Goal: Information Seeking & Learning: Learn about a topic

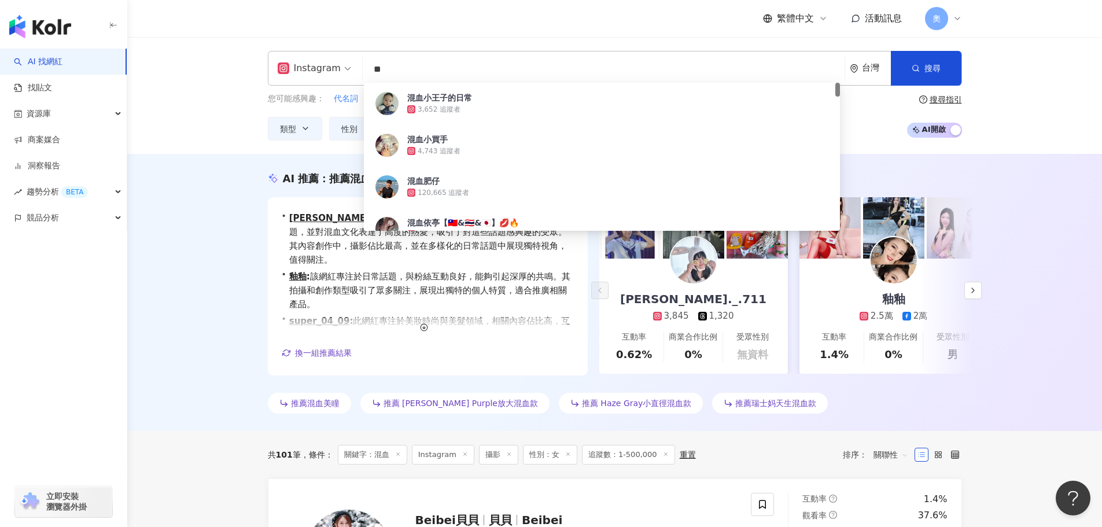
click at [448, 69] on input "**" at bounding box center [603, 69] width 473 height 22
type input "*"
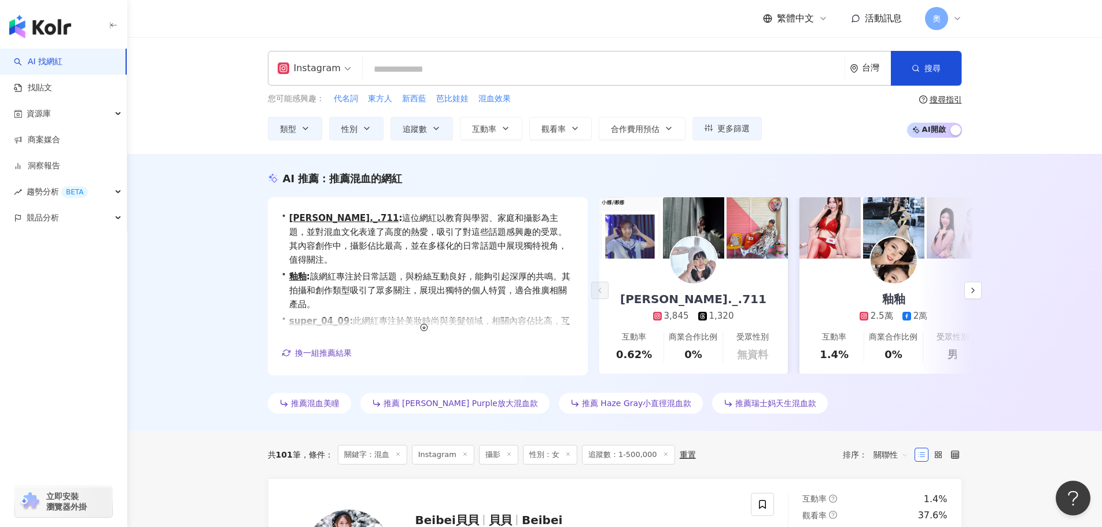
click at [186, 120] on div "Instagram 台灣 搜尋 221d960d-4aad-464d-8157-123d38962e07 混血小王子的日常 3,652 追蹤者 混血小買手 4…" at bounding box center [614, 95] width 975 height 117
click at [360, 130] on button "性別" at bounding box center [356, 128] width 54 height 23
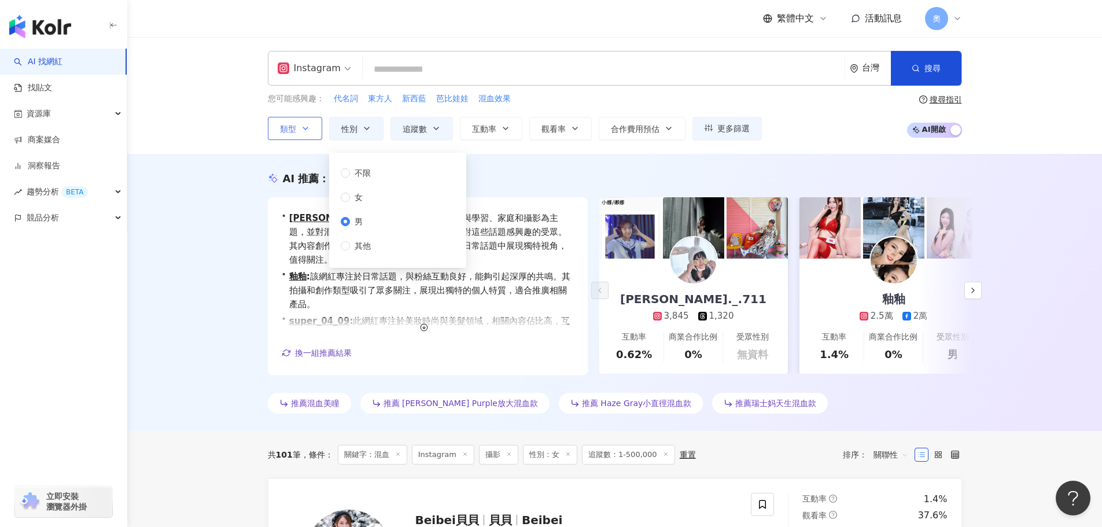
click at [302, 127] on icon "button" at bounding box center [305, 128] width 9 height 9
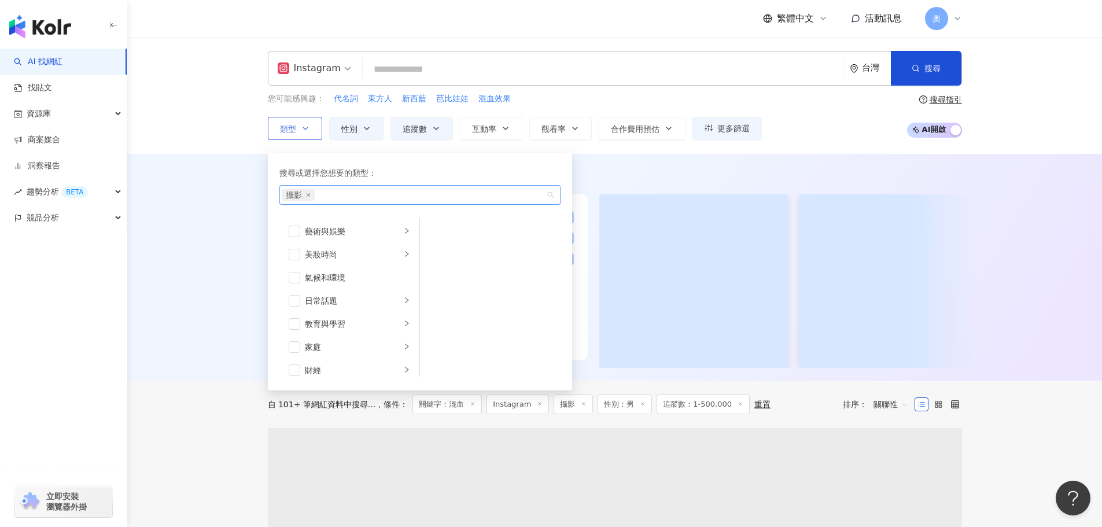
click at [305, 197] on span "攝影" at bounding box center [298, 195] width 33 height 12
click at [309, 195] on icon "close" at bounding box center [308, 195] width 5 height 5
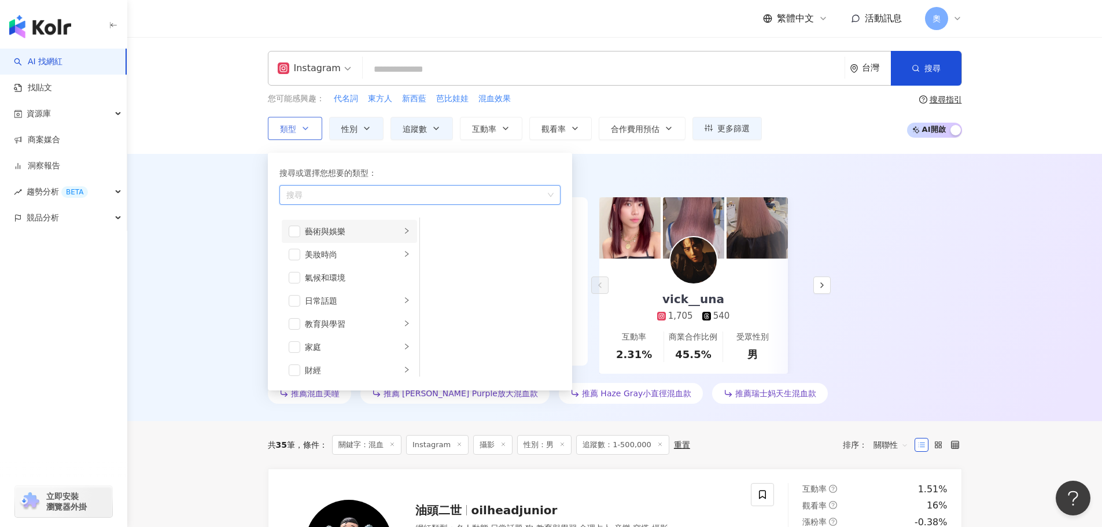
click at [308, 231] on div "藝術與娛樂" at bounding box center [353, 231] width 96 height 13
click at [464, 277] on div "繪畫" at bounding box center [498, 277] width 106 height 13
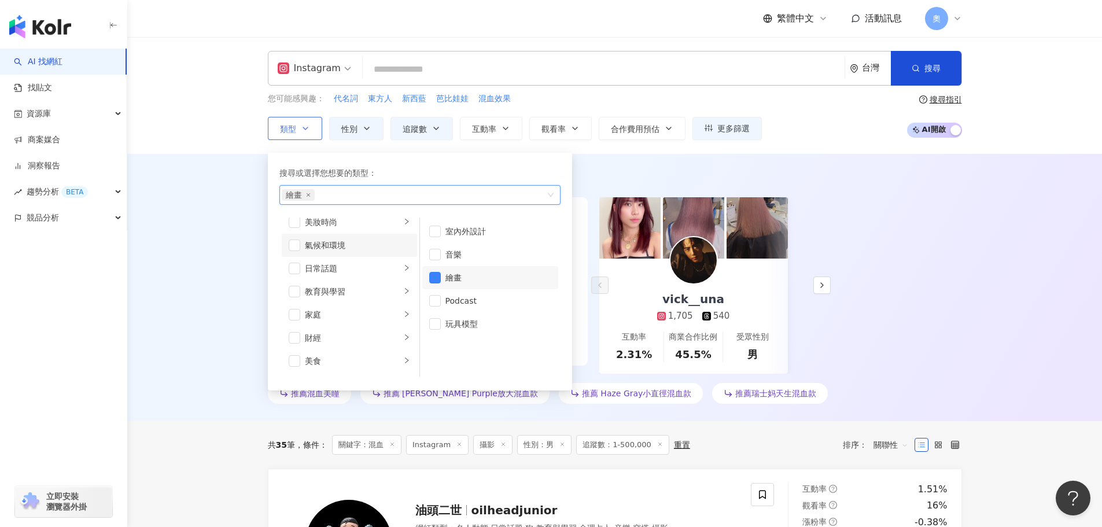
scroll to position [58, 0]
click at [332, 283] on div "家庭" at bounding box center [353, 289] width 96 height 13
click at [368, 315] on div "財經" at bounding box center [353, 312] width 96 height 13
click at [360, 330] on div "美食" at bounding box center [353, 335] width 96 height 13
click at [357, 352] on div "命理占卜" at bounding box center [357, 358] width 105 height 13
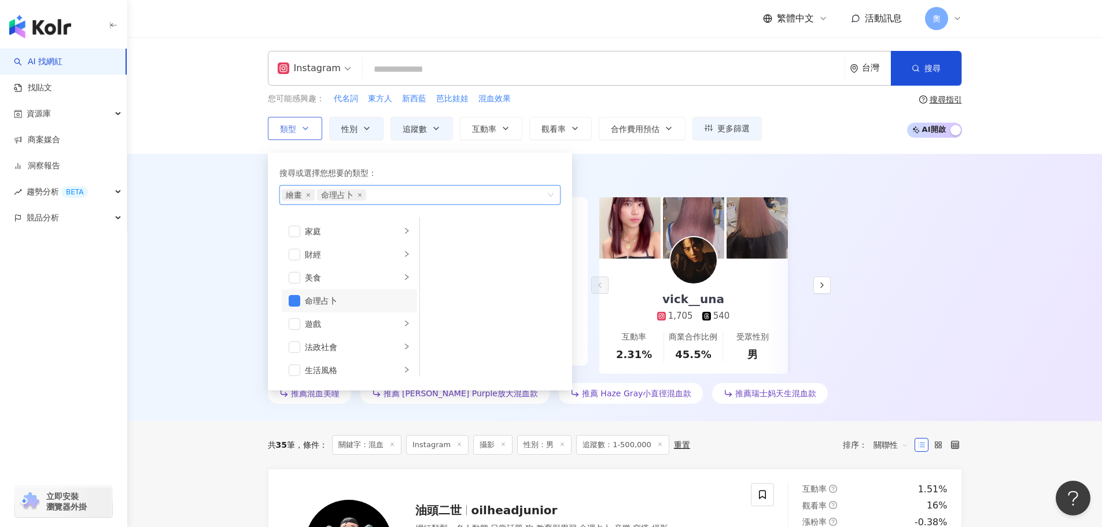
click at [335, 294] on div "命理占卜" at bounding box center [357, 300] width 105 height 13
click at [310, 279] on li "法政社會" at bounding box center [349, 289] width 135 height 23
click at [356, 313] on div "生活風格" at bounding box center [353, 312] width 96 height 13
click at [356, 340] on div "影視娛樂" at bounding box center [353, 335] width 96 height 13
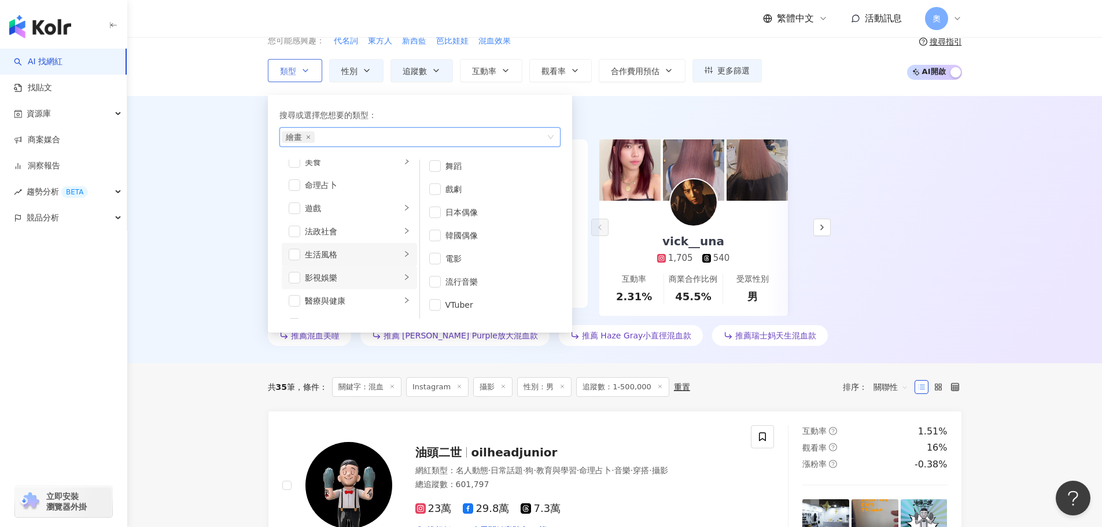
scroll to position [231, 0]
click at [350, 283] on div "攝影" at bounding box center [357, 289] width 105 height 13
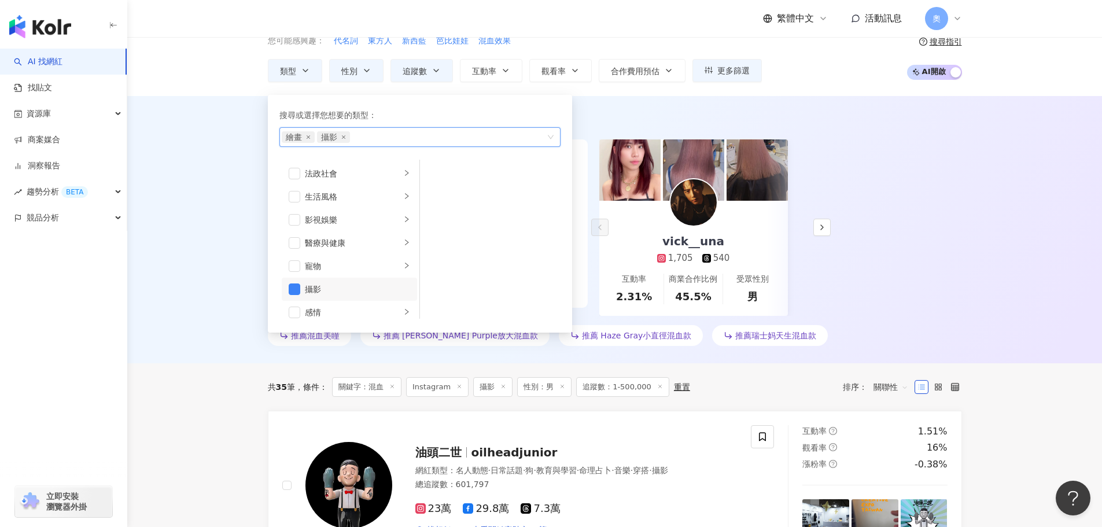
click at [851, 160] on div "• vick__una : 此網紅熱愛混血髮色，並在美髮、美妝等領域展現獨特風格。其美髮內容互動顯著，具有較高的觀看率及粉絲參與感，能有效吸引目標受眾。 對您…" at bounding box center [615, 227] width 694 height 176
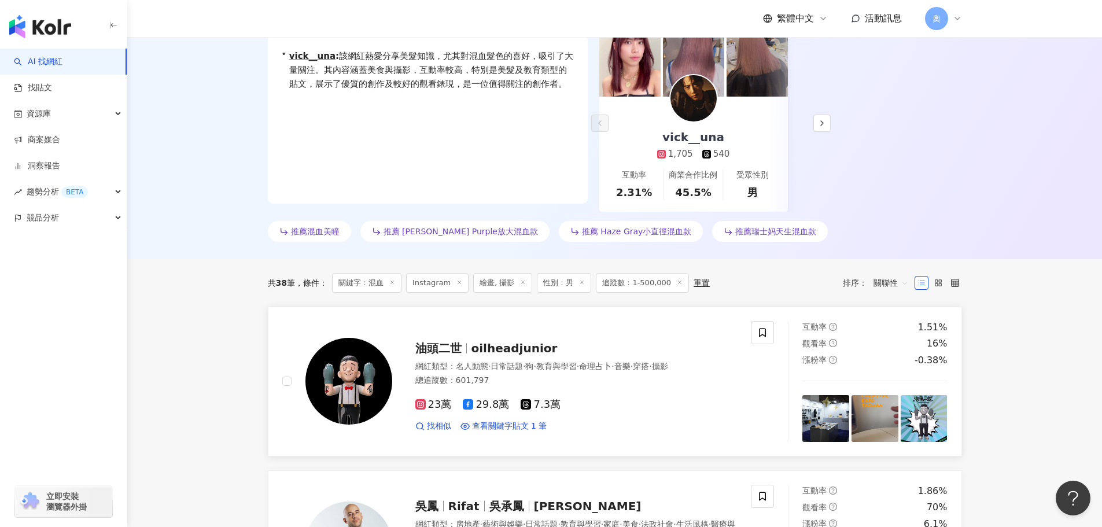
scroll to position [174, 0]
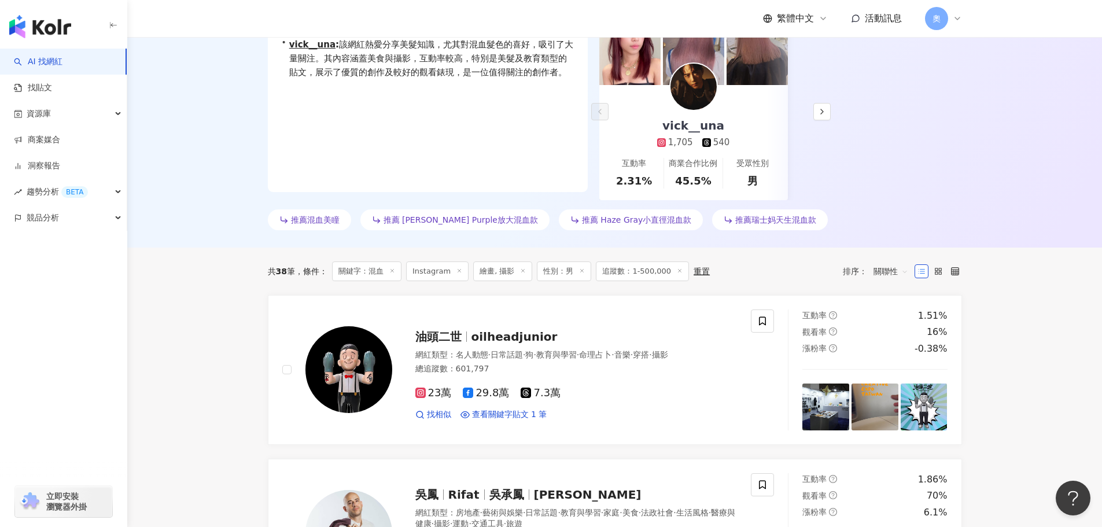
click at [392, 270] on icon at bounding box center [392, 271] width 6 height 6
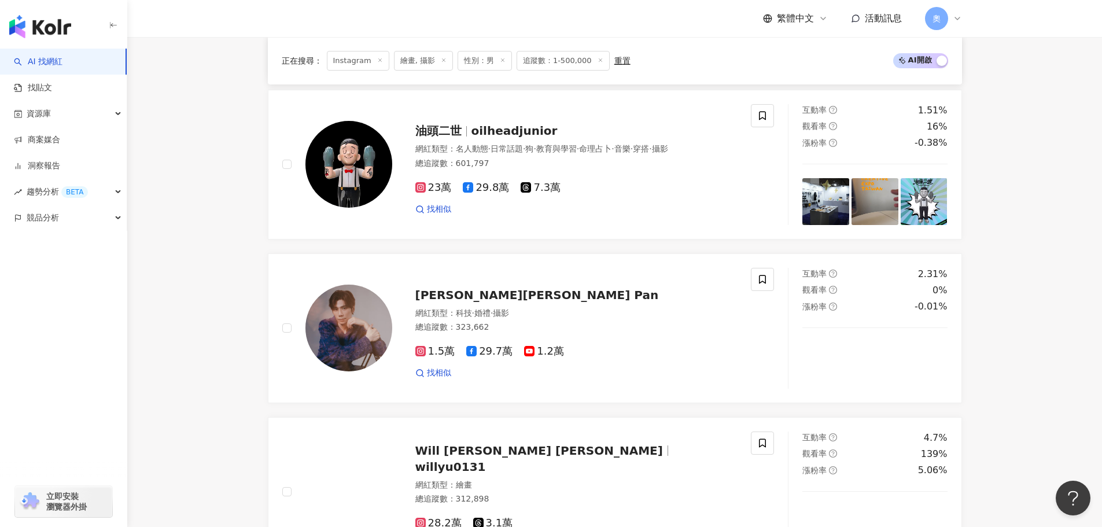
scroll to position [1910, 0]
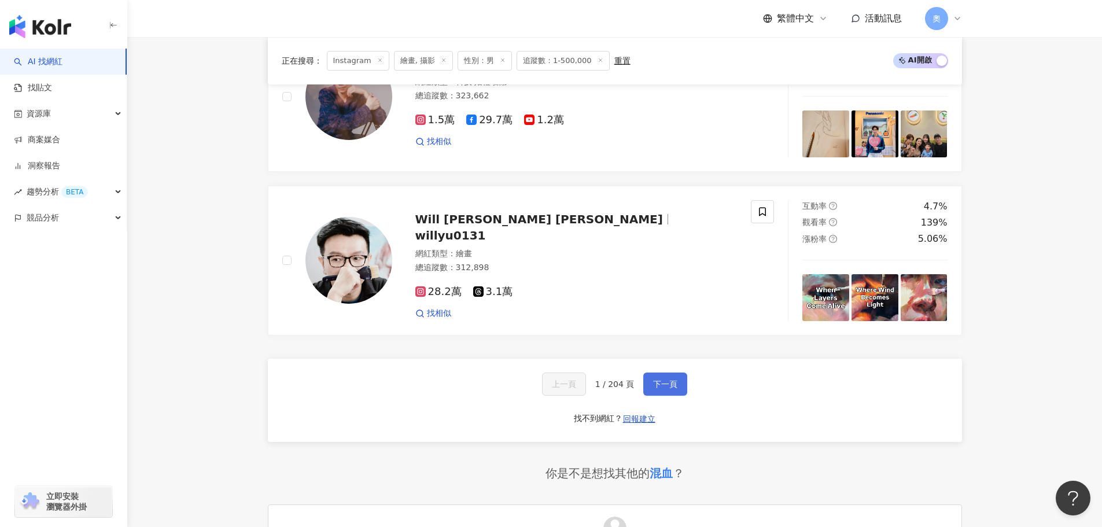
click at [671, 379] on span "下一頁" at bounding box center [665, 383] width 24 height 9
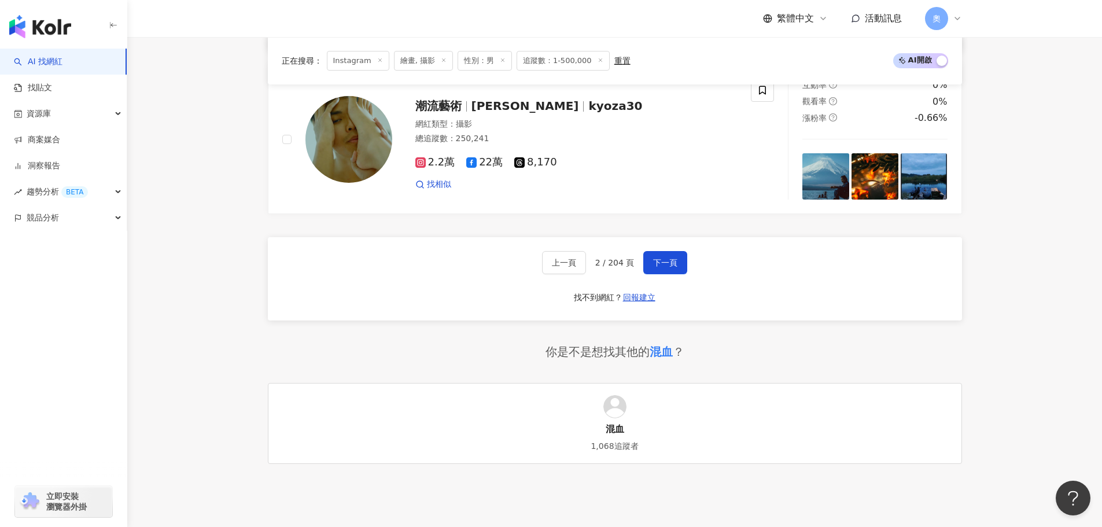
scroll to position [2083, 0]
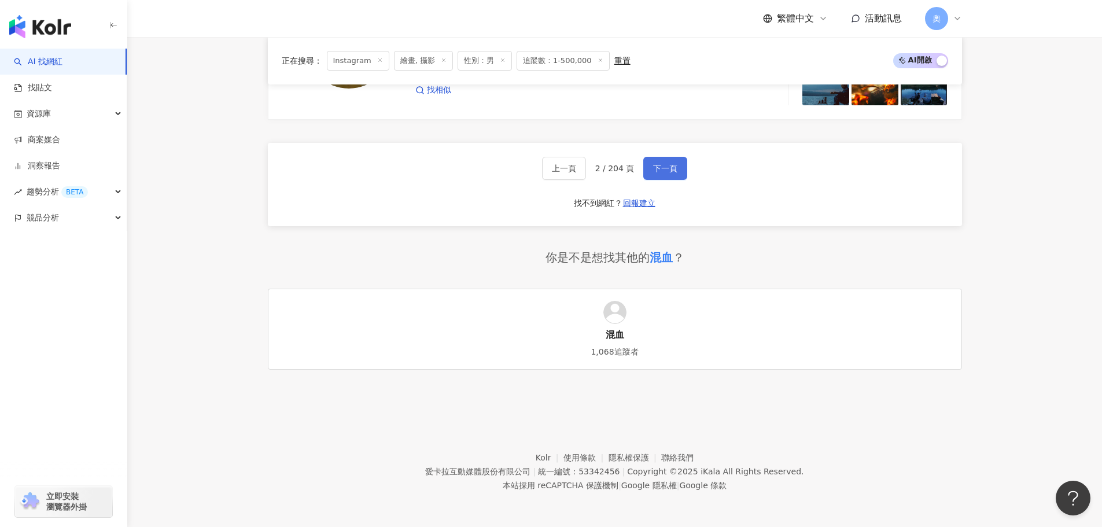
click at [656, 172] on span "下一頁" at bounding box center [665, 168] width 24 height 9
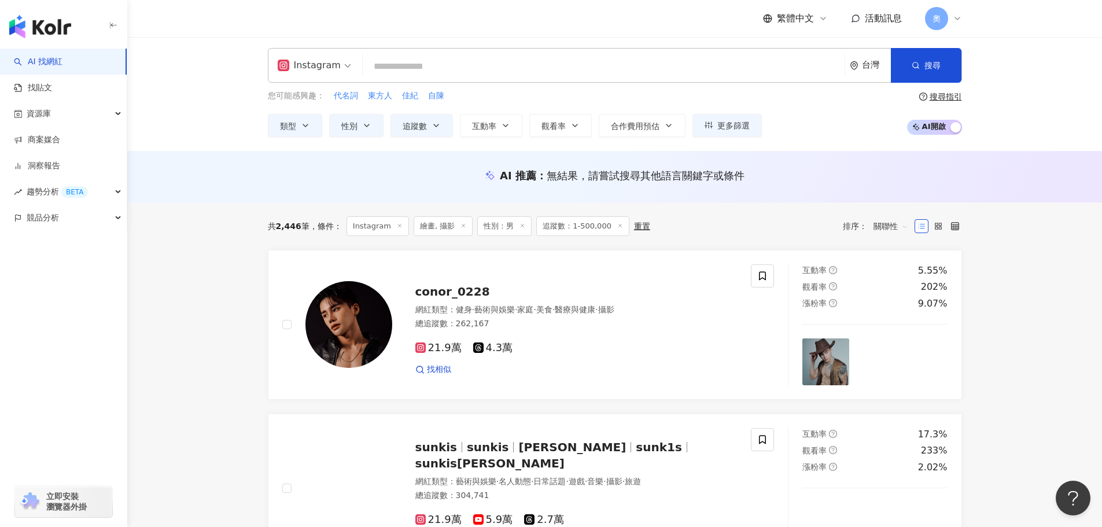
scroll to position [0, 0]
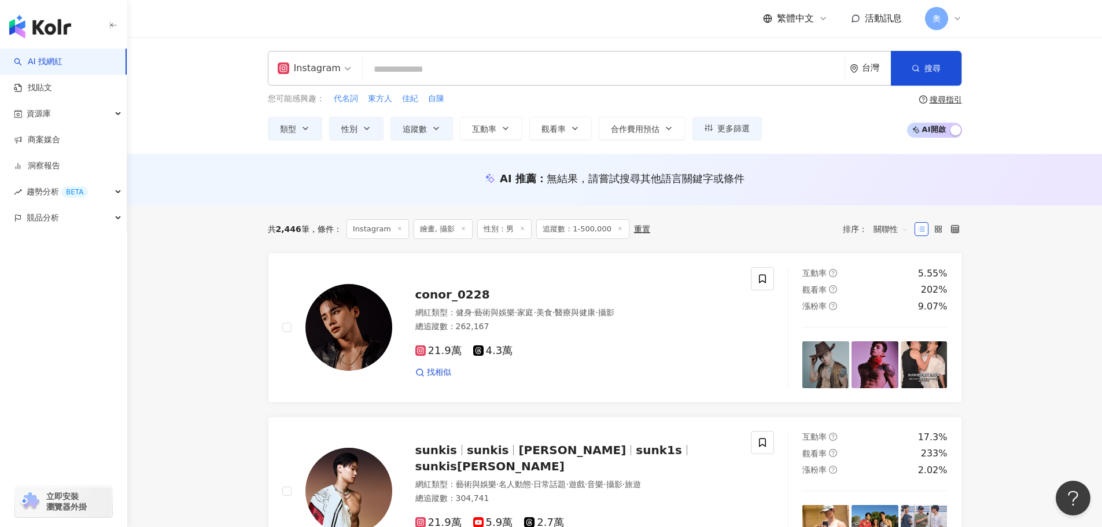
click at [592, 227] on span "追蹤數：1-500,000" at bounding box center [582, 229] width 93 height 20
click at [430, 130] on button "追蹤數" at bounding box center [421, 128] width 62 height 23
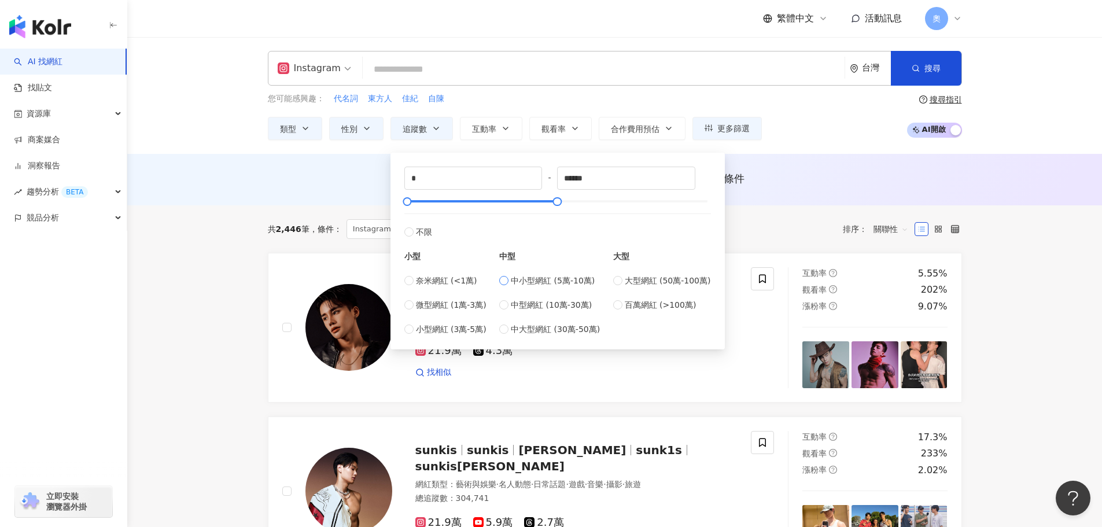
click at [530, 282] on span "中小型網紅 (5萬-10萬)" at bounding box center [553, 280] width 84 height 13
type input "*****"
type input "******"
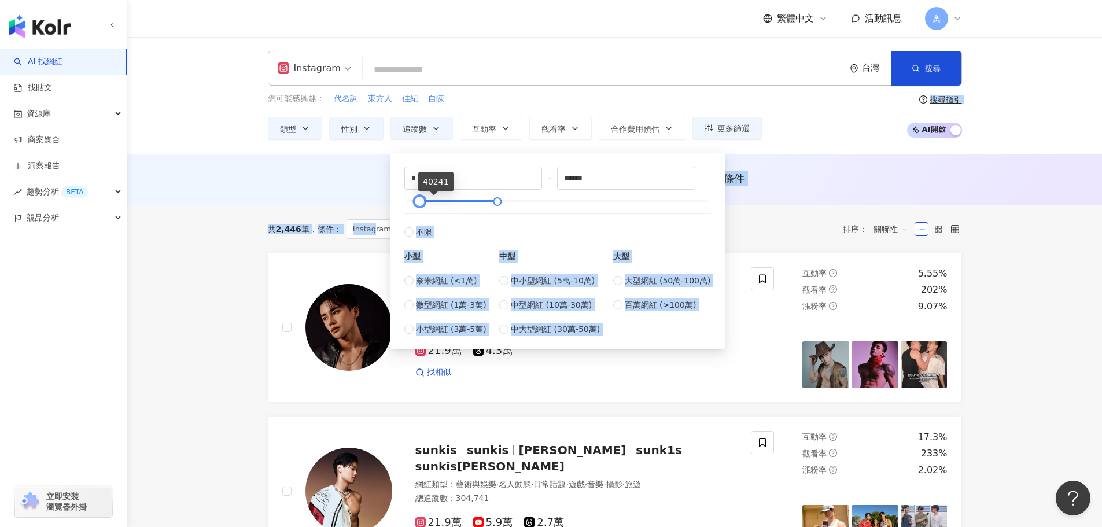
drag, startPoint x: 437, startPoint y: 205, endPoint x: 370, endPoint y: 205, distance: 66.5
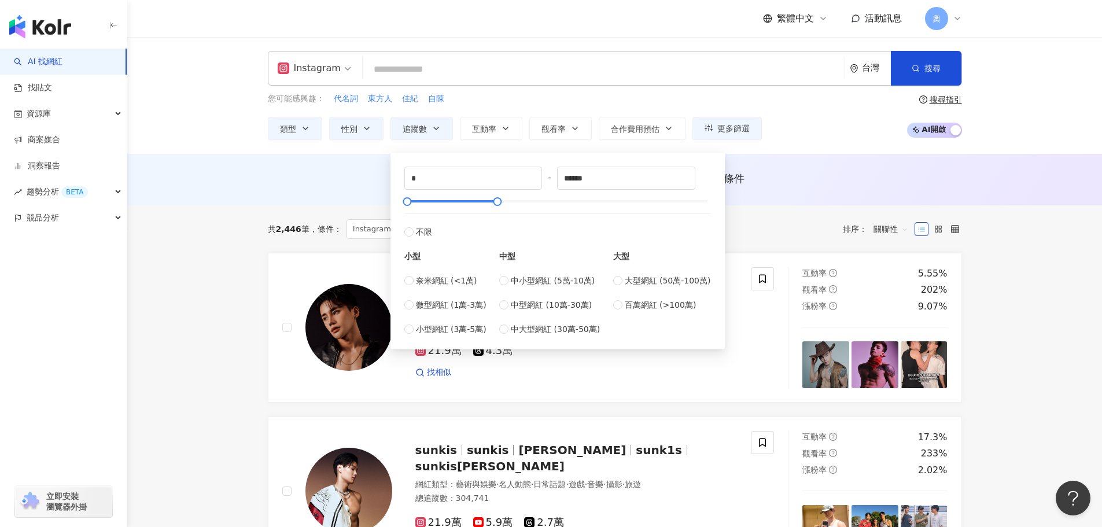
click at [729, 238] on div "共 2,446 筆 條件 ： Instagram 繪畫, 攝影 性別：男 追蹤數：1-500,000 重置 排序： 關聯性" at bounding box center [615, 229] width 694 height 20
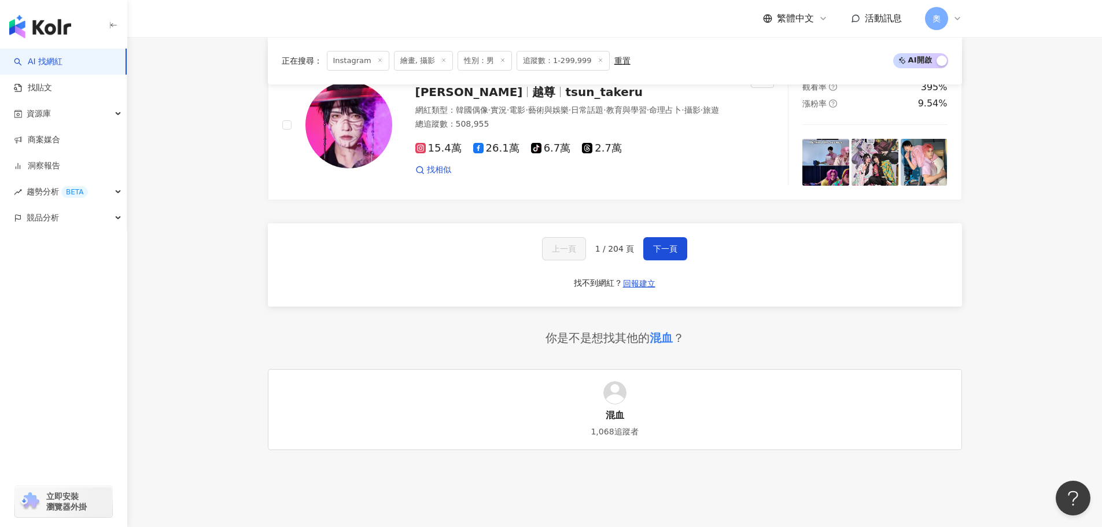
scroll to position [2082, 0]
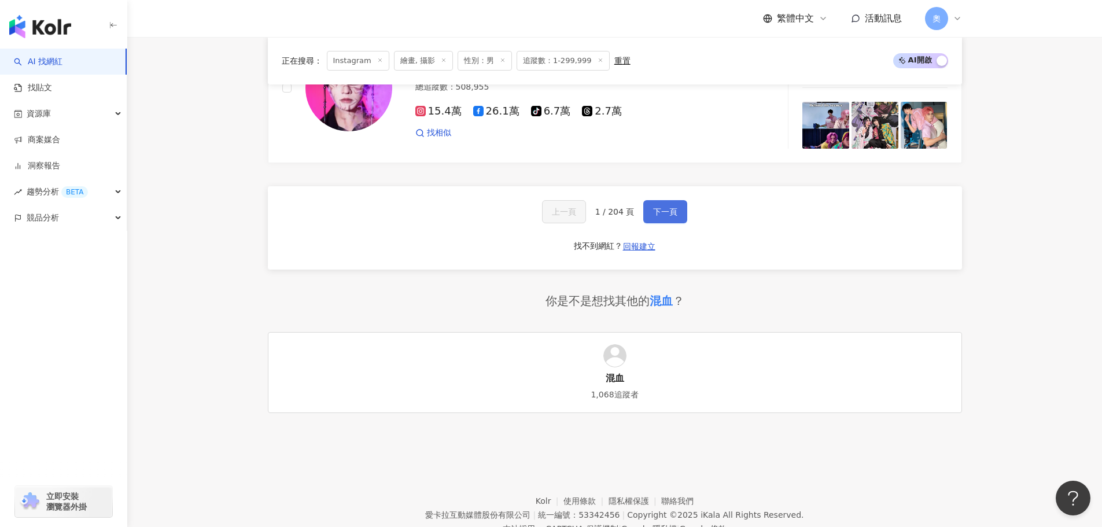
click at [658, 207] on span "下一頁" at bounding box center [665, 211] width 24 height 9
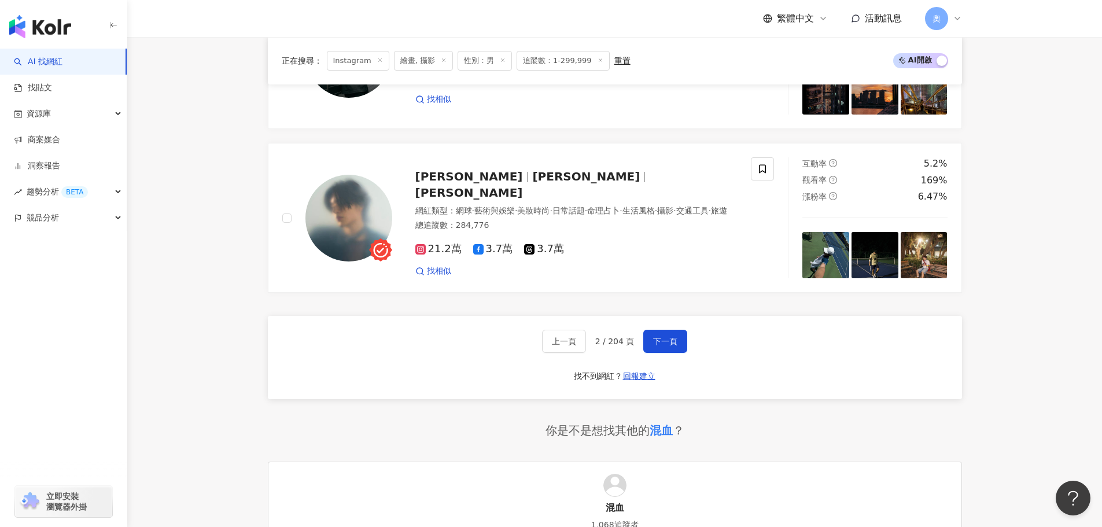
scroll to position [1872, 0]
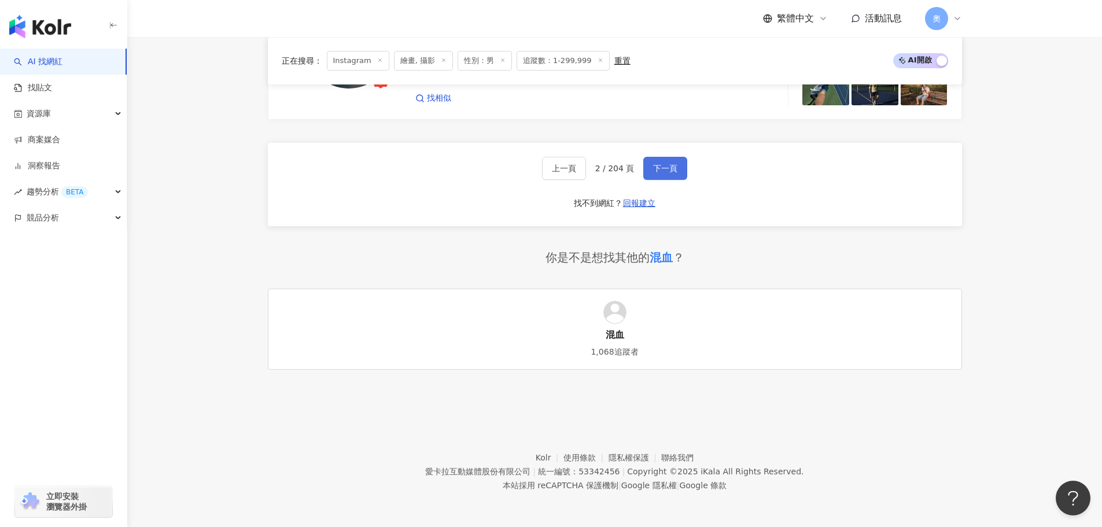
click at [663, 171] on span "下一頁" at bounding box center [665, 168] width 24 height 9
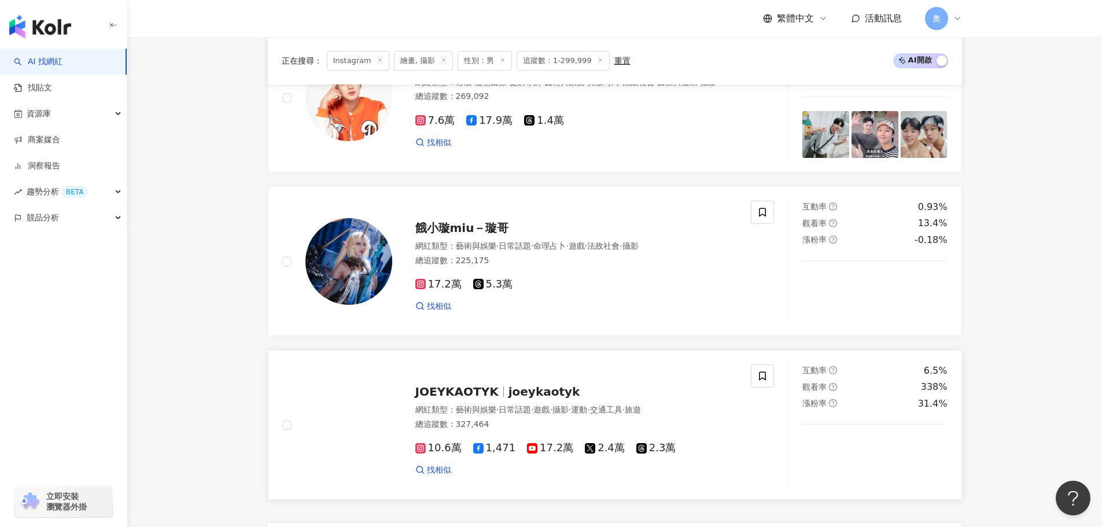
scroll to position [1910, 0]
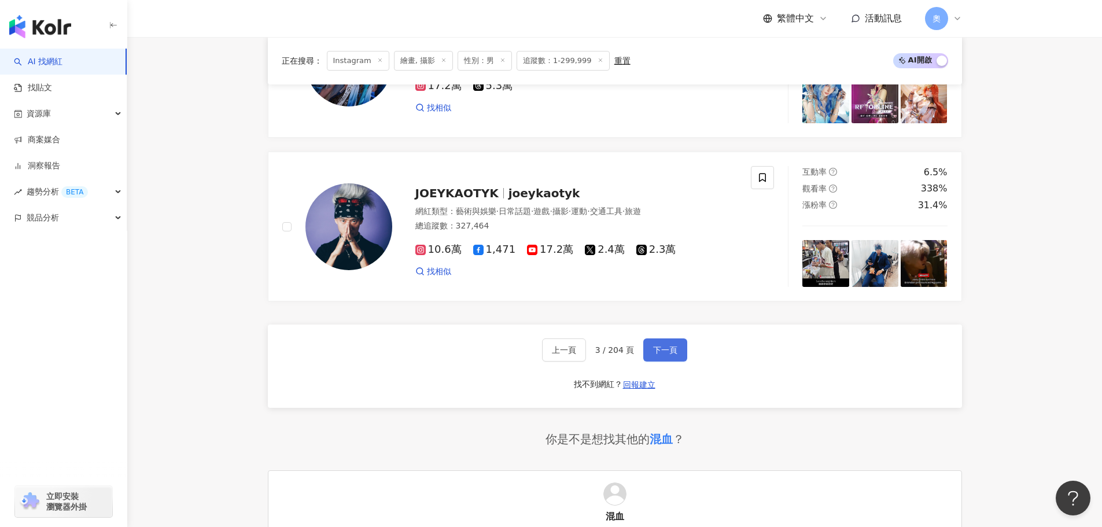
click at [663, 345] on span "下一頁" at bounding box center [665, 349] width 24 height 9
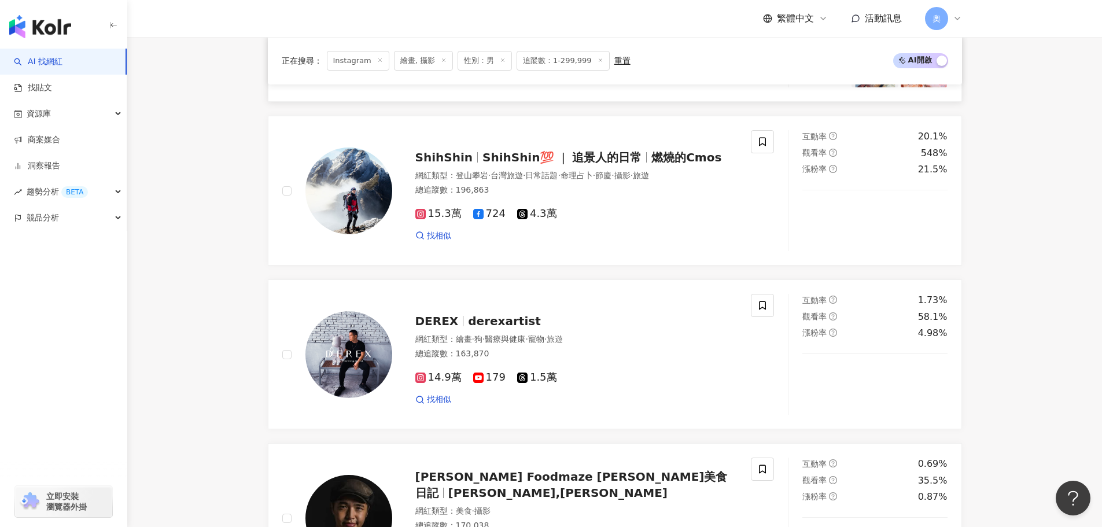
scroll to position [1274, 0]
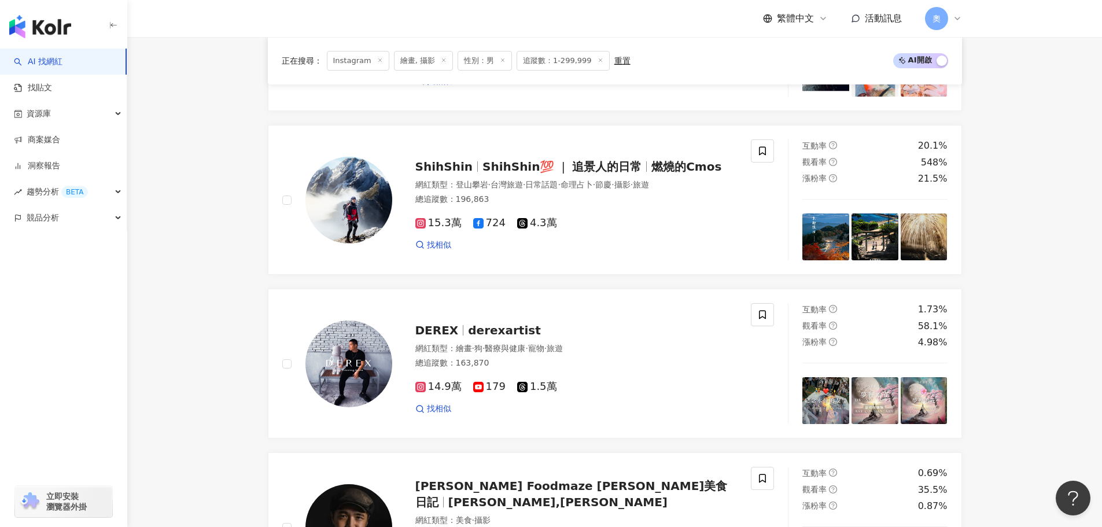
click at [441, 61] on icon at bounding box center [444, 60] width 6 height 6
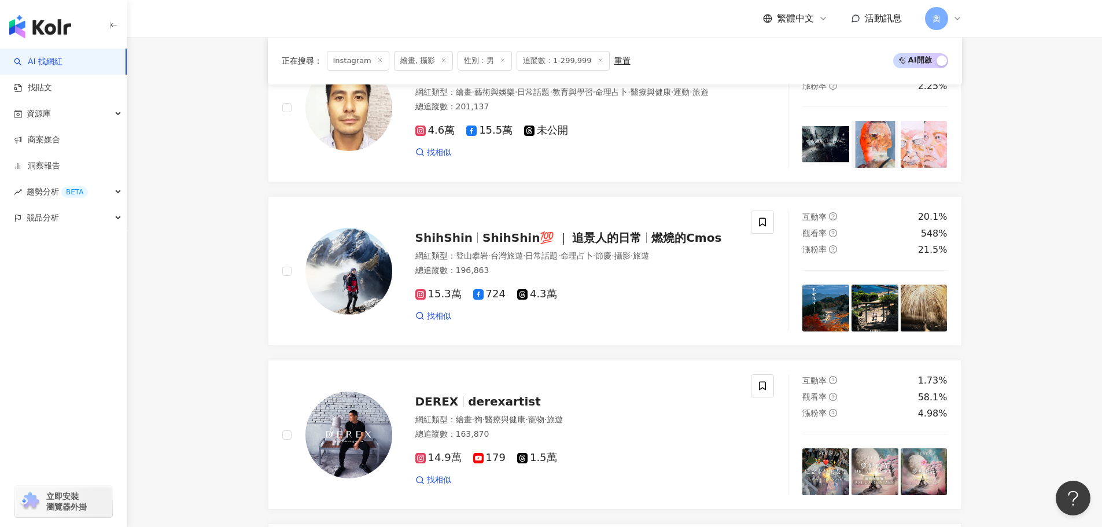
scroll to position [689, 0]
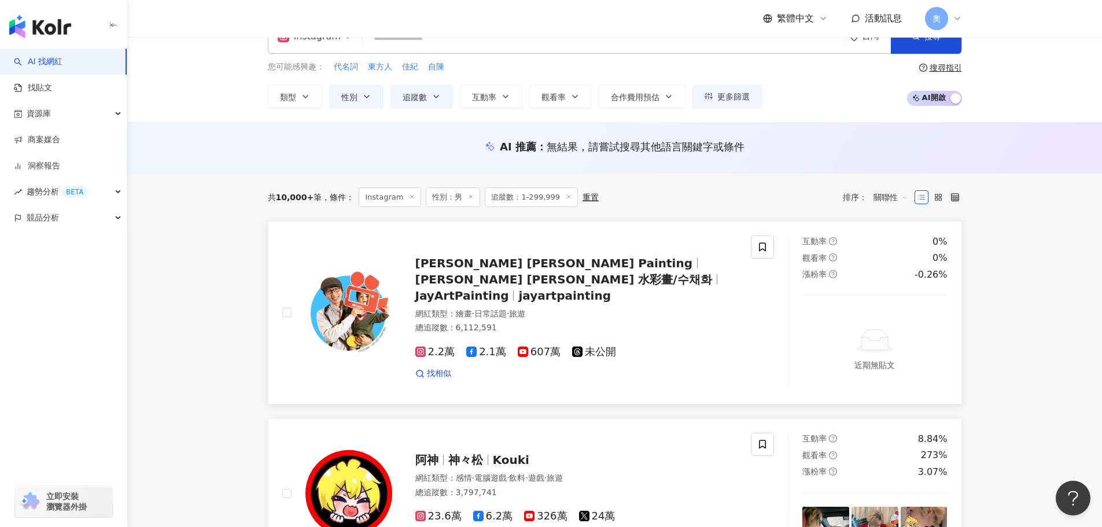
scroll to position [58, 0]
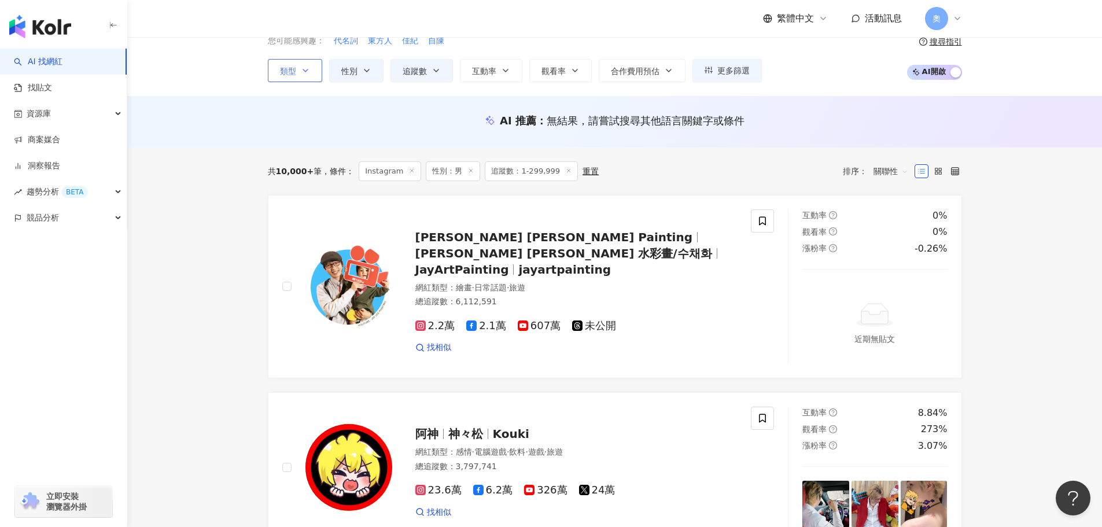
click at [291, 71] on span "類型" at bounding box center [288, 71] width 16 height 9
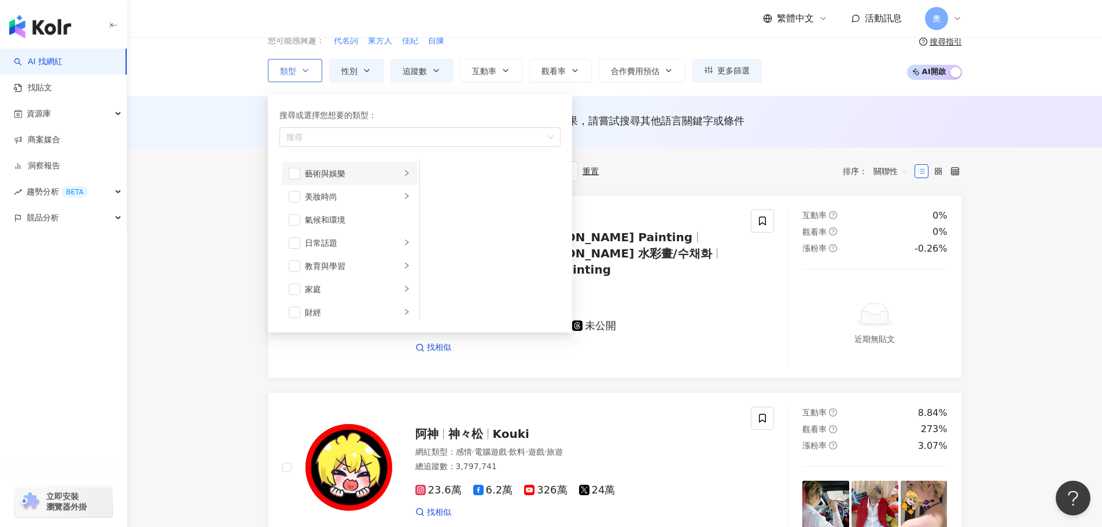
click at [346, 176] on div "藝術與娛樂" at bounding box center [353, 173] width 96 height 13
click at [363, 192] on div "美妝時尚" at bounding box center [353, 196] width 96 height 13
click at [385, 216] on div "氣候和環境" at bounding box center [357, 219] width 105 height 13
click at [368, 223] on div "氣候和環境" at bounding box center [357, 219] width 105 height 13
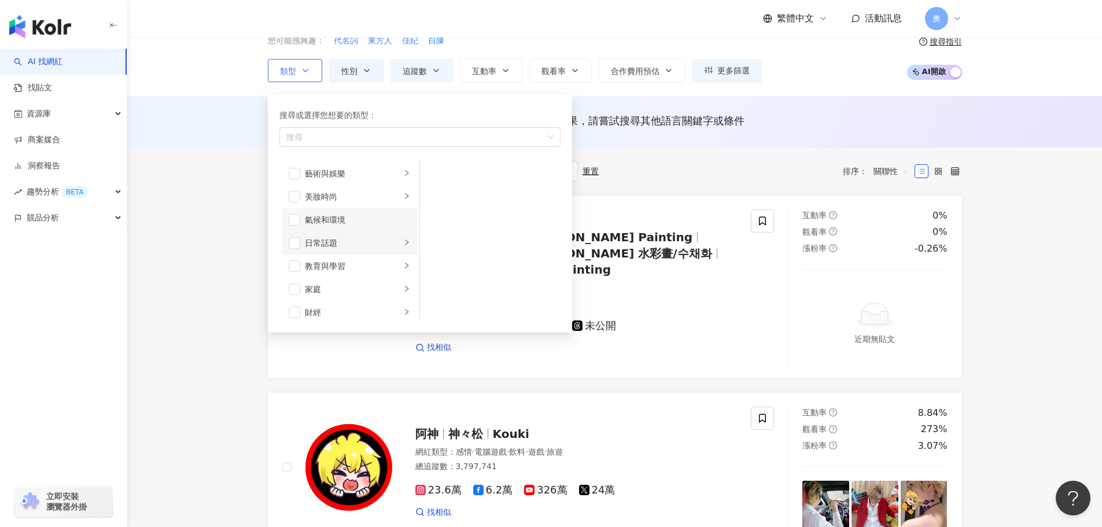
click at [392, 239] on li "日常話題" at bounding box center [349, 242] width 135 height 23
click at [374, 222] on div "氣候和環境" at bounding box center [357, 219] width 105 height 13
click at [389, 202] on div "美妝時尚" at bounding box center [353, 196] width 96 height 13
click at [296, 198] on span "button" at bounding box center [295, 197] width 12 height 12
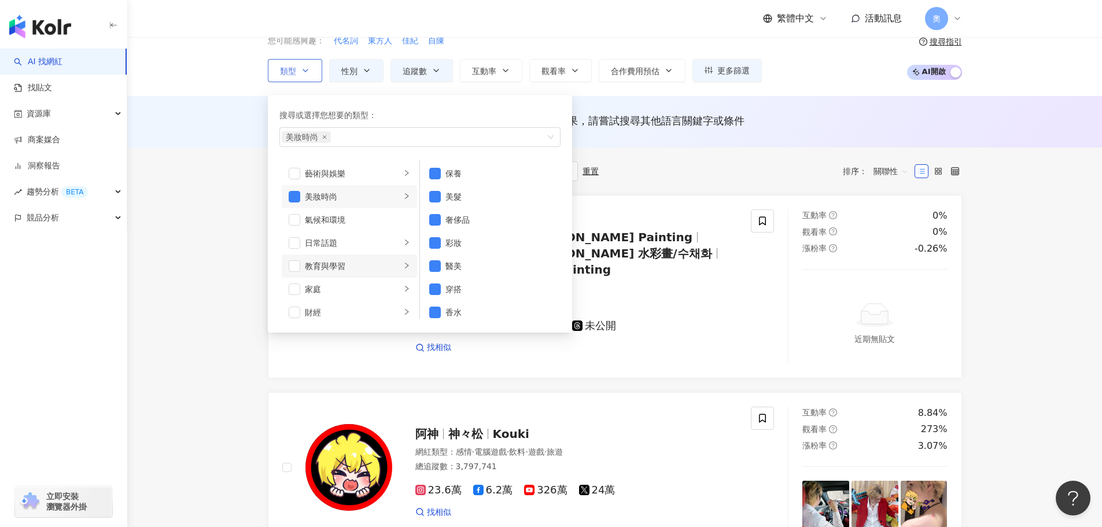
click at [403, 266] on icon "right" at bounding box center [406, 265] width 7 height 7
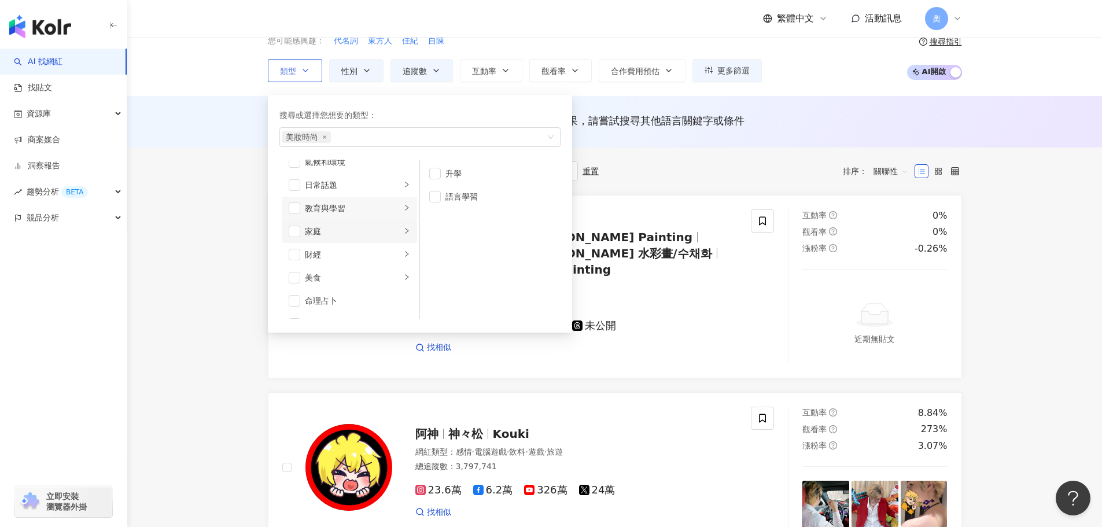
click at [398, 238] on li "家庭" at bounding box center [349, 231] width 135 height 23
click at [403, 253] on icon "right" at bounding box center [406, 253] width 7 height 7
click at [402, 271] on li "美食" at bounding box center [349, 277] width 135 height 23
click at [402, 271] on li "遊戲" at bounding box center [349, 265] width 135 height 23
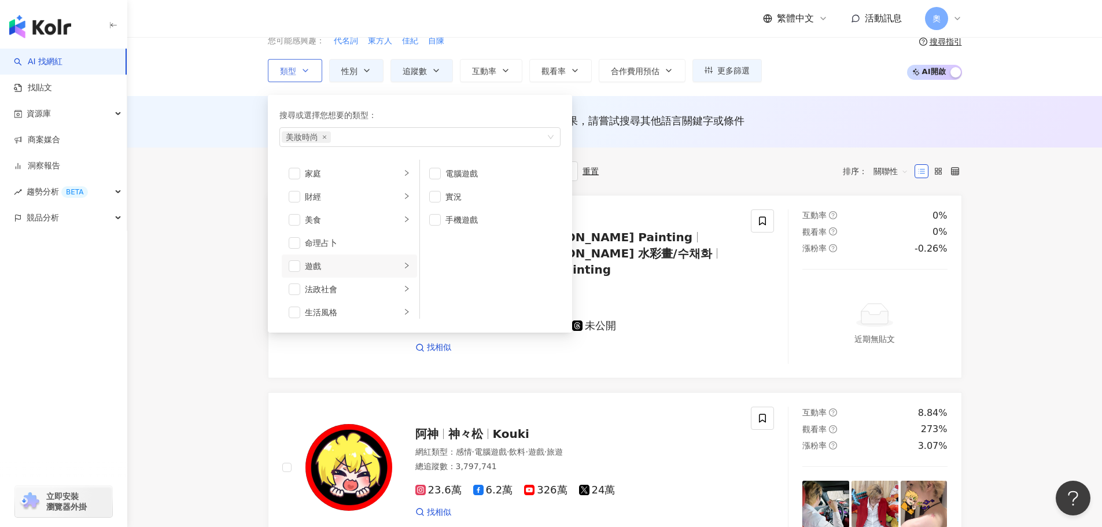
scroll to position [174, 0]
click at [402, 261] on li "生活風格" at bounding box center [349, 254] width 135 height 23
click at [406, 240] on li "法政社會" at bounding box center [349, 231] width 135 height 23
click at [403, 254] on icon "right" at bounding box center [406, 253] width 7 height 7
click at [287, 256] on li "生活風格" at bounding box center [349, 254] width 135 height 23
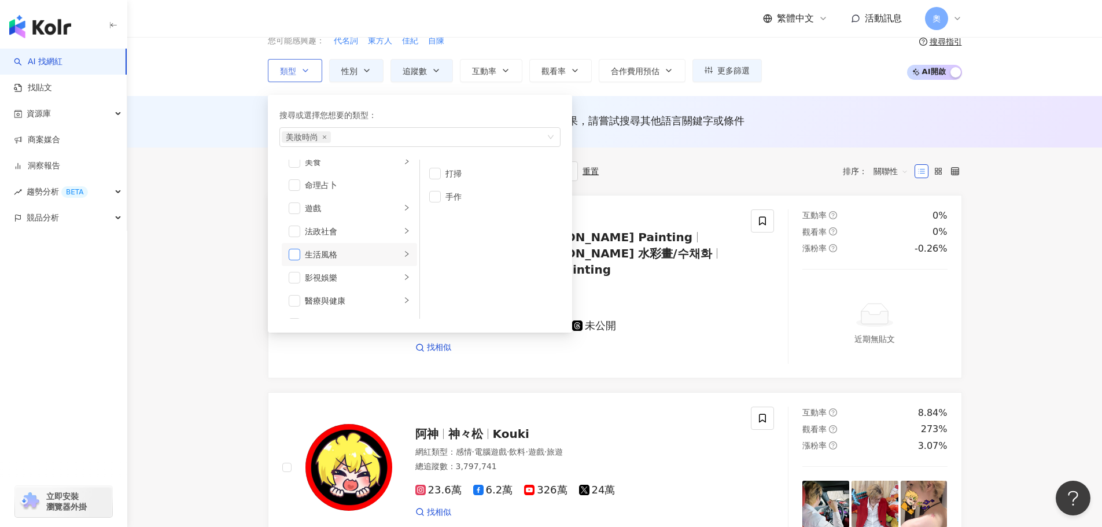
click at [299, 253] on span "button" at bounding box center [295, 255] width 12 height 12
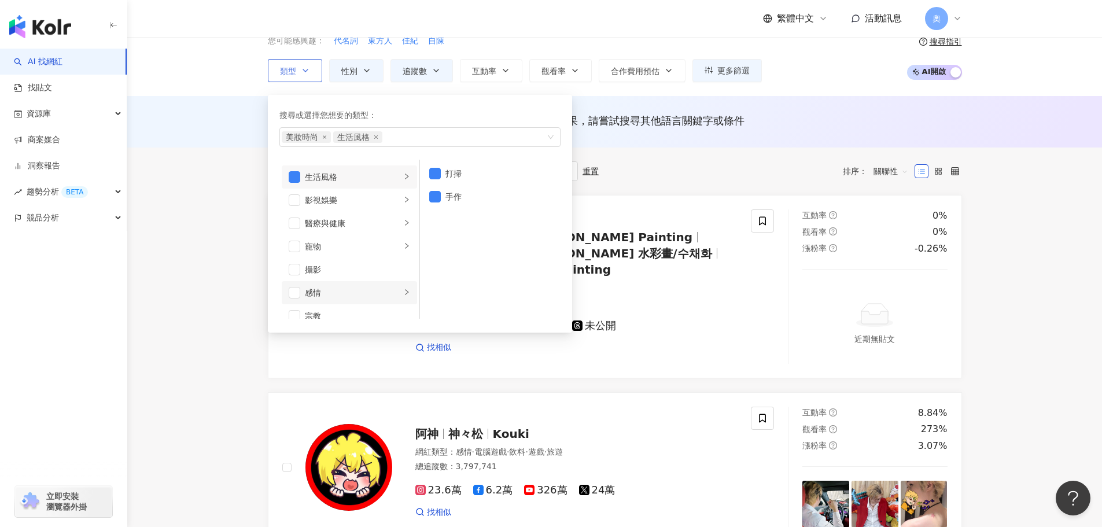
scroll to position [289, 0]
click at [727, 179] on div "共 10,000+ 筆 條件 ： Instagram 性別：男 追蹤數：1-299,999 重置 排序： 關聯性" at bounding box center [615, 171] width 694 height 20
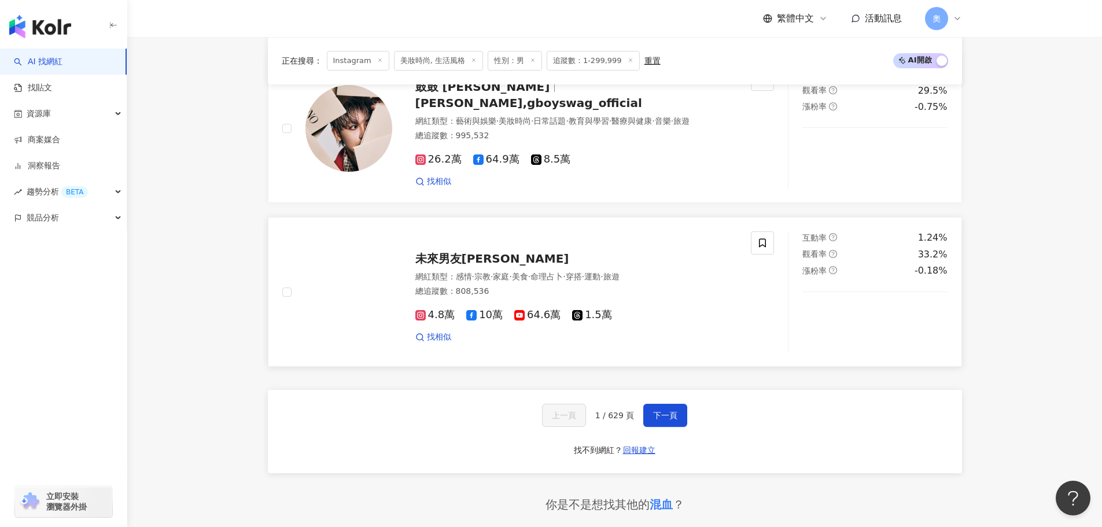
scroll to position [1851, 0]
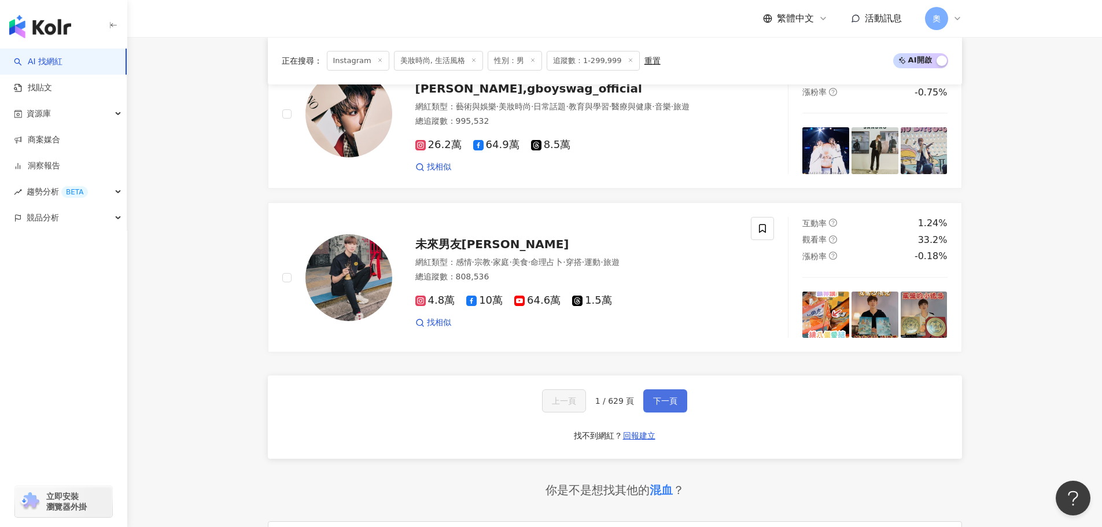
click at [670, 397] on span "下一頁" at bounding box center [665, 400] width 24 height 9
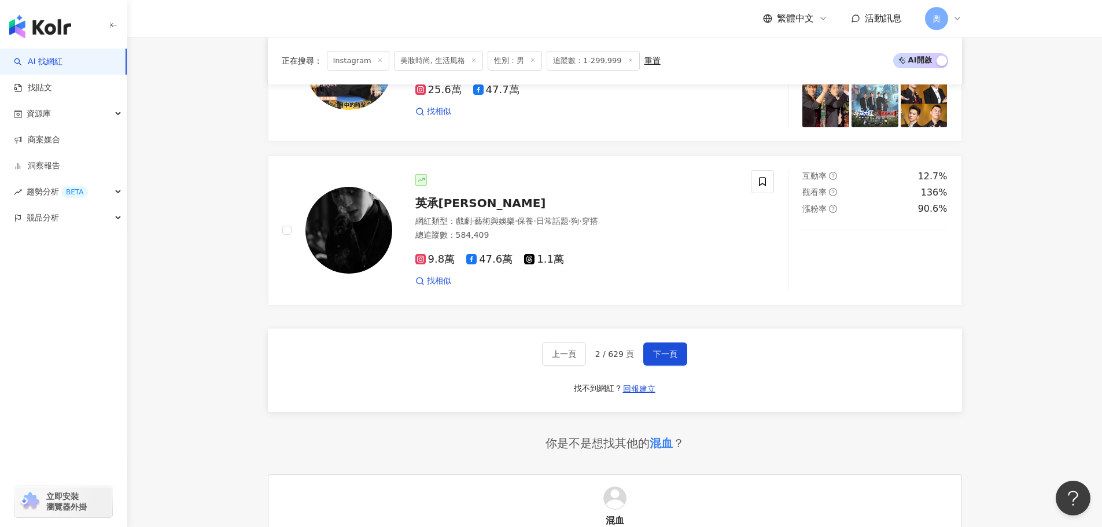
scroll to position [1977, 0]
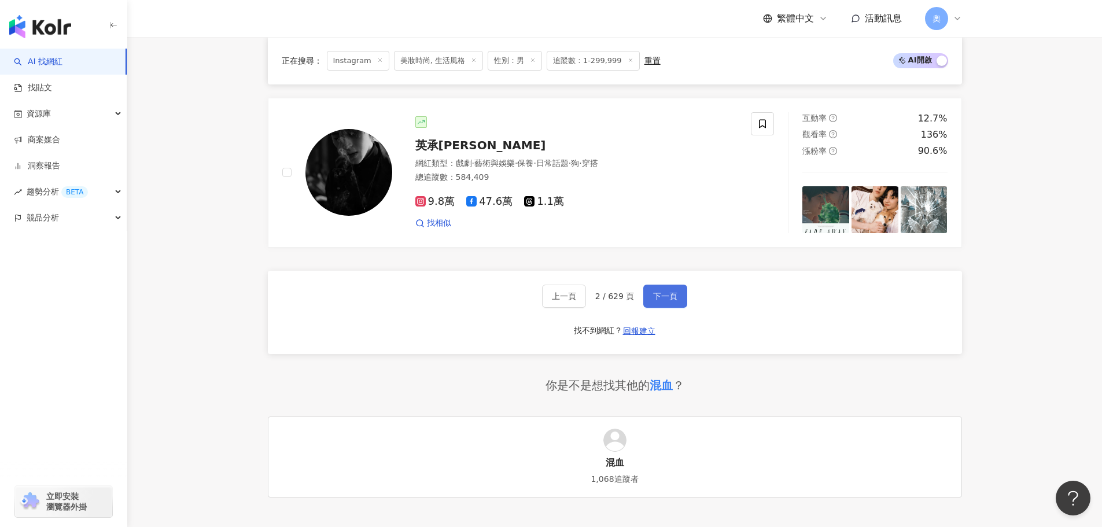
click at [658, 291] on span "下一頁" at bounding box center [665, 295] width 24 height 9
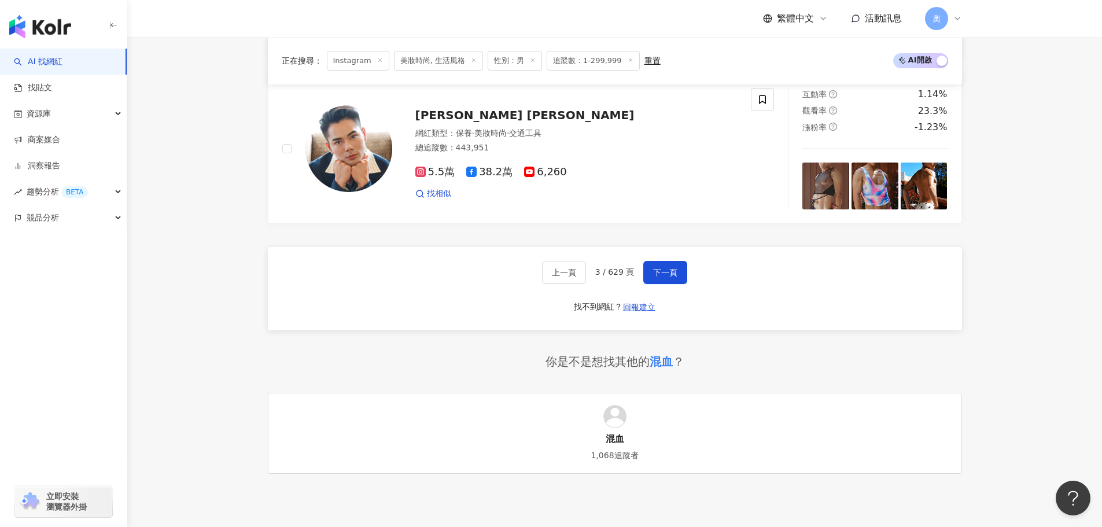
scroll to position [2082, 0]
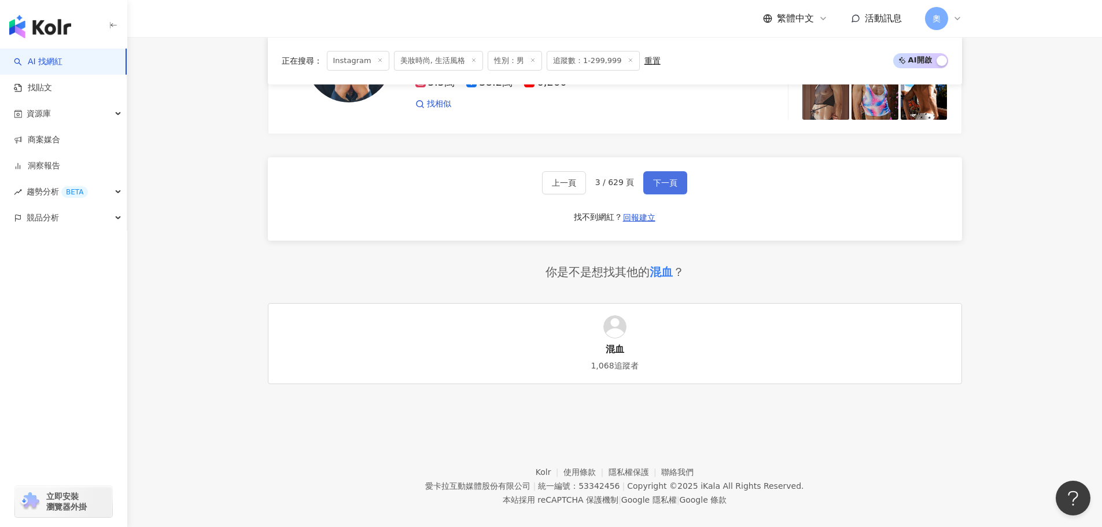
click at [668, 171] on button "下一頁" at bounding box center [665, 182] width 44 height 23
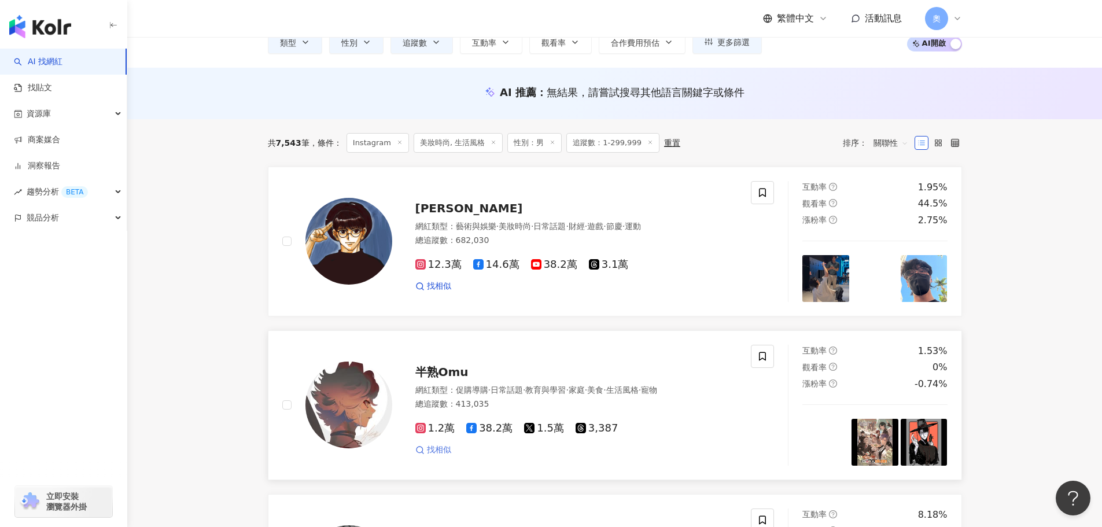
scroll to position [58, 0]
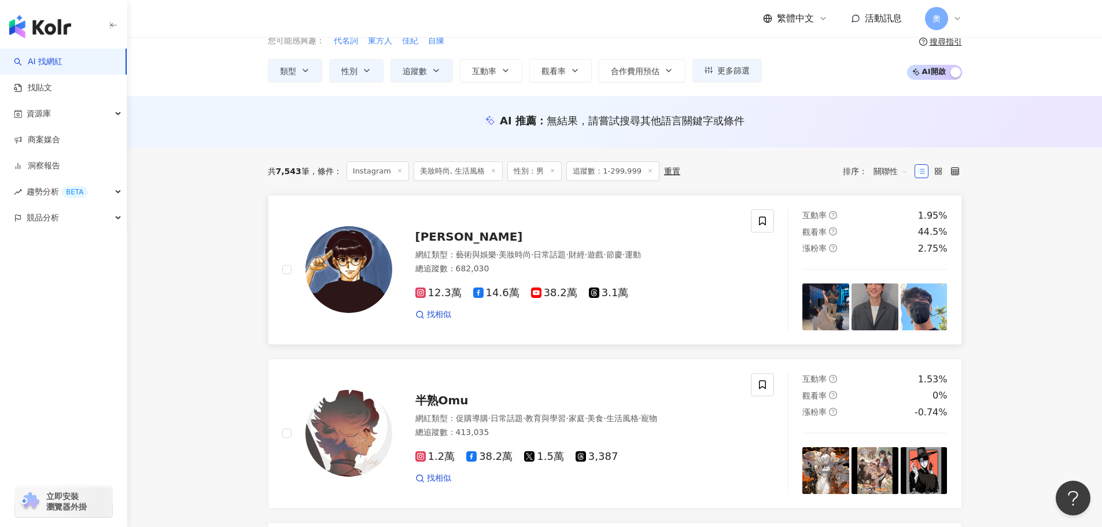
click at [475, 238] on span "孫沁岳 Yorke" at bounding box center [469, 237] width 108 height 14
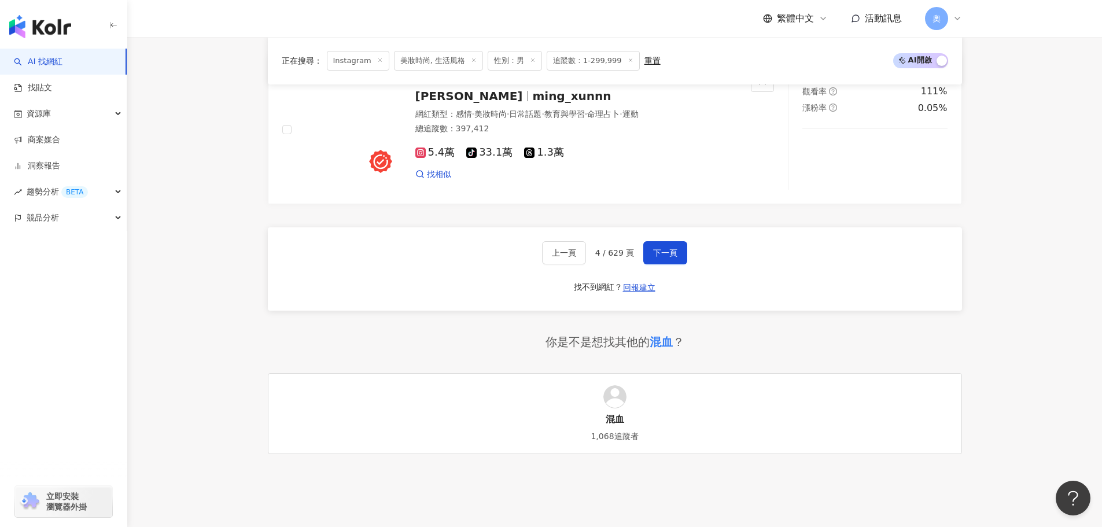
scroll to position [2024, 0]
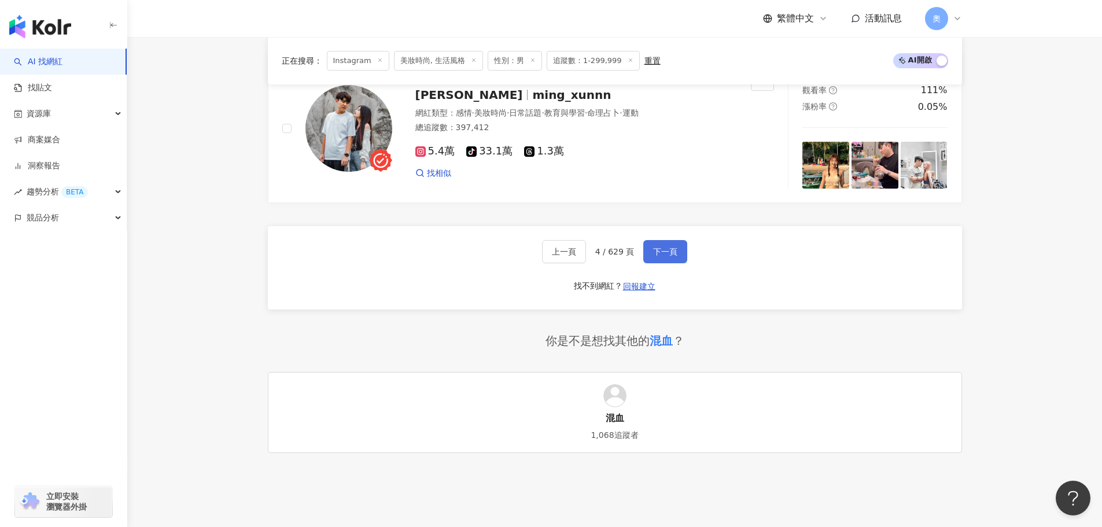
click at [675, 241] on button "下一頁" at bounding box center [665, 251] width 44 height 23
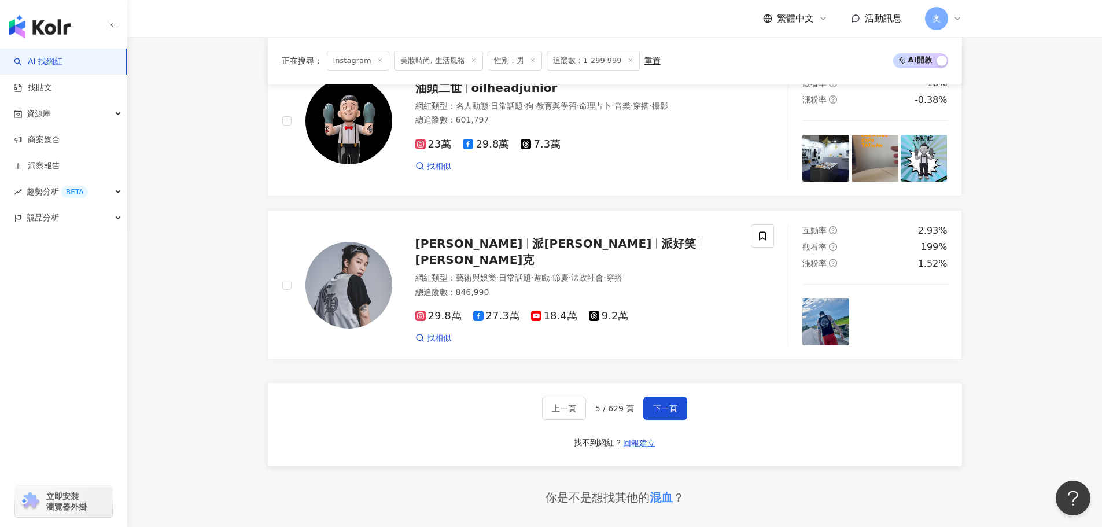
scroll to position [1966, 0]
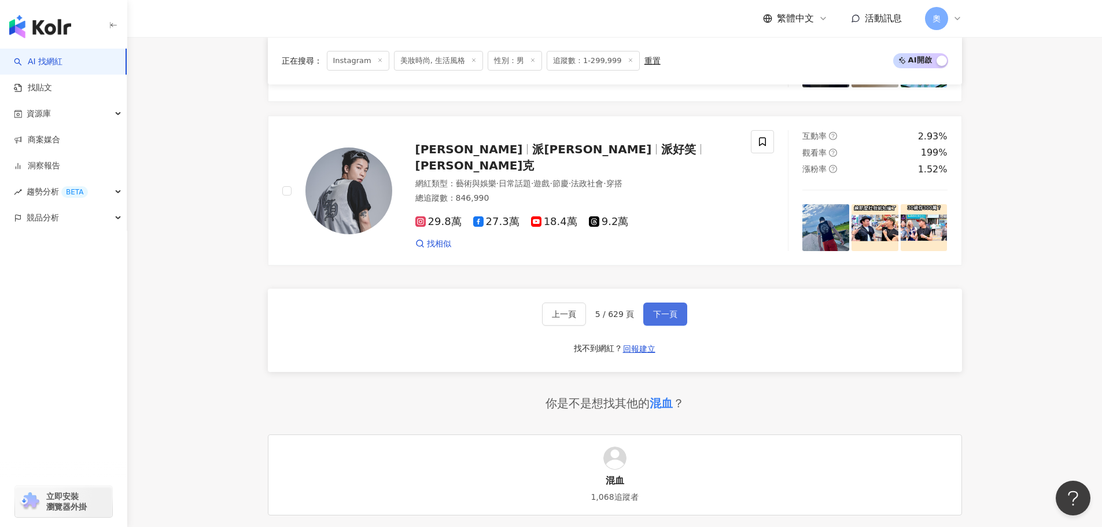
click at [664, 302] on button "下一頁" at bounding box center [665, 313] width 44 height 23
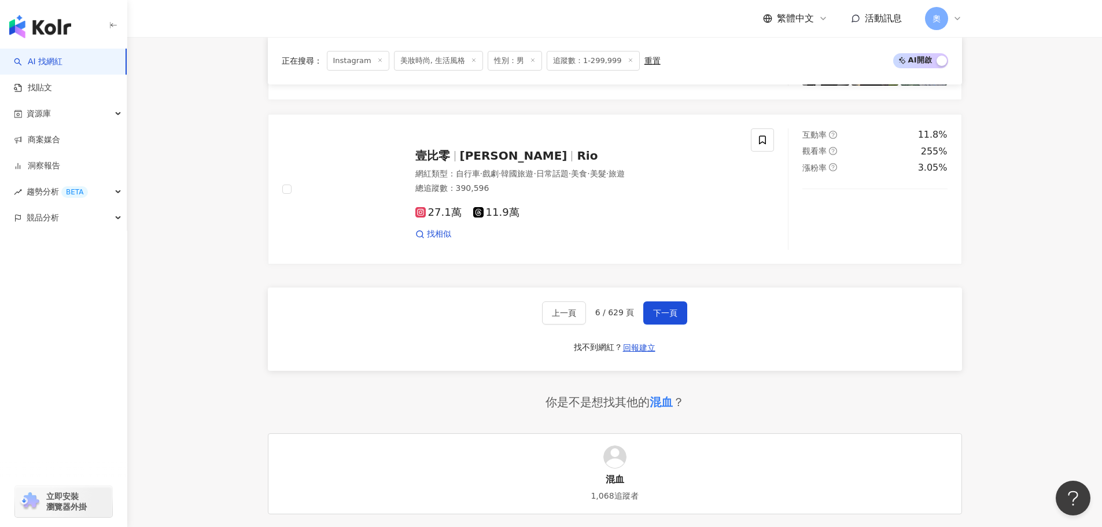
scroll to position [1993, 0]
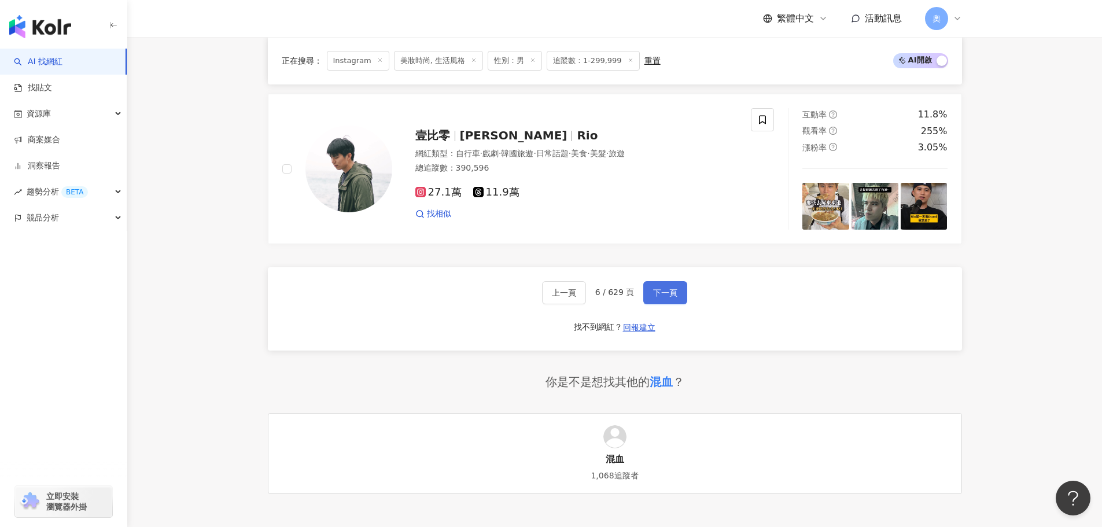
click at [666, 297] on span "下一頁" at bounding box center [665, 292] width 24 height 9
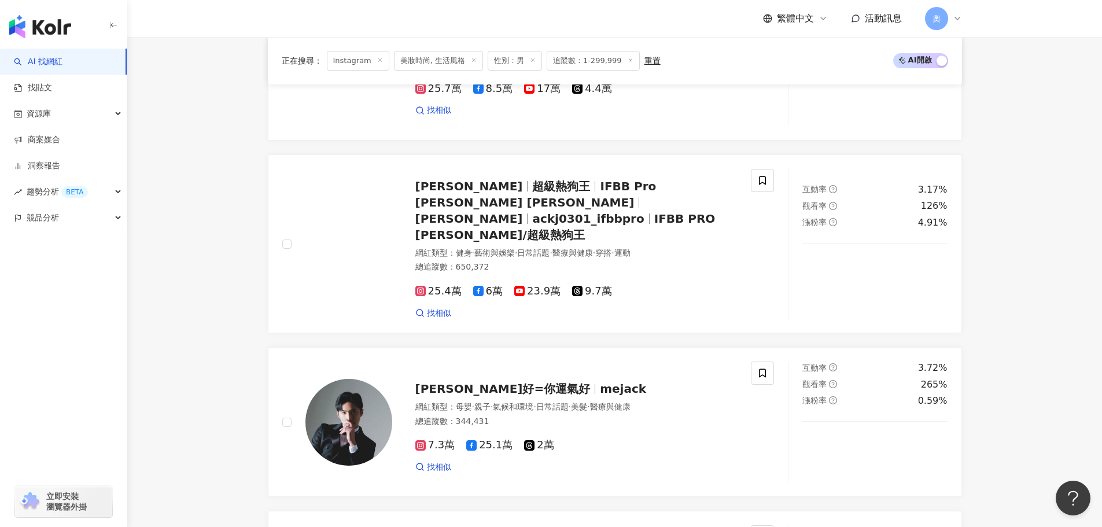
scroll to position [425, 0]
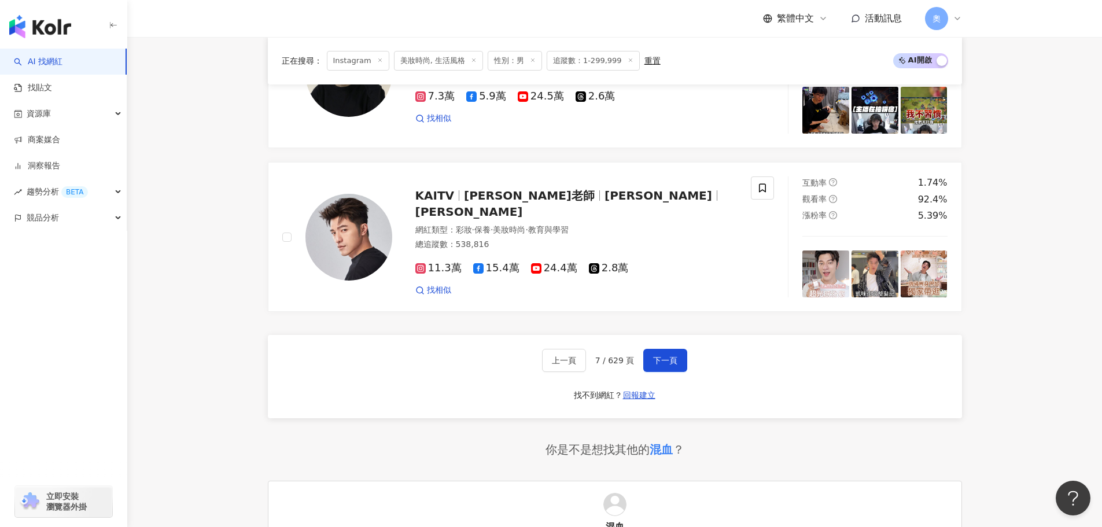
click at [658, 356] on span "下一頁" at bounding box center [665, 360] width 24 height 9
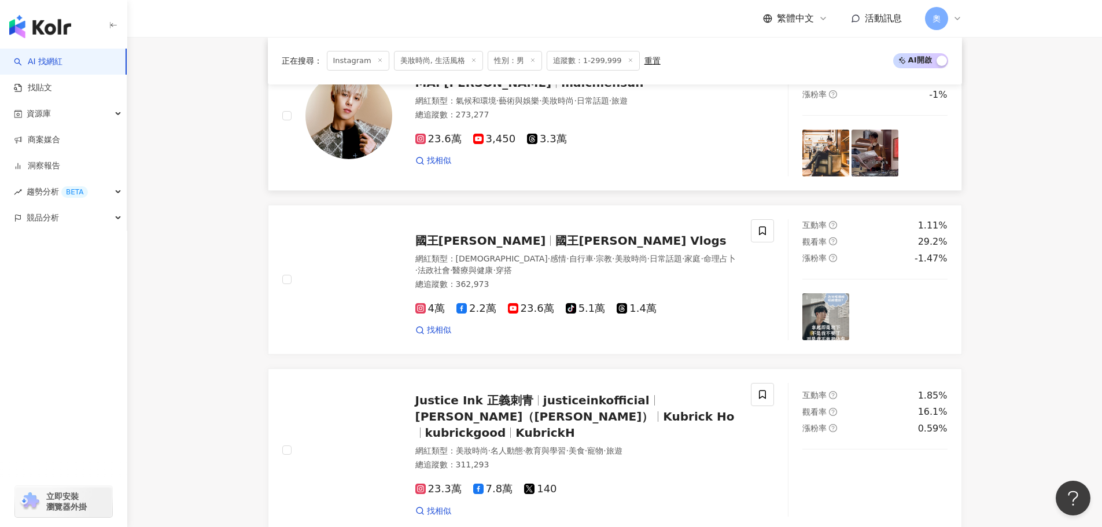
scroll to position [0, 0]
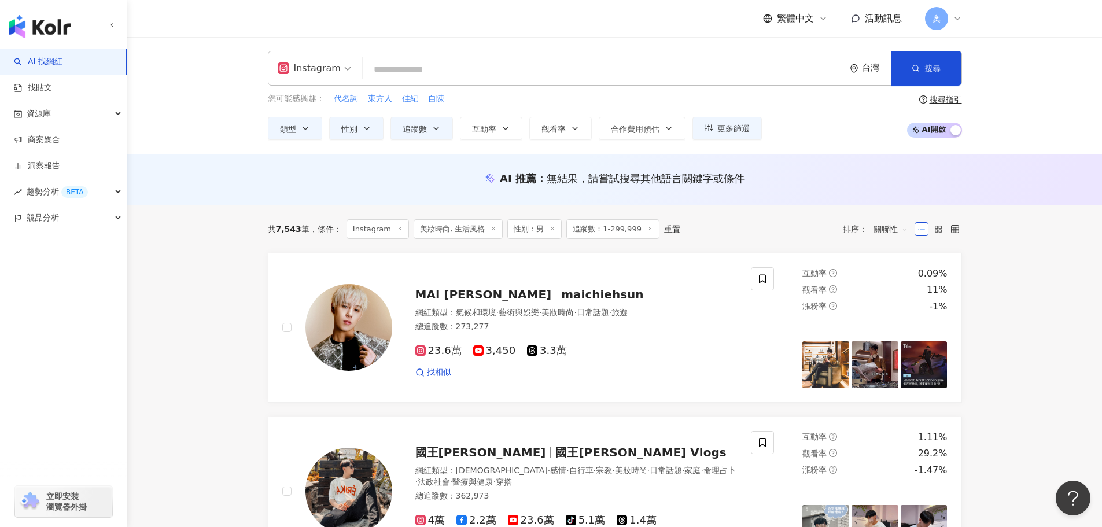
click at [613, 230] on span "追蹤數：1-299,999" at bounding box center [612, 229] width 93 height 20
click at [408, 117] on button "追蹤數" at bounding box center [421, 128] width 62 height 23
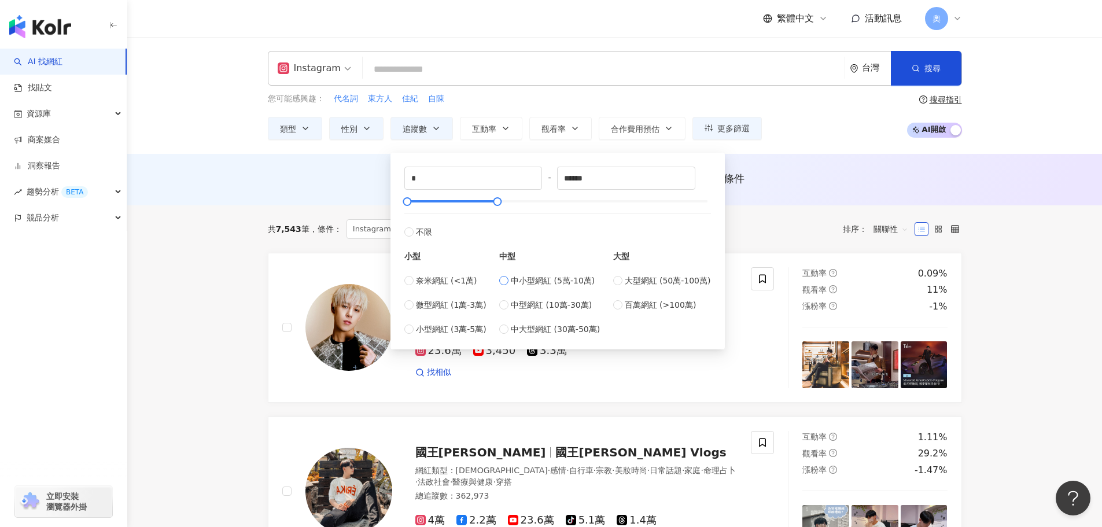
type input "*****"
type input "*"
drag, startPoint x: 422, startPoint y: 203, endPoint x: 397, endPoint y: 199, distance: 24.6
click at [397, 199] on div "* - ***** 不限 小型 奈米網紅 (<1萬) 微型網紅 (1萬-3萬) 小型網紅 (3萬-5萬) 中型 中小型網紅 (5萬-10萬) 中型網紅 (10…" at bounding box center [557, 251] width 320 height 183
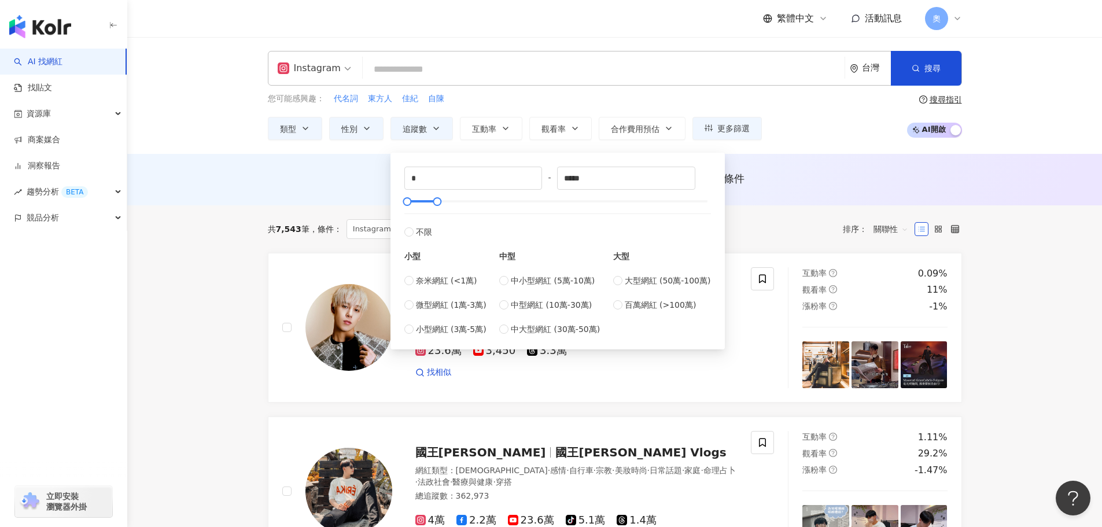
click at [883, 154] on div "AI 推薦 ： 無結果，請嘗試搜尋其他語言關鍵字或條件" at bounding box center [614, 179] width 975 height 51
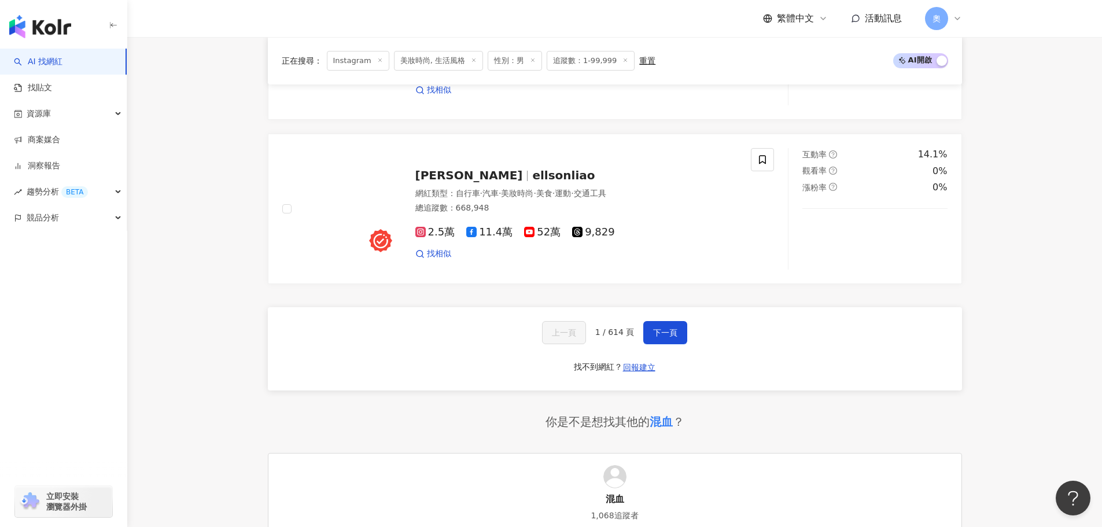
scroll to position [2198, 0]
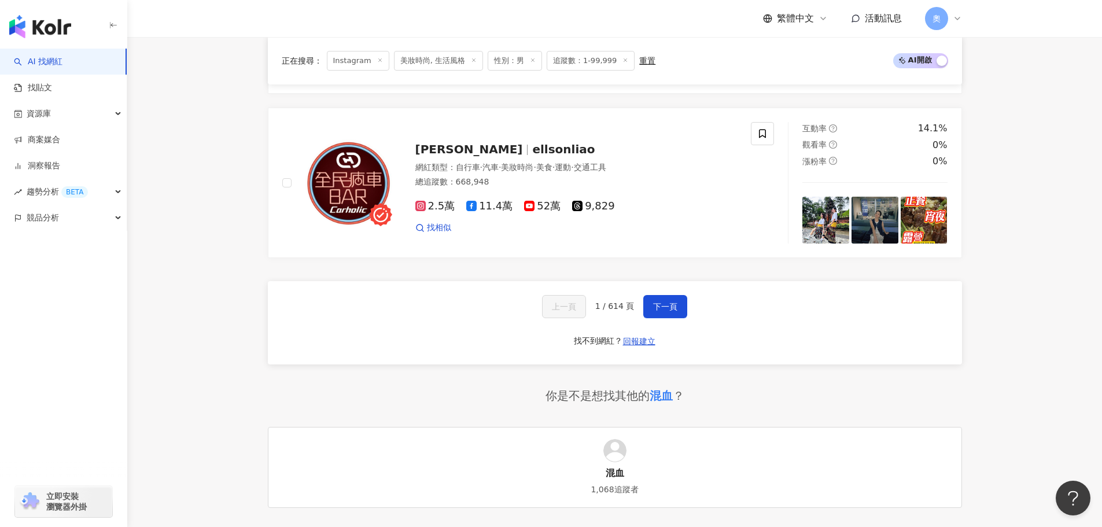
click at [692, 307] on div "上一頁 1 / 614 頁 下一頁 找不到網紅？ 回報建立" at bounding box center [615, 322] width 694 height 83
click at [675, 308] on span "下一頁" at bounding box center [665, 306] width 24 height 9
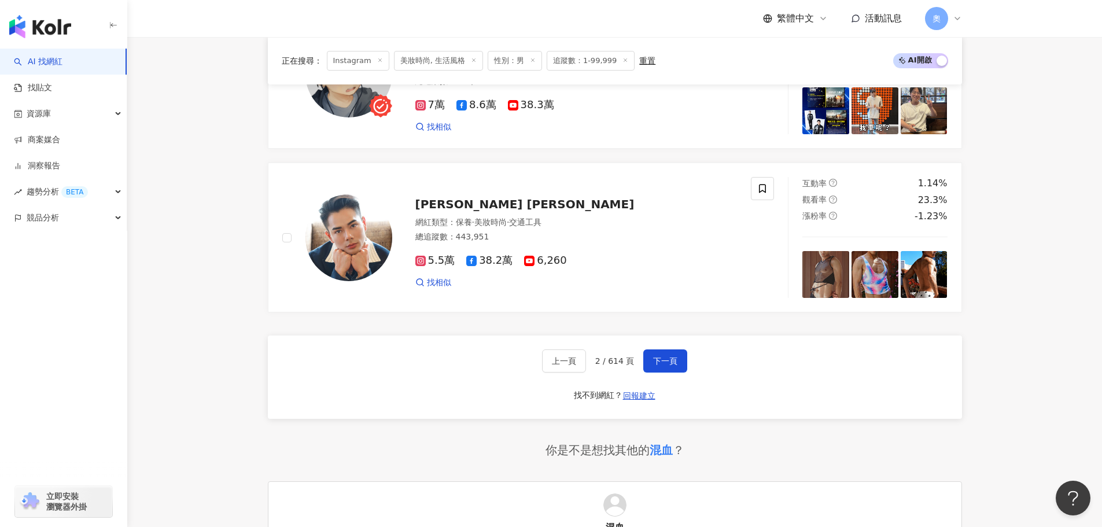
scroll to position [2129, 0]
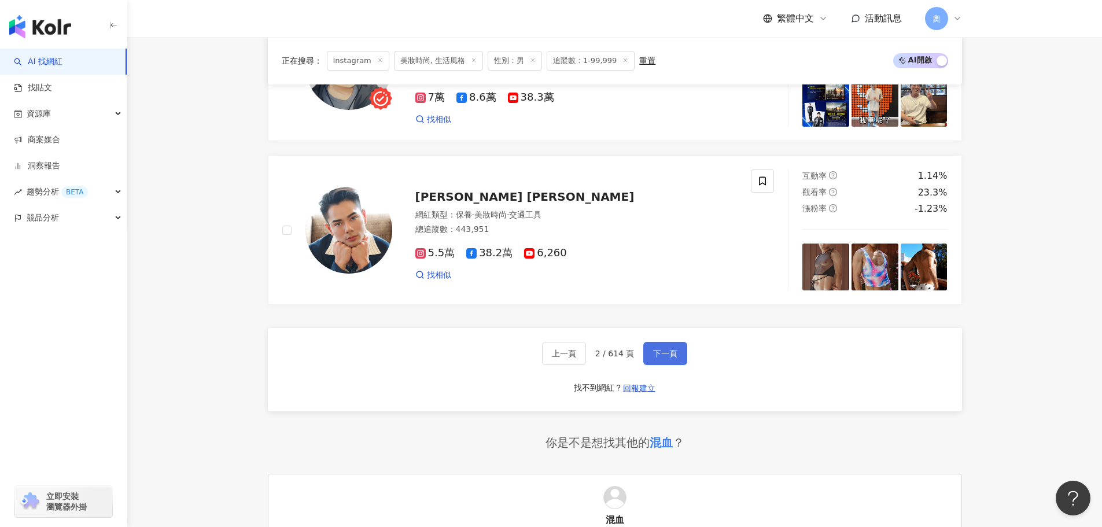
click at [668, 358] on span "下一頁" at bounding box center [665, 353] width 24 height 9
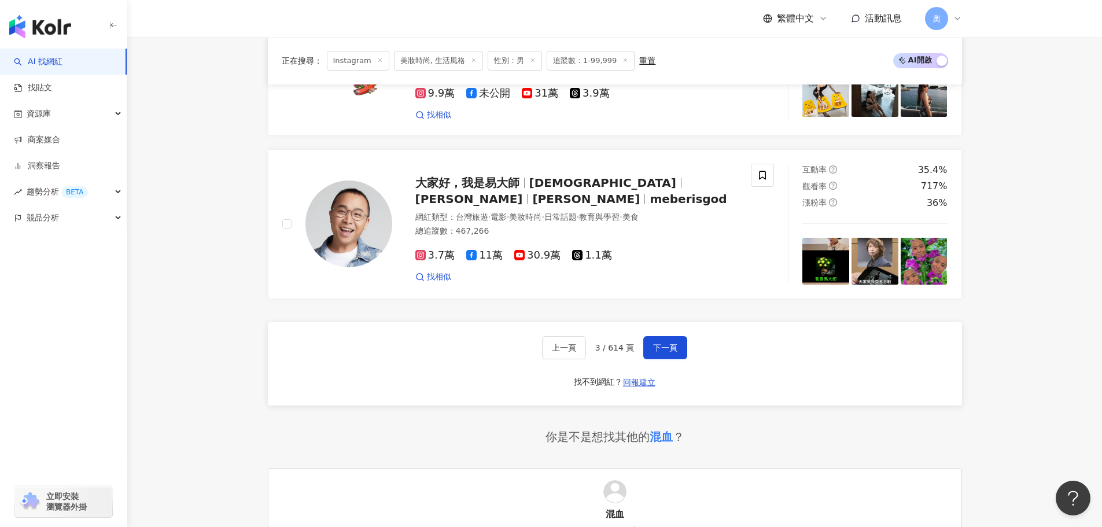
scroll to position [2338, 0]
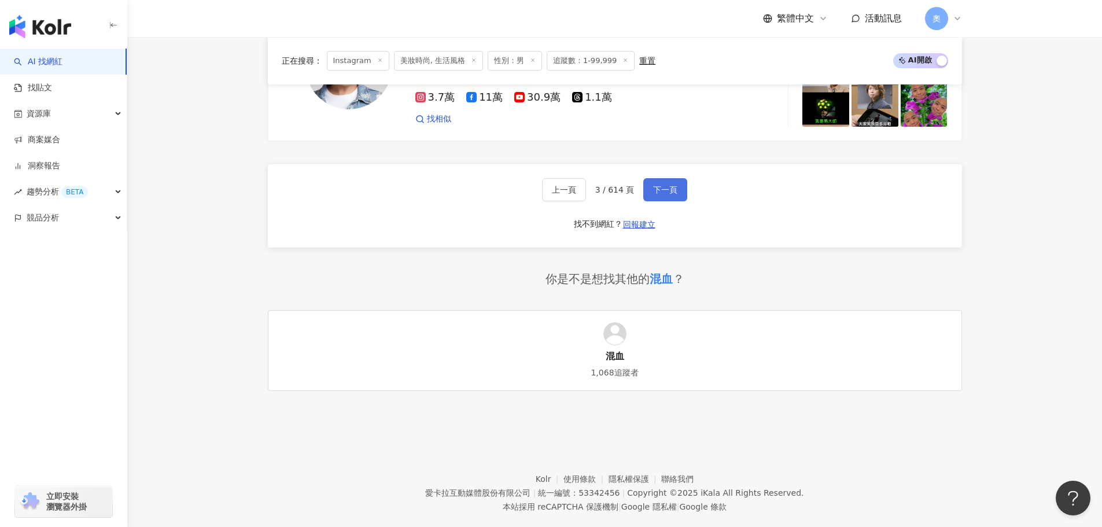
click at [683, 178] on button "下一頁" at bounding box center [665, 189] width 44 height 23
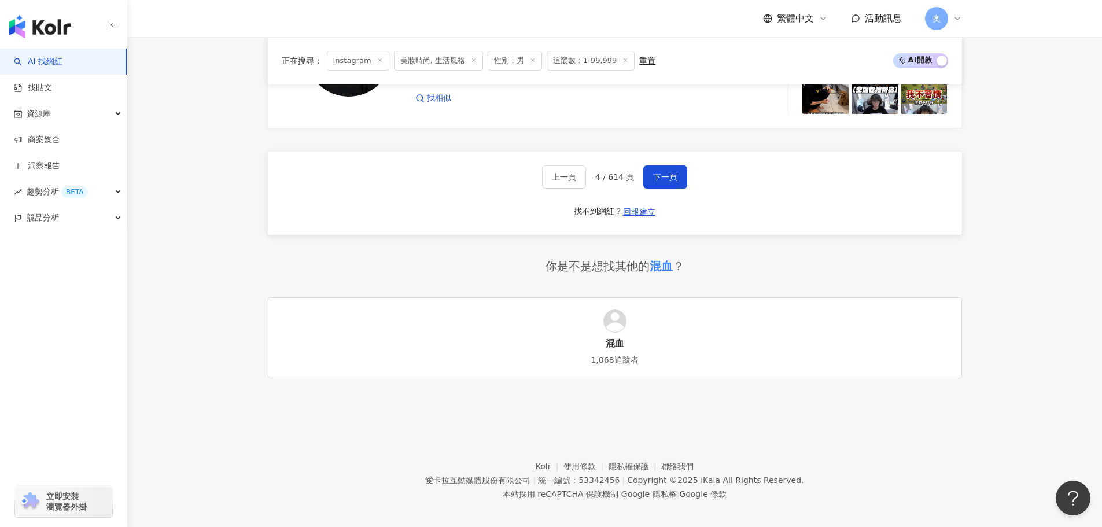
scroll to position [2364, 0]
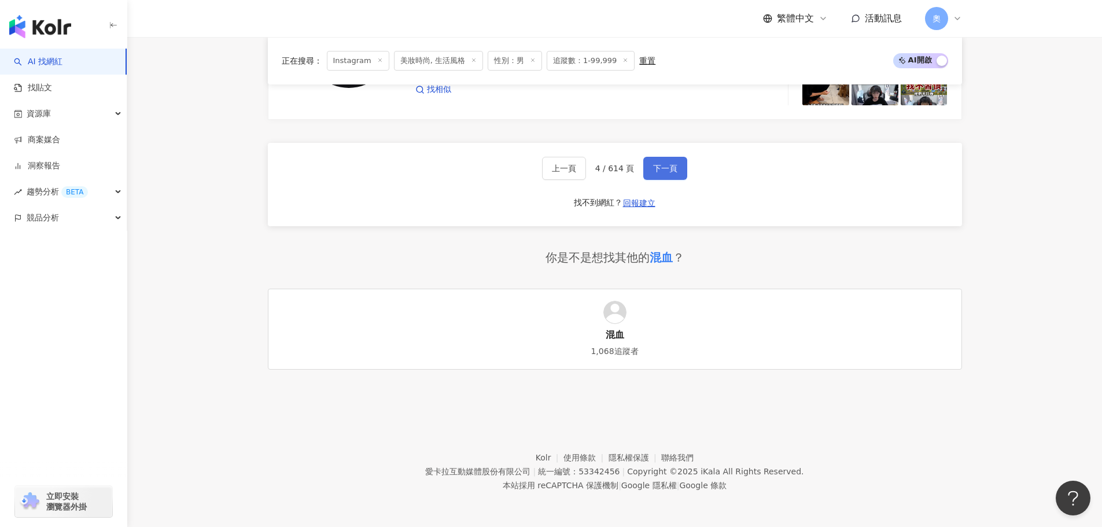
click at [654, 169] on span "下一頁" at bounding box center [665, 168] width 24 height 9
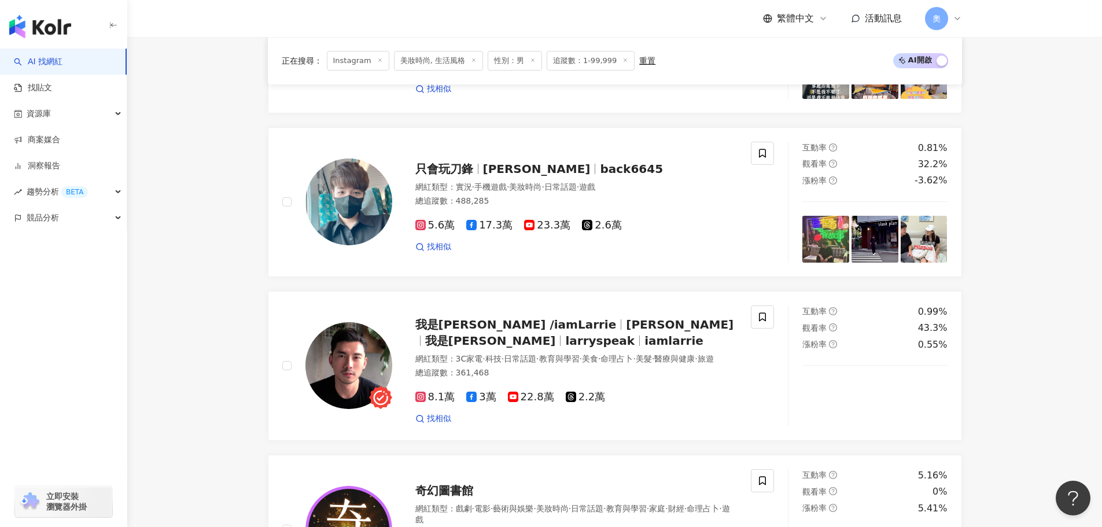
scroll to position [307, 0]
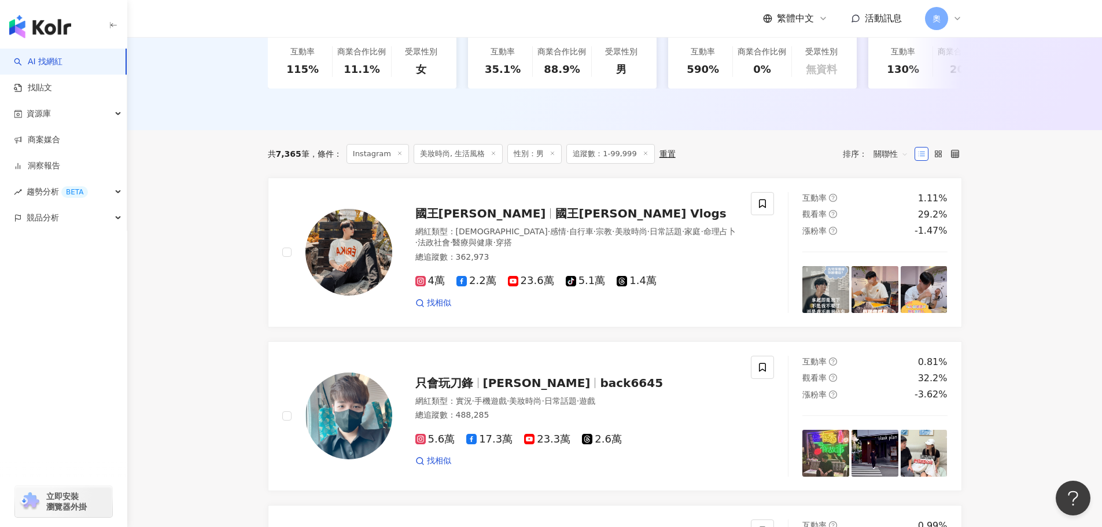
click at [490, 156] on icon at bounding box center [493, 153] width 6 height 6
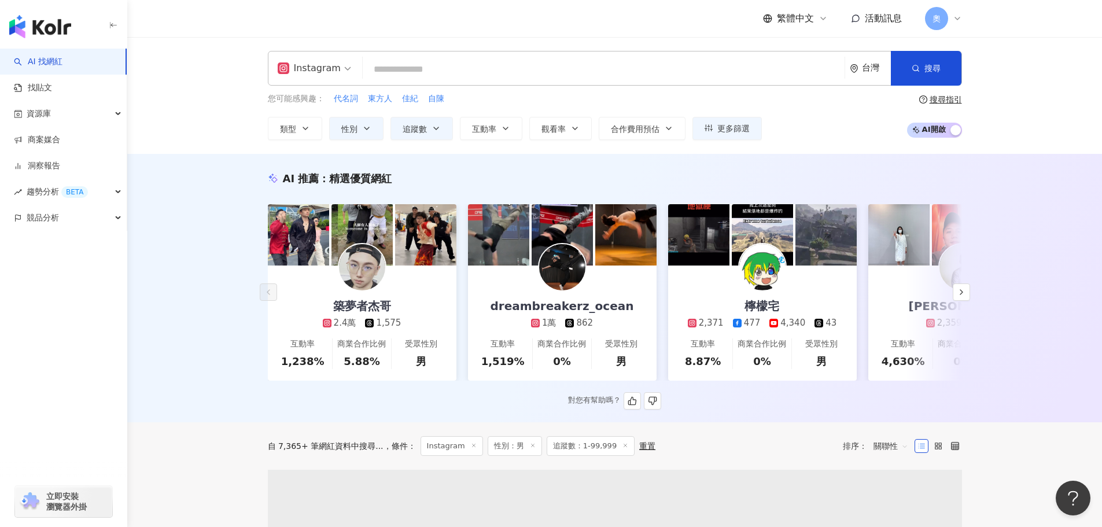
click at [427, 57] on div "Instagram 台灣 搜尋 221d960d-4aad-464d-8157-123d38962e07 混血小王子的日常 3,652 追蹤者 混血小買手 4…" at bounding box center [615, 68] width 694 height 35
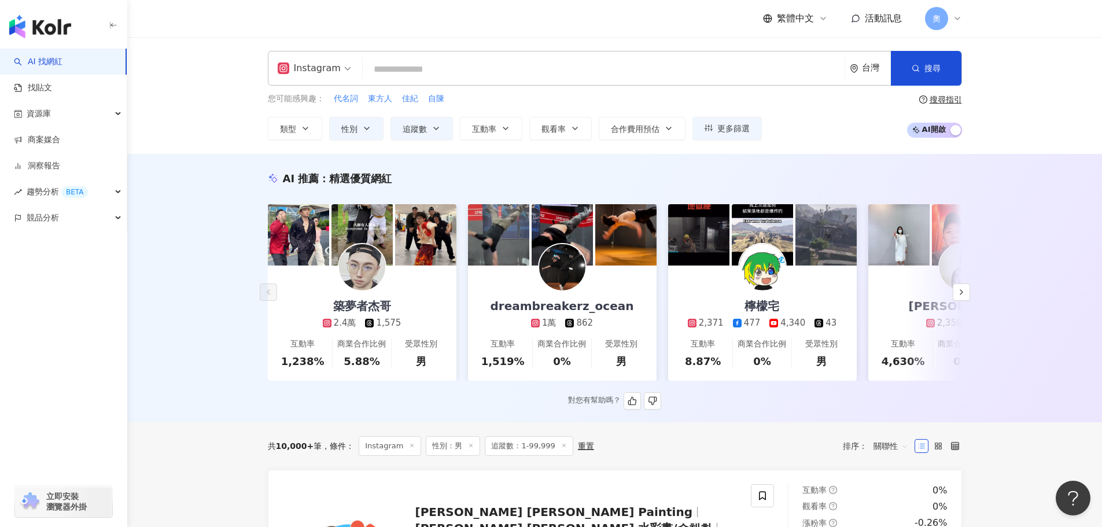
click at [441, 72] on input "search" at bounding box center [603, 69] width 473 height 22
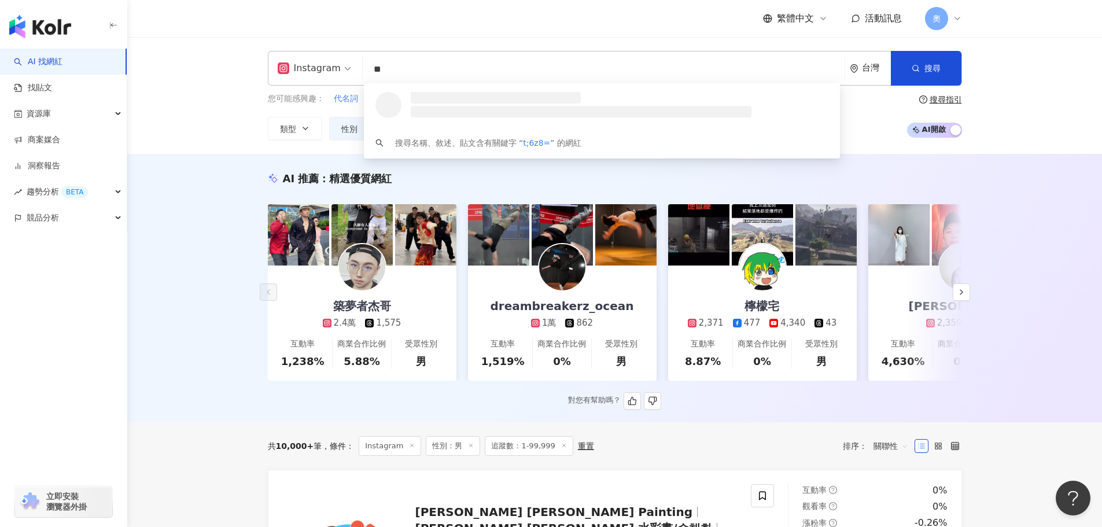
type input "*"
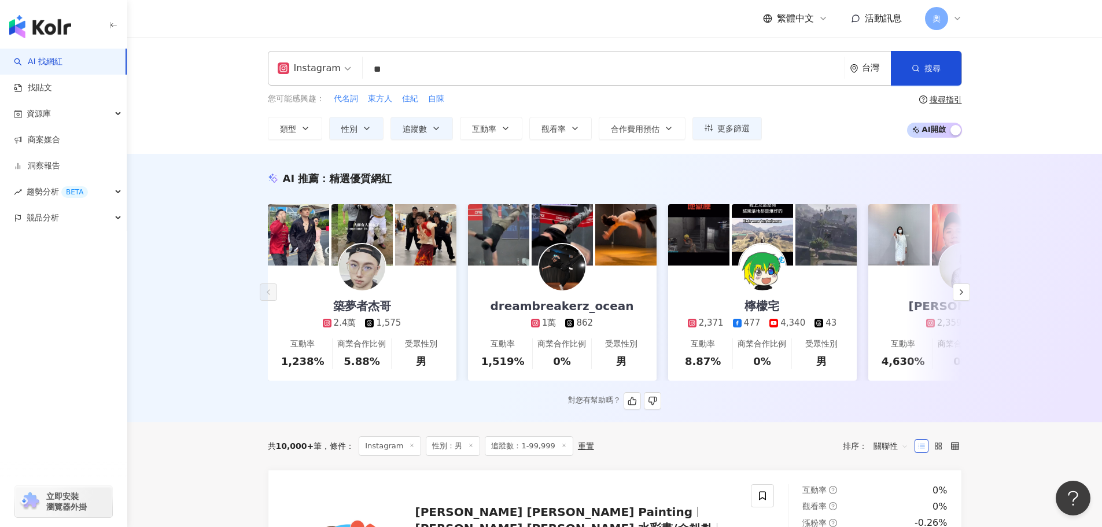
type input "*"
type input "**"
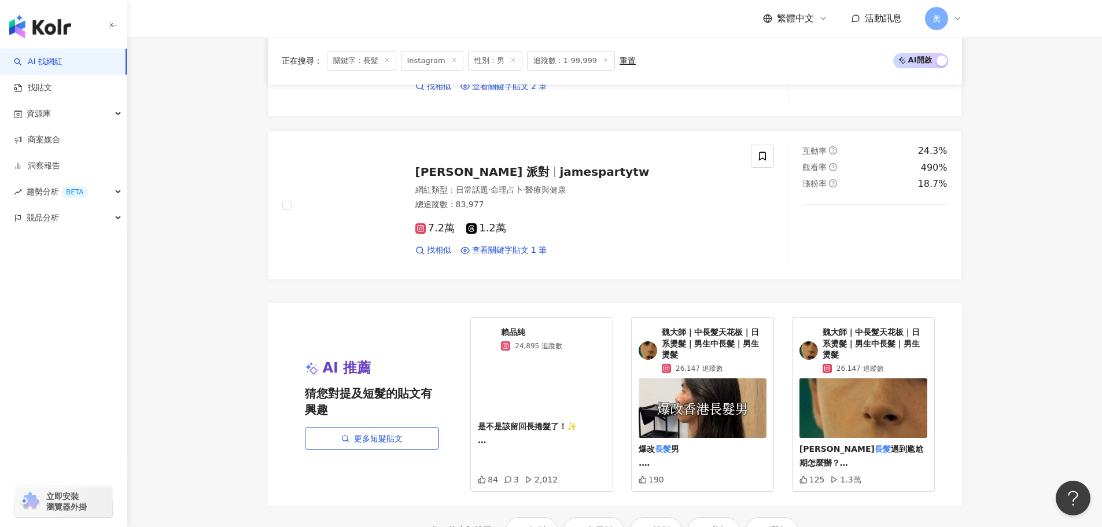
scroll to position [2205, 0]
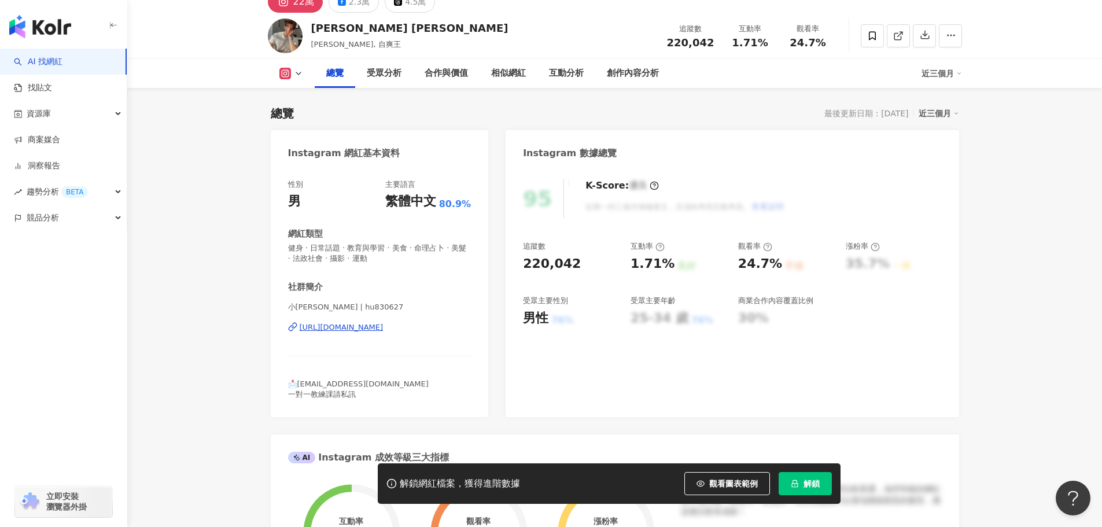
scroll to position [116, 0]
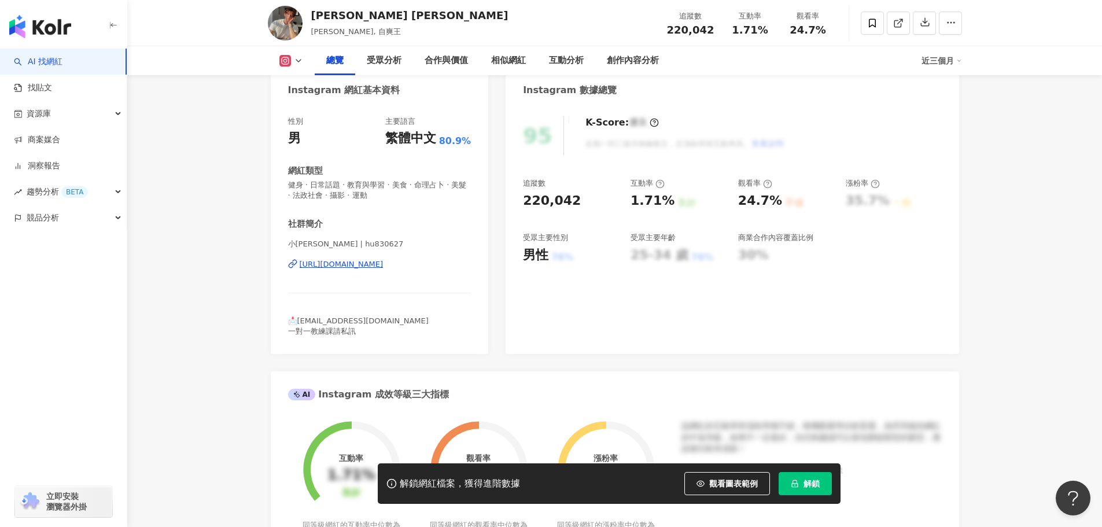
click at [383, 264] on div "https://www.instagram.com/hu830627/" at bounding box center [342, 264] width 84 height 10
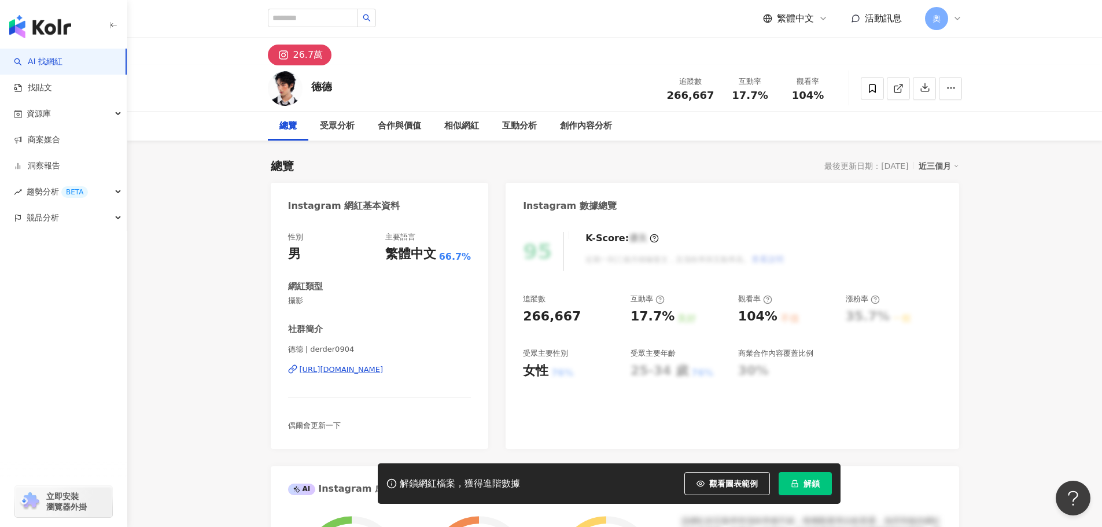
click at [345, 367] on div "https://www.instagram.com/derder0904/" at bounding box center [342, 369] width 84 height 10
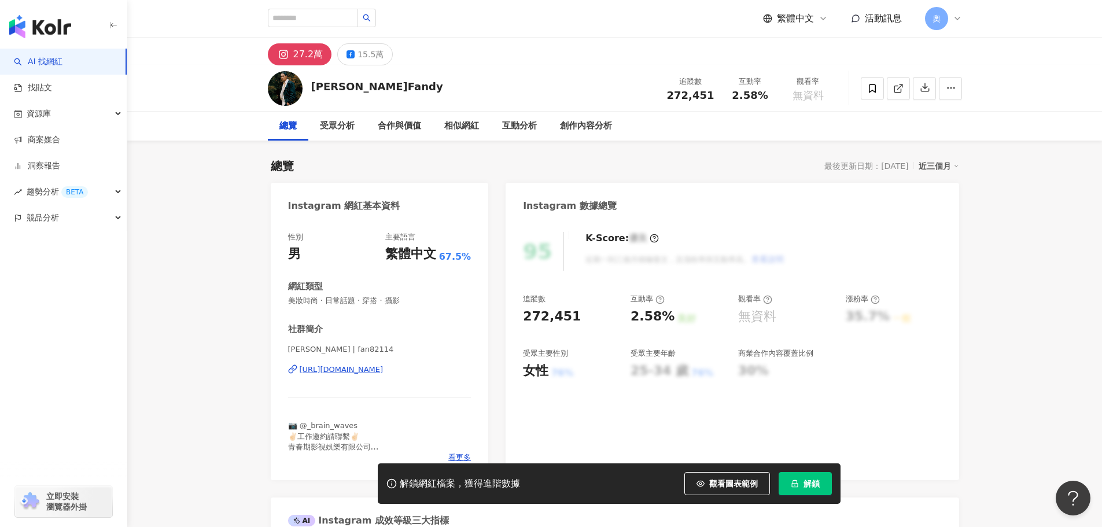
click at [379, 372] on div "https://www.instagram.com/fan82114/" at bounding box center [342, 369] width 84 height 10
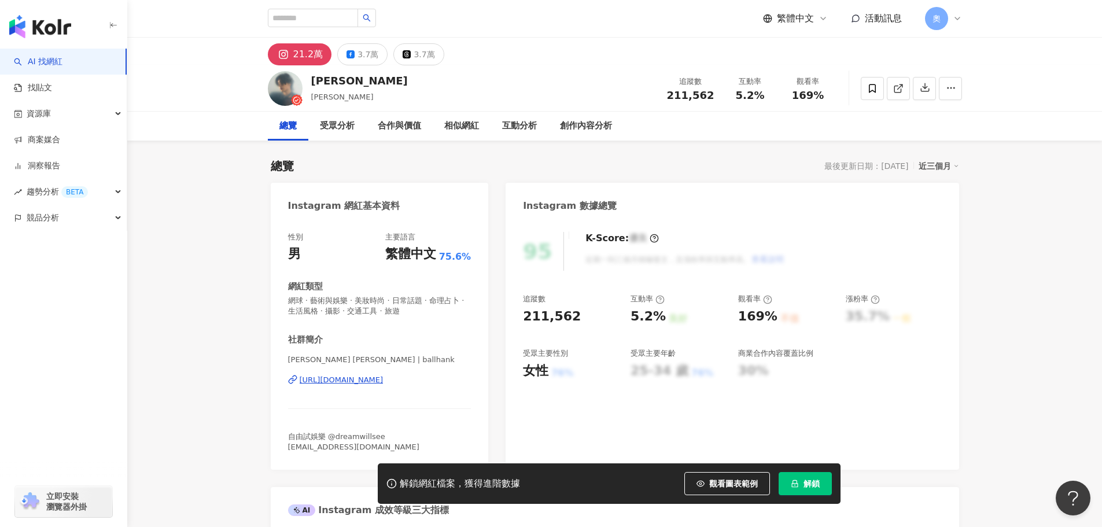
click at [378, 381] on div "[URL][DOMAIN_NAME]" at bounding box center [342, 380] width 84 height 10
click at [381, 378] on div "https://www.instagram.com/ballhank/" at bounding box center [342, 380] width 84 height 10
click at [1003, 138] on div "總覽 受眾分析 合作與價值 相似網紅 互動分析 創作內容分析" at bounding box center [614, 126] width 975 height 29
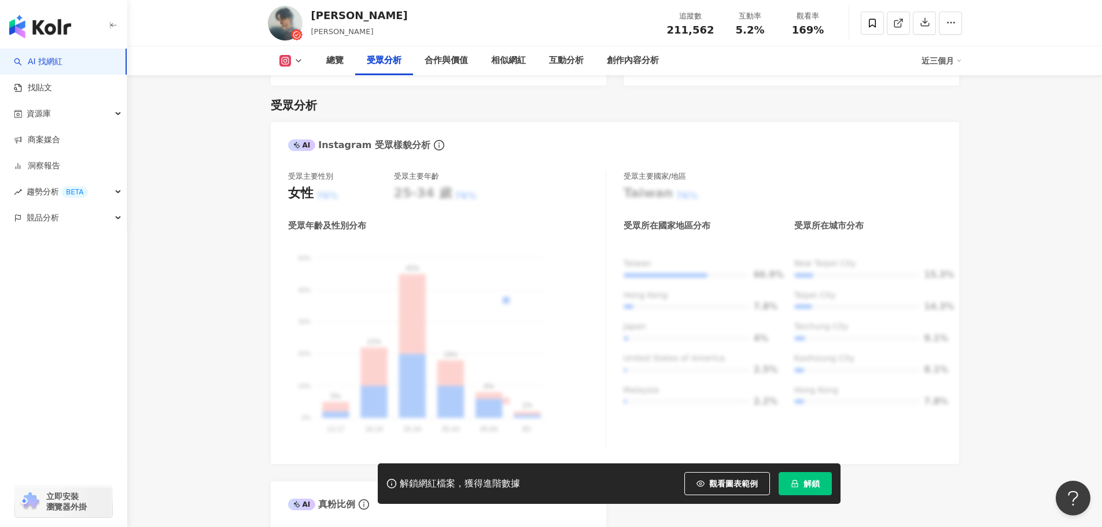
scroll to position [983, 0]
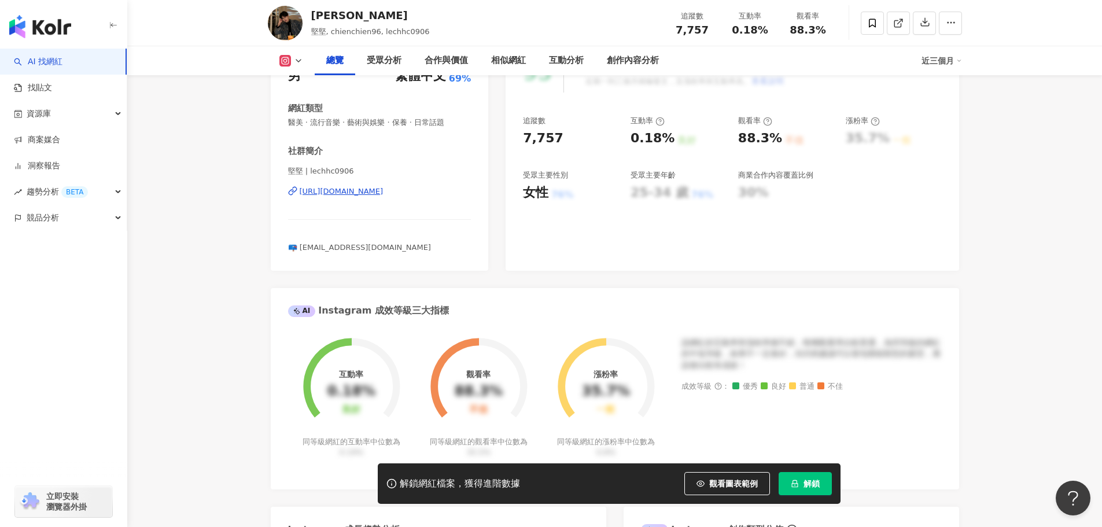
scroll to position [174, 0]
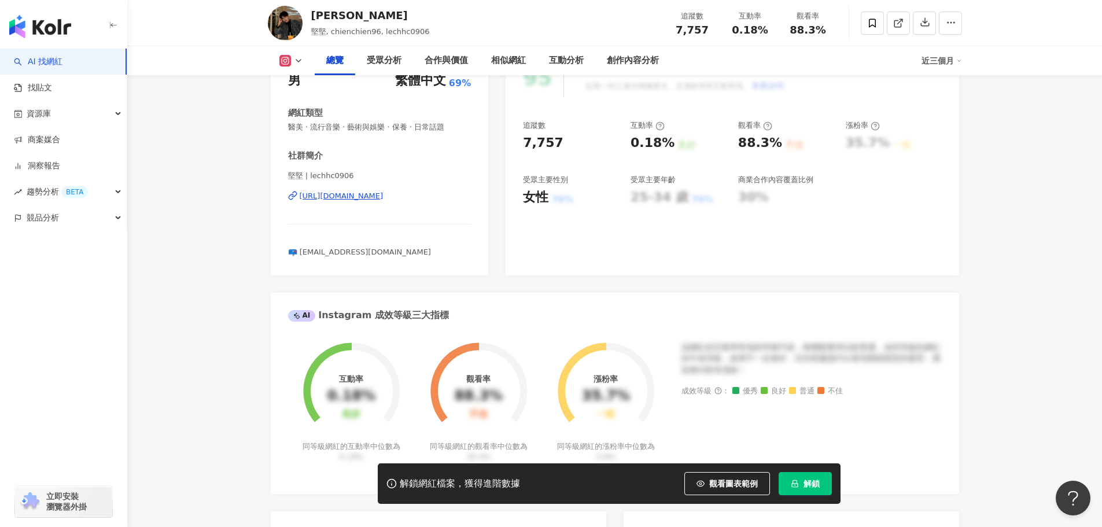
click at [335, 199] on div "https://www.instagram.com/lechhc0906/" at bounding box center [342, 196] width 84 height 10
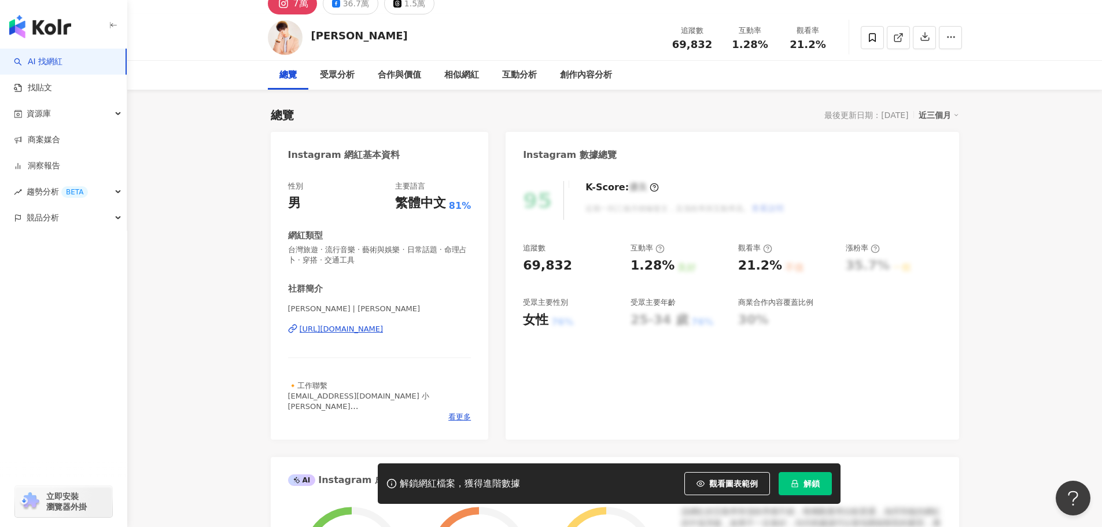
scroll to position [116, 0]
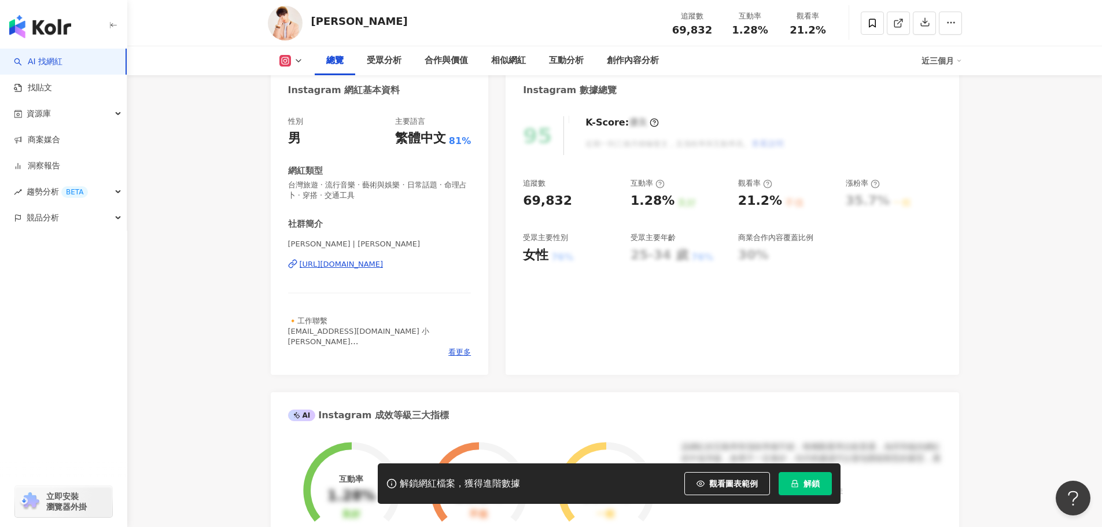
click at [383, 264] on div "[URL][DOMAIN_NAME]" at bounding box center [342, 264] width 84 height 10
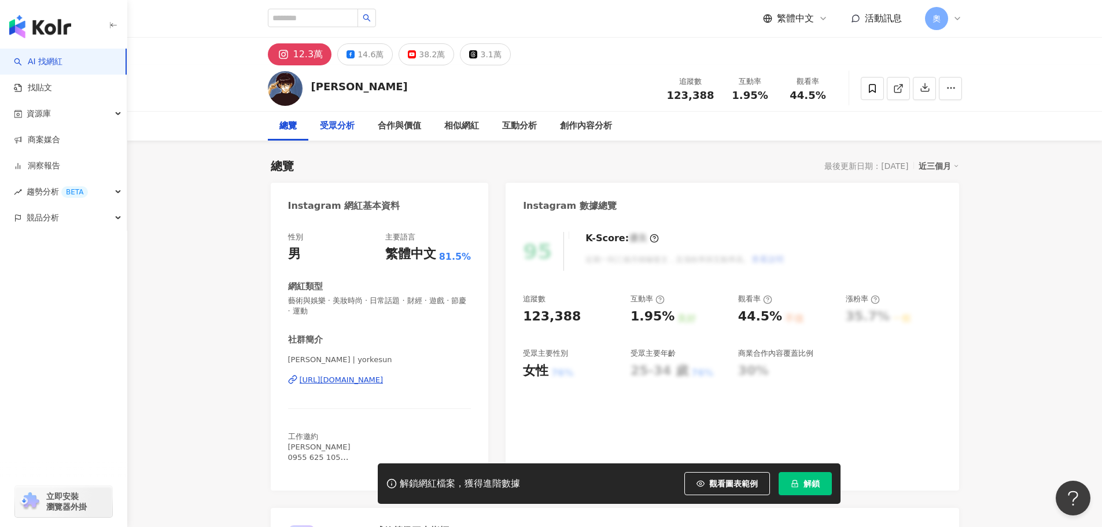
click at [330, 128] on div "受眾分析" at bounding box center [337, 126] width 35 height 14
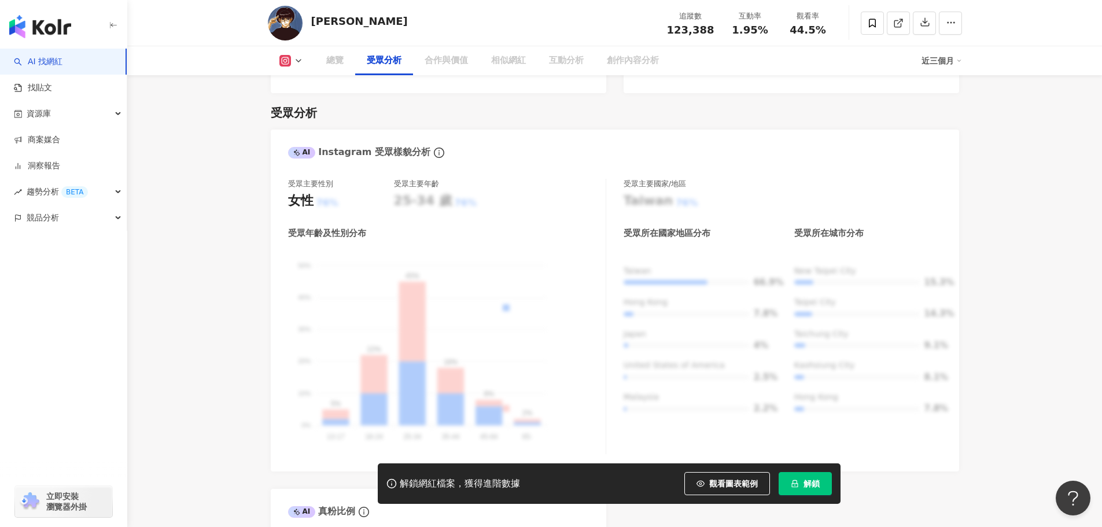
click at [290, 61] on icon at bounding box center [285, 61] width 12 height 12
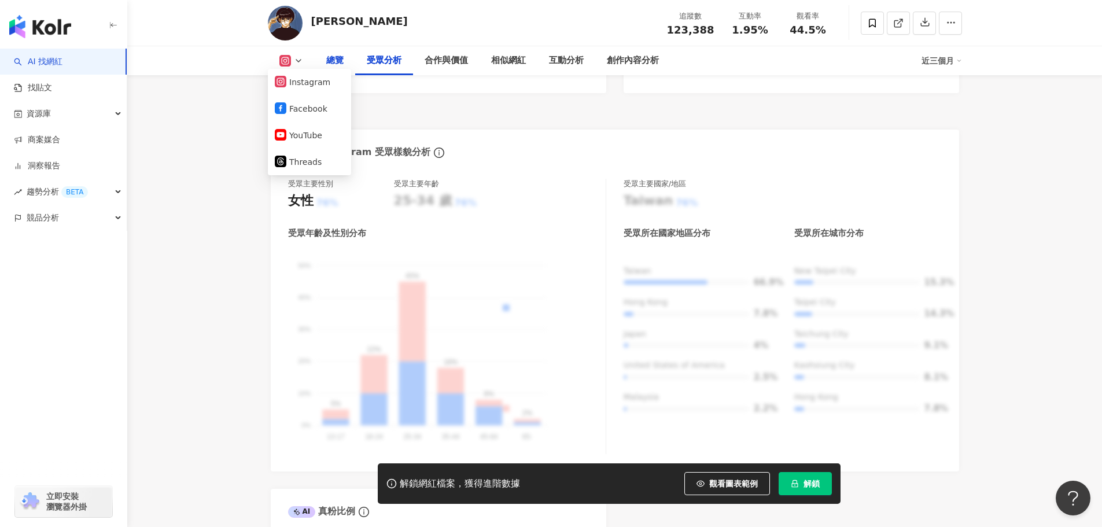
click at [334, 57] on div "總覽" at bounding box center [334, 61] width 17 height 14
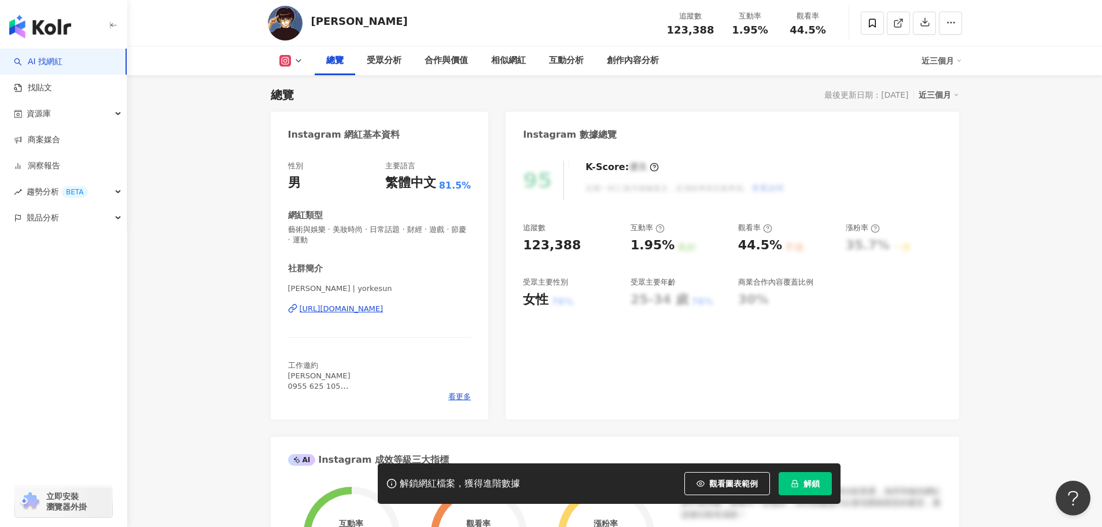
click at [383, 312] on div "https://www.instagram.com/yorkesun/" at bounding box center [342, 309] width 84 height 10
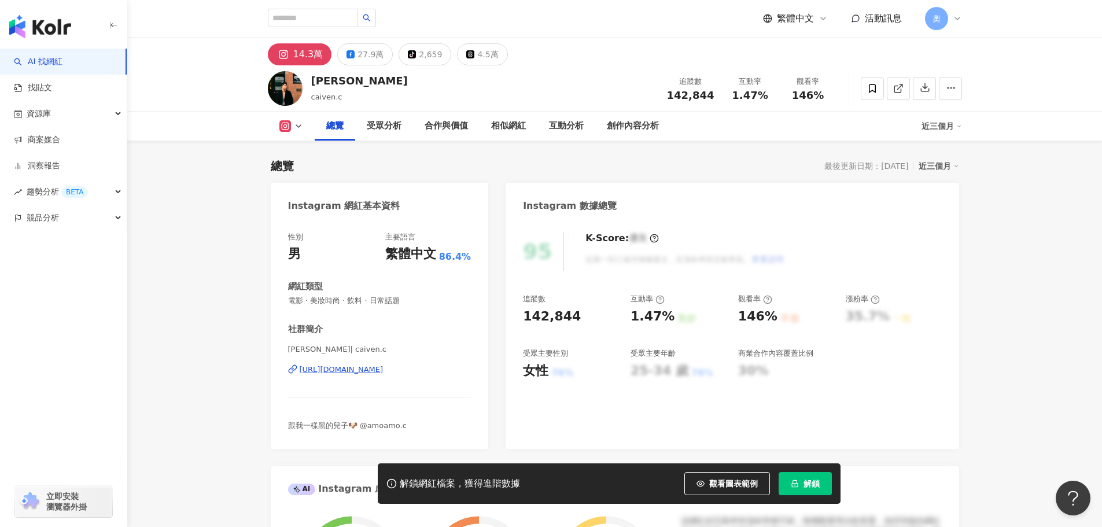
scroll to position [174, 0]
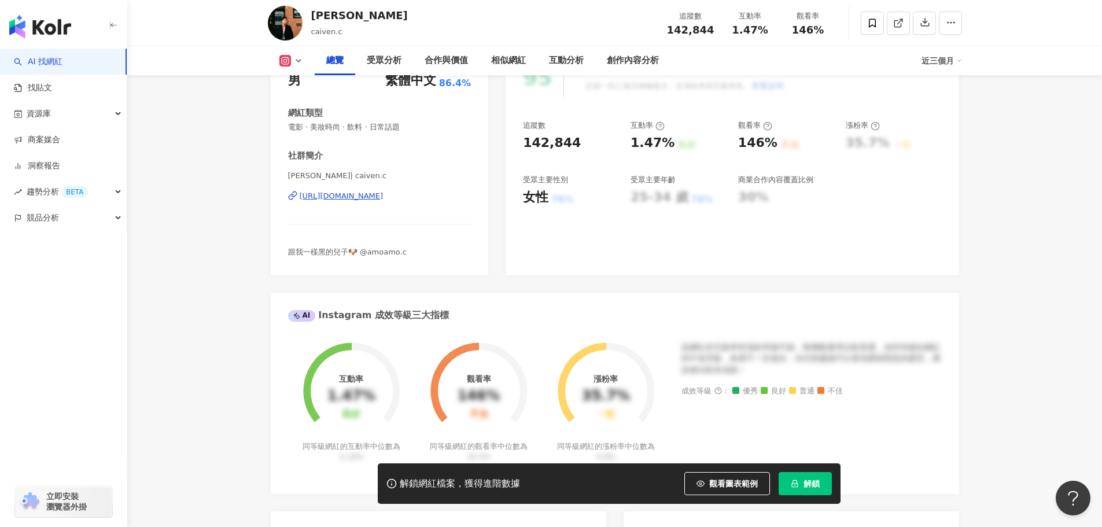
click at [383, 191] on div "https://www.instagram.com/caiven.c/" at bounding box center [342, 196] width 84 height 10
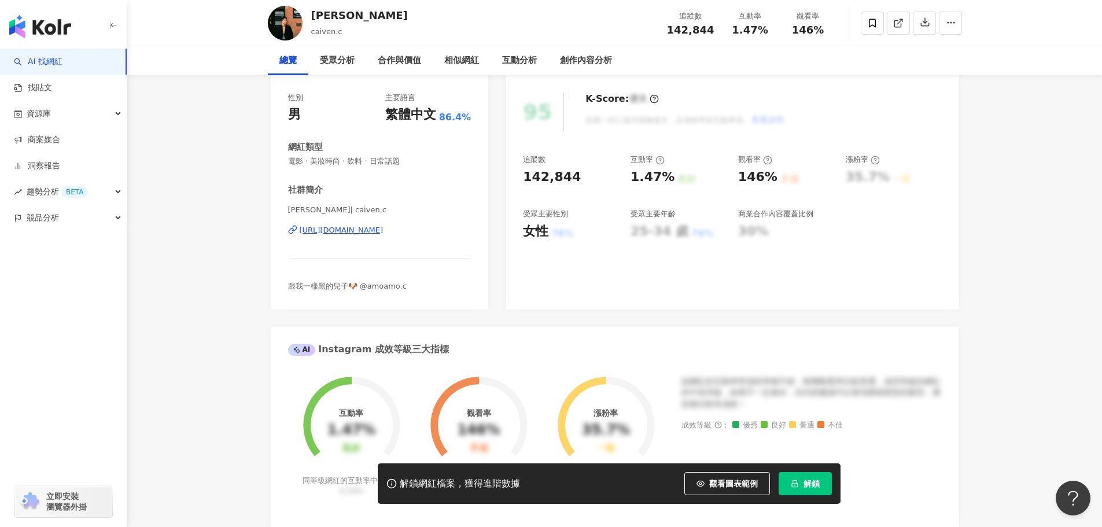
scroll to position [0, 0]
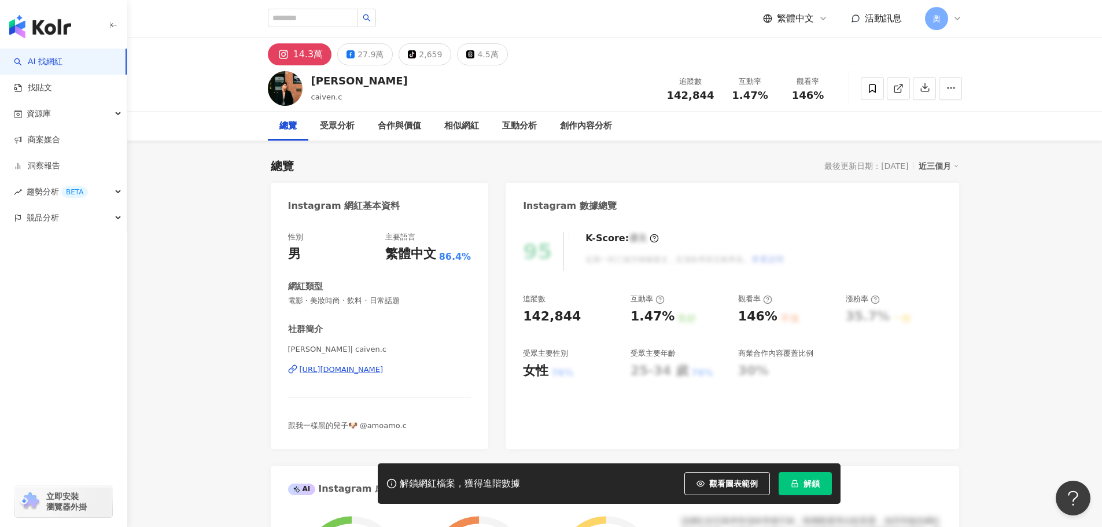
click at [377, 364] on div "蔡凡熙 | caiven.c https://www.instagram.com/caiven.c/" at bounding box center [379, 378] width 183 height 68
click at [377, 364] on div "https://www.instagram.com/caiven.c/" at bounding box center [342, 369] width 84 height 10
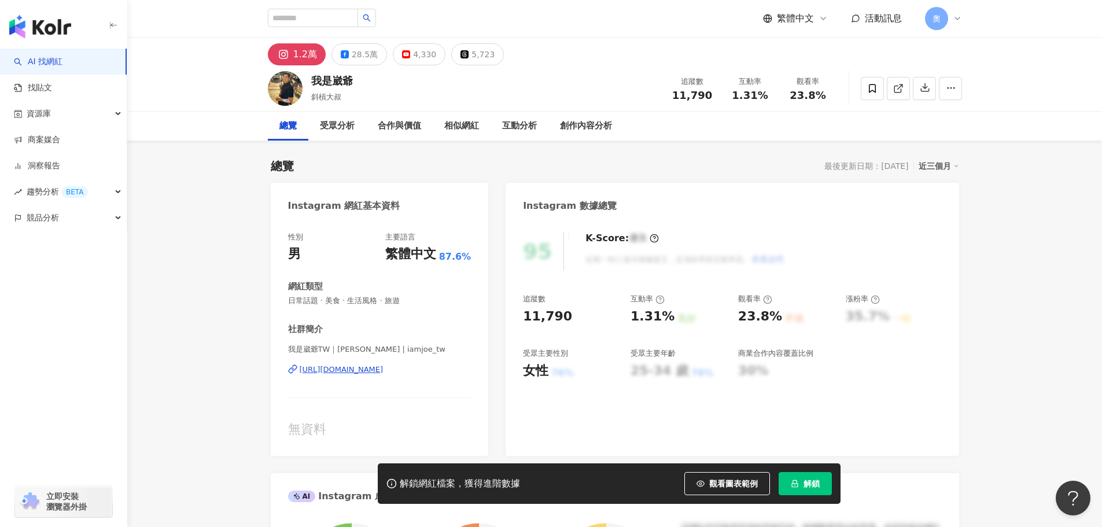
click at [331, 364] on div "https://www.instagram.com/iamjoe_tw/" at bounding box center [342, 369] width 84 height 10
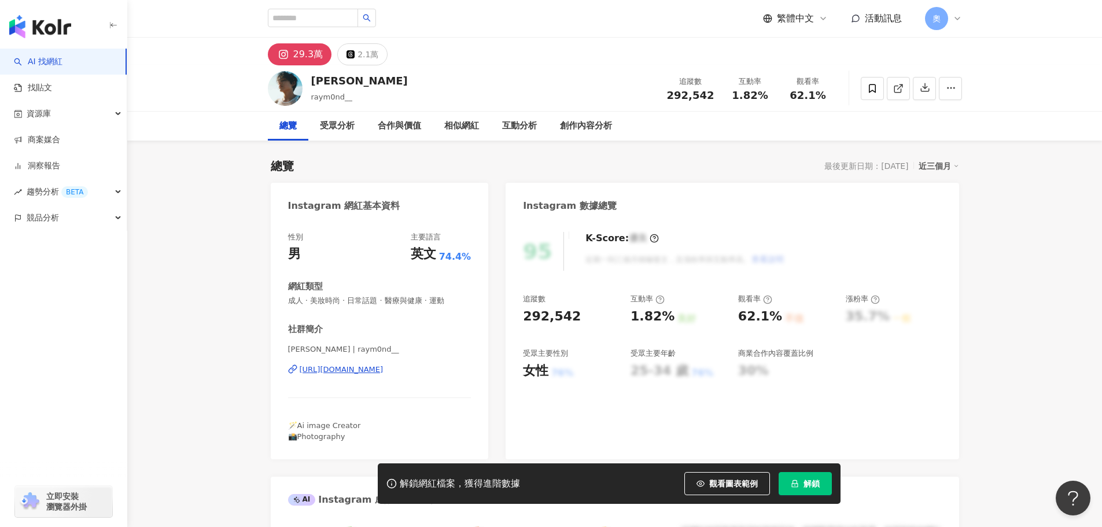
click at [383, 370] on div "[URL][DOMAIN_NAME]" at bounding box center [342, 369] width 84 height 10
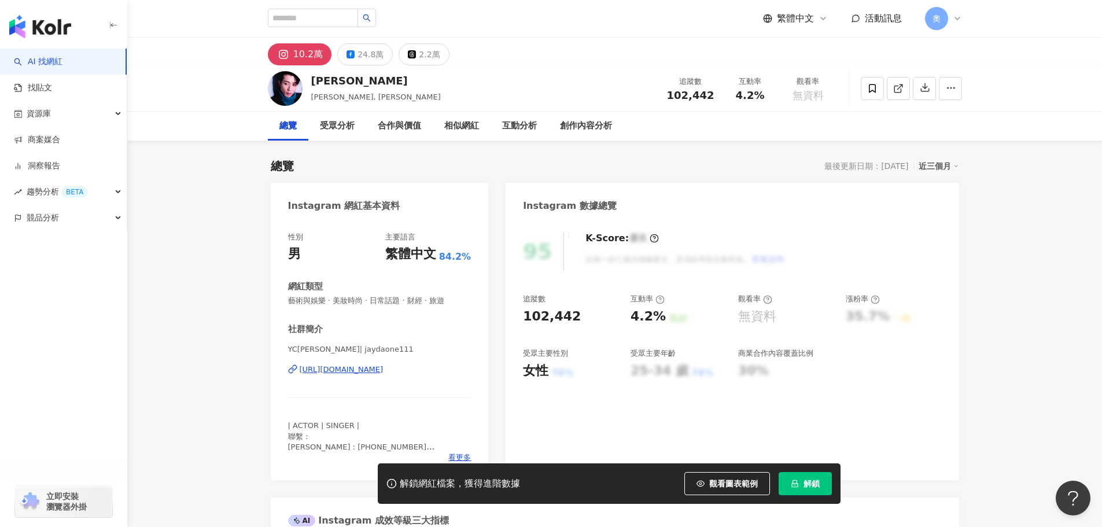
click at [344, 371] on div "[URL][DOMAIN_NAME]" at bounding box center [342, 369] width 84 height 10
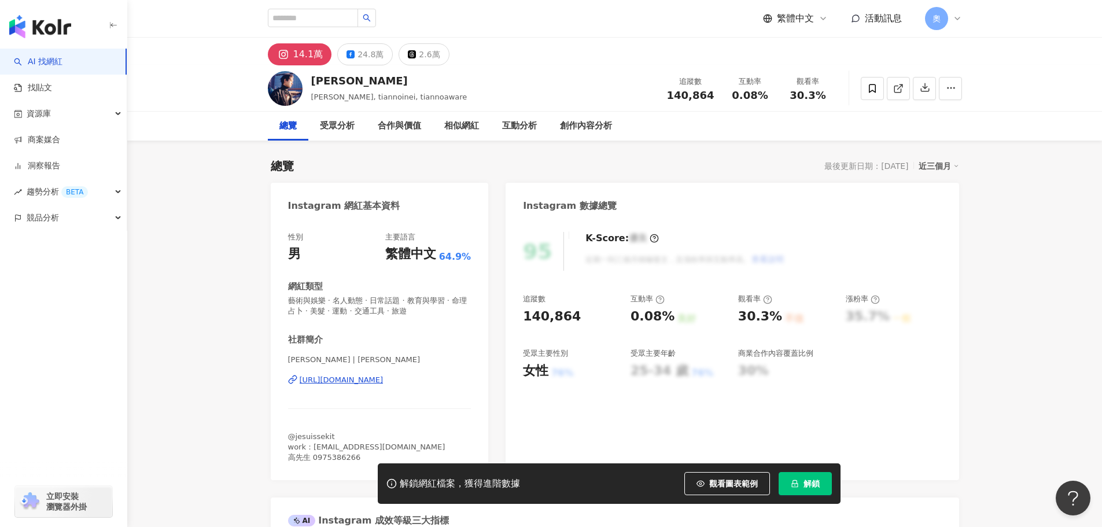
click at [379, 378] on div "https://www.instagram.com/chihtian/" at bounding box center [342, 380] width 84 height 10
click at [381, 381] on div "https://www.instagram.com/chihtian/" at bounding box center [342, 380] width 84 height 10
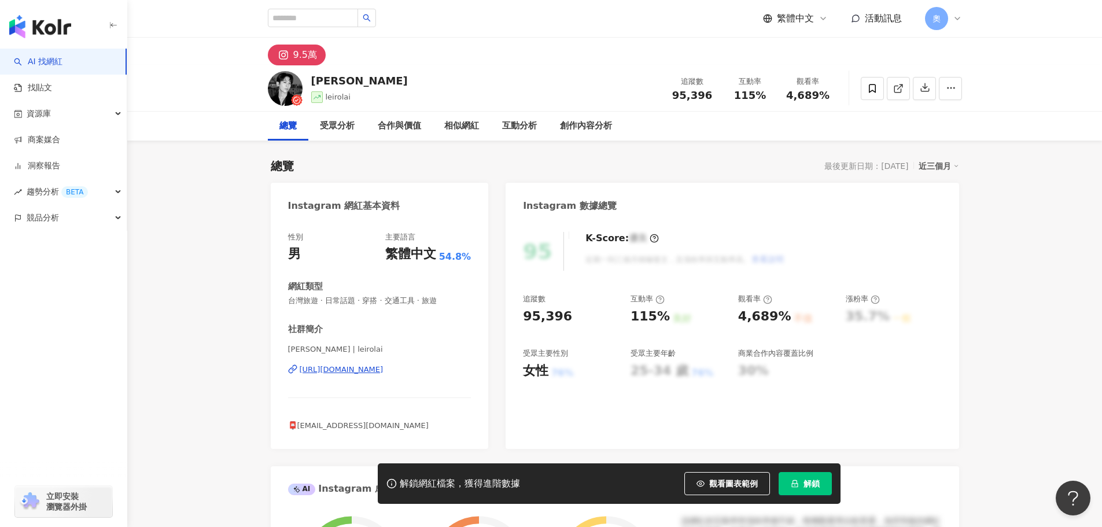
click at [383, 367] on div "[URL][DOMAIN_NAME]" at bounding box center [342, 369] width 84 height 10
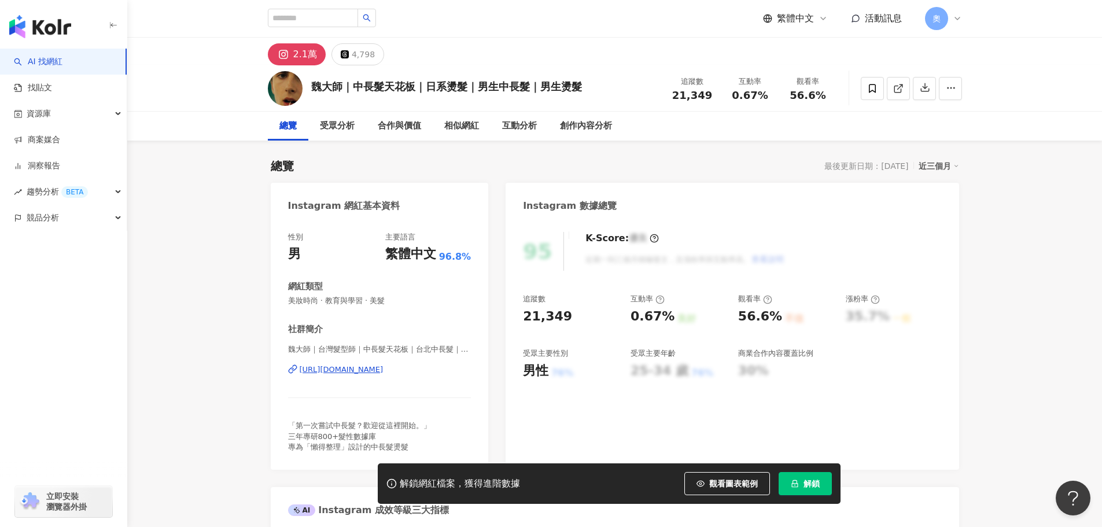
click at [379, 370] on div "[URL][DOMAIN_NAME]" at bounding box center [342, 369] width 84 height 10
click at [379, 362] on div "魏大師｜台灣髮型師｜中長髮天花板｜台北中長髮｜細軟髮專門 | _wesleyisme https://www.instagram.com/_wesleyism…" at bounding box center [379, 378] width 183 height 68
click at [377, 368] on div "https://www.instagram.com/_wesleyisme/" at bounding box center [342, 369] width 84 height 10
click at [42, 28] on img "button" at bounding box center [40, 26] width 62 height 23
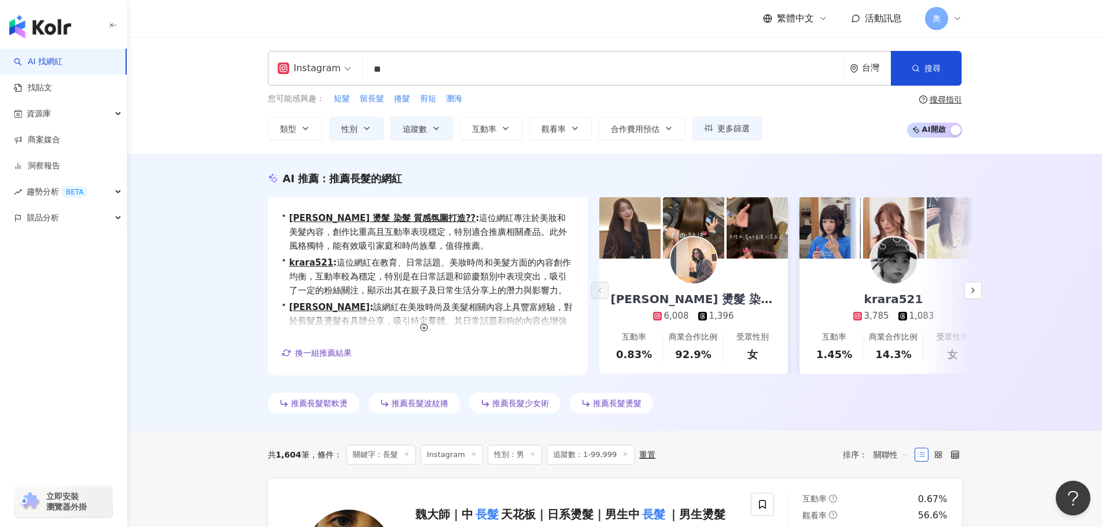
drag, startPoint x: 988, startPoint y: 195, endPoint x: 988, endPoint y: -70, distance: 264.9
click at [348, 128] on span "性別" at bounding box center [349, 128] width 16 height 9
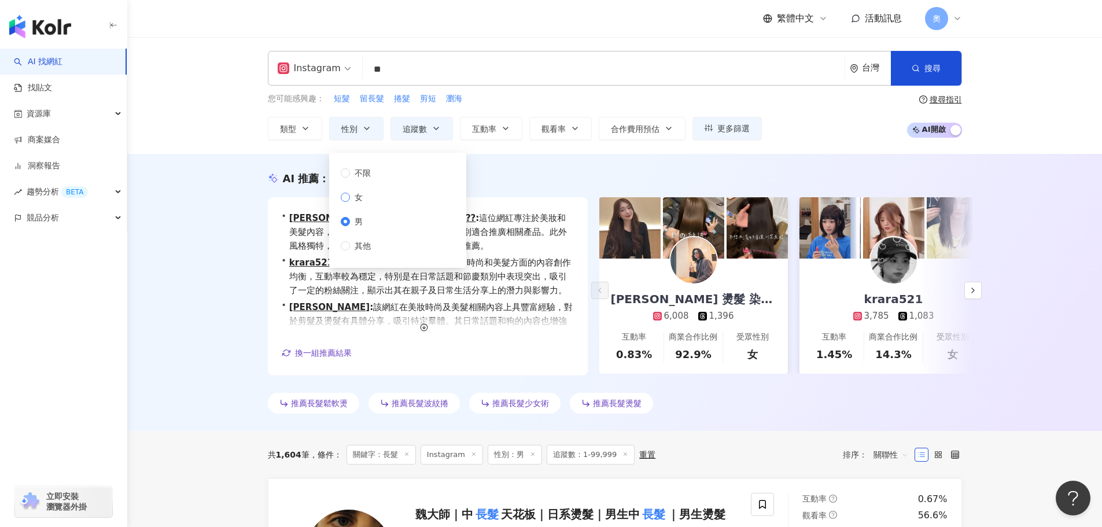
click at [368, 197] on label "女" at bounding box center [358, 197] width 35 height 13
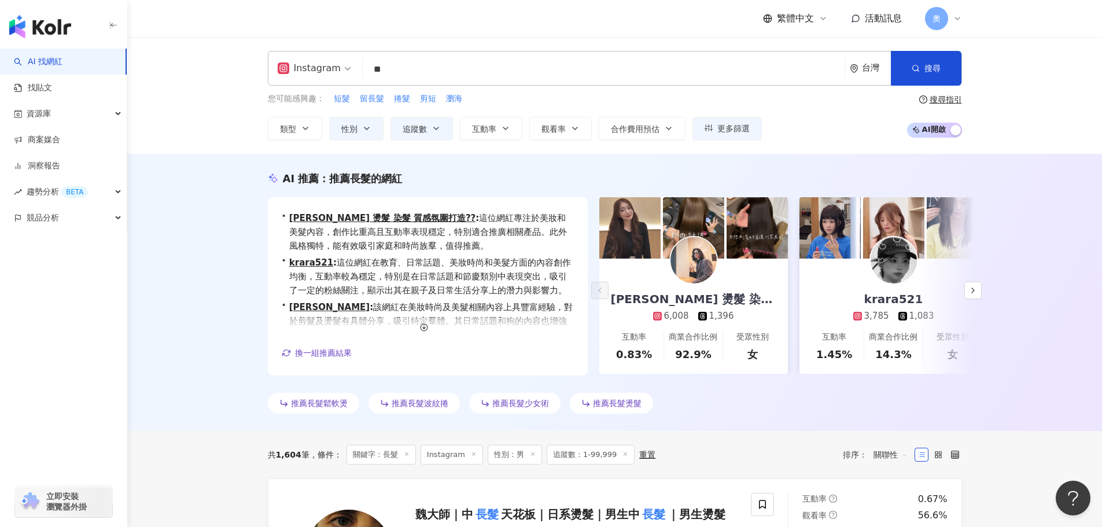
drag, startPoint x: 433, startPoint y: 76, endPoint x: 273, endPoint y: 73, distance: 160.2
click at [273, 73] on div "Instagram ** 台灣 搜尋 29423d15-d4b1-4061-aa14-1cf6baf717cb 長髮丁恩妃是真愛💜 1,069 追蹤者 長髮公…" at bounding box center [615, 68] width 694 height 35
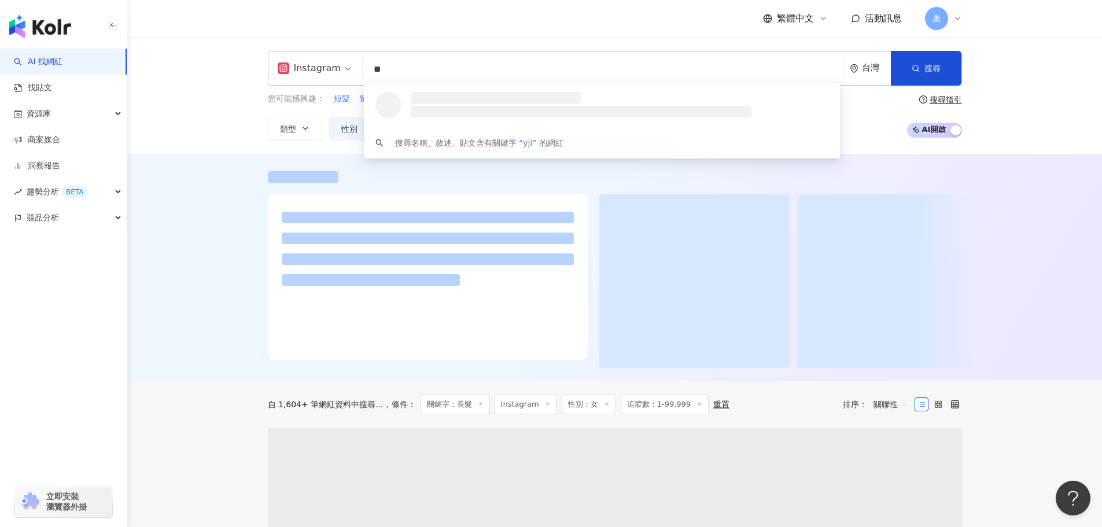
type input "*"
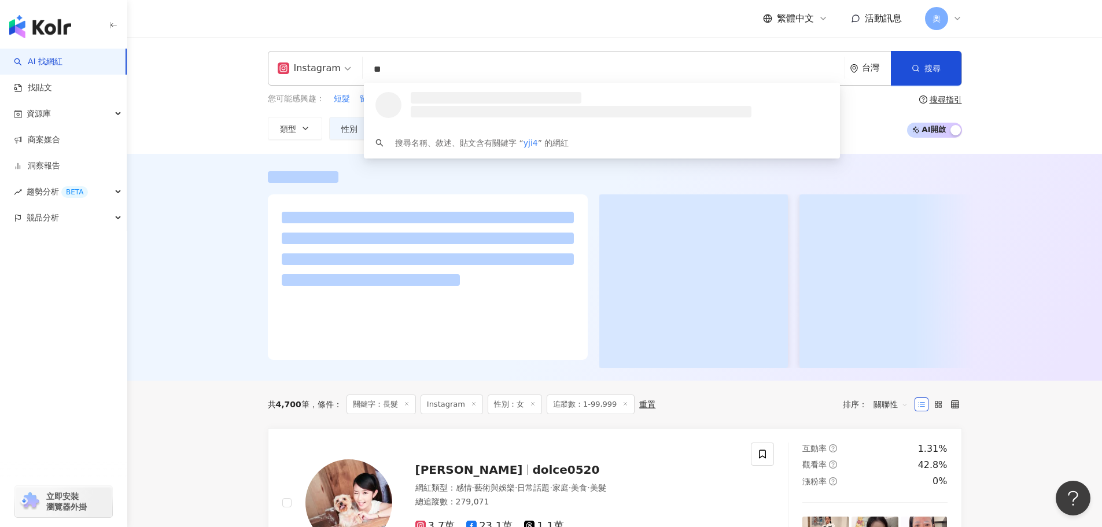
type input "*"
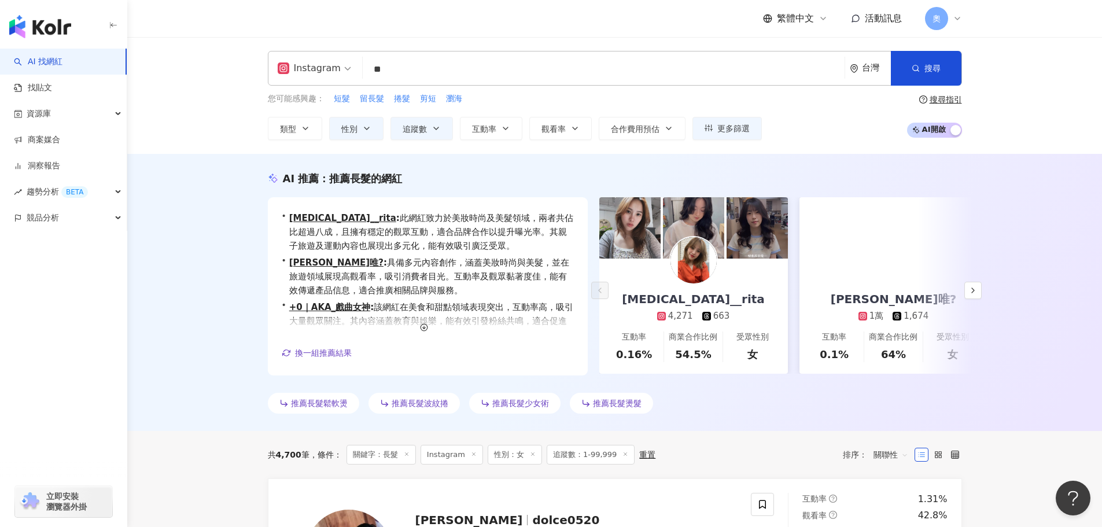
type input "**"
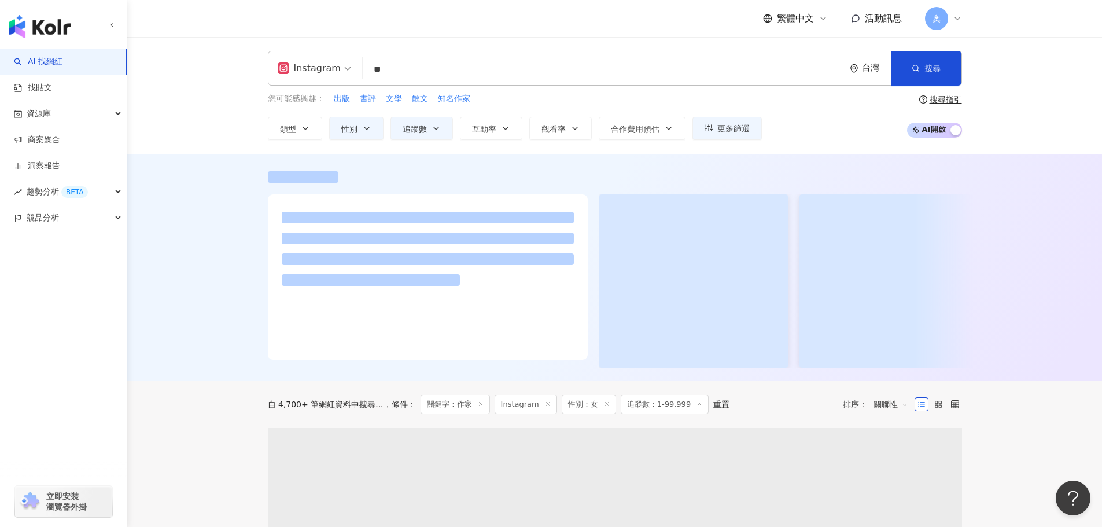
click at [955, 183] on div at bounding box center [615, 269] width 740 height 197
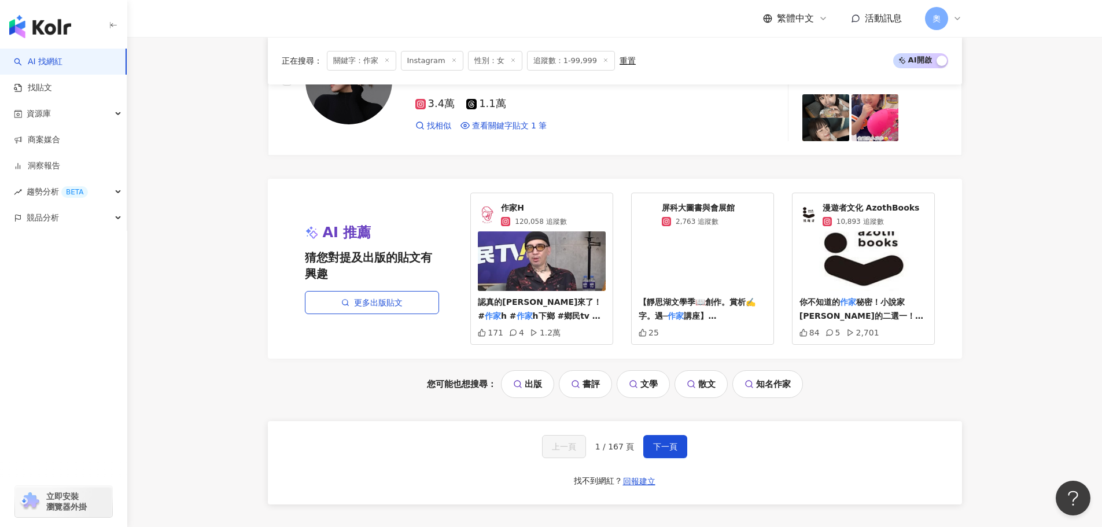
scroll to position [2082, 0]
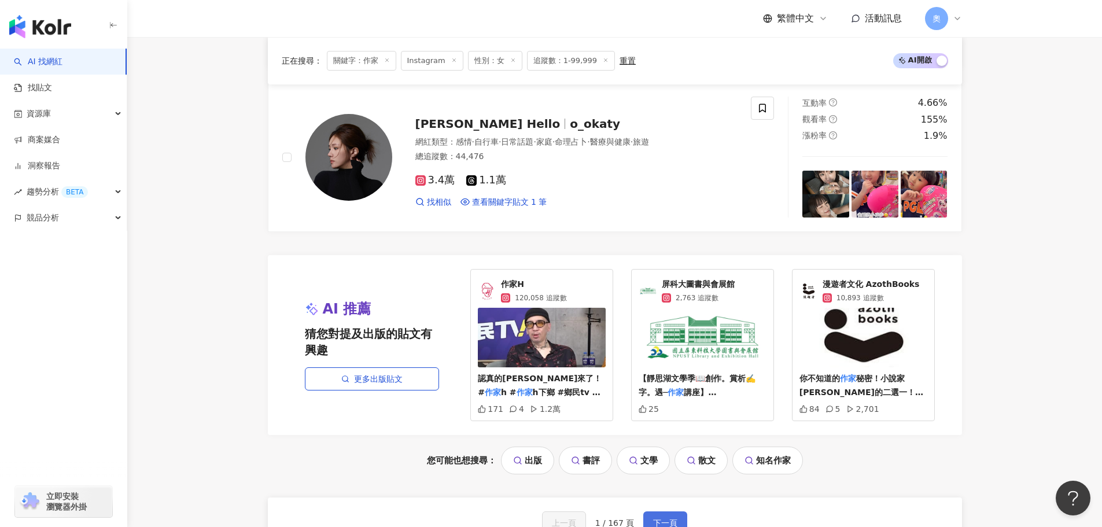
click at [672, 518] on span "下一頁" at bounding box center [665, 522] width 24 height 9
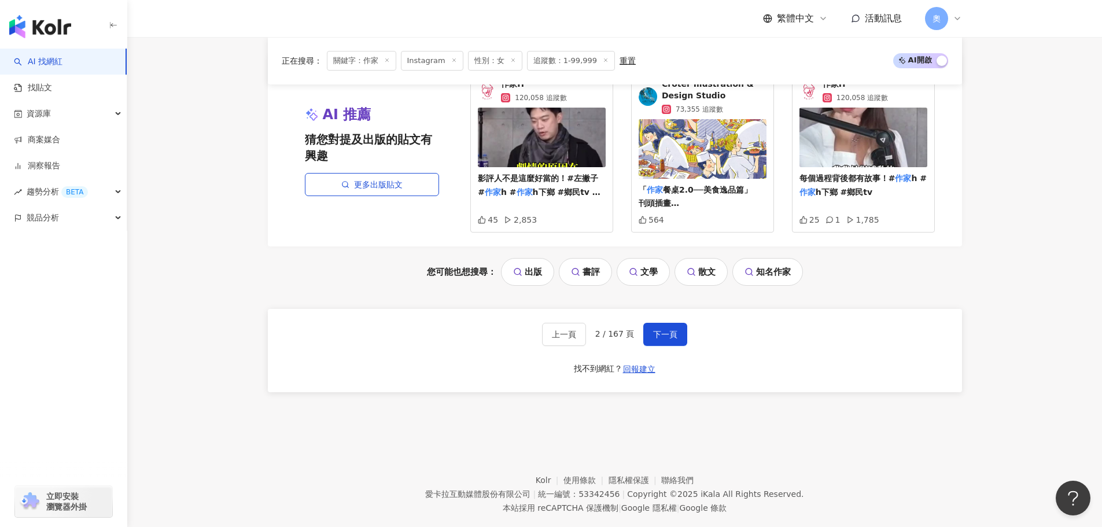
scroll to position [2196, 0]
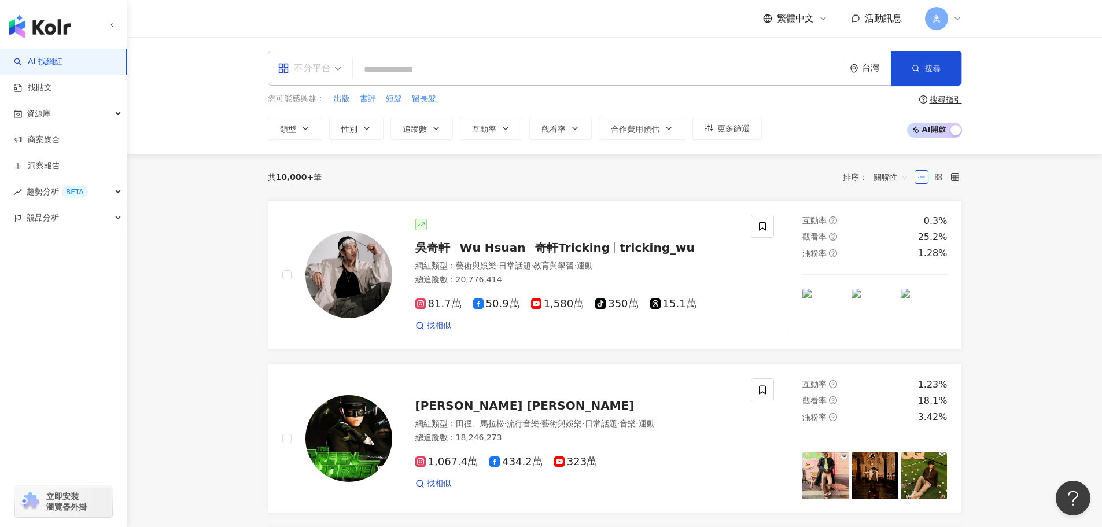
click at [321, 64] on div "不分平台" at bounding box center [304, 68] width 53 height 19
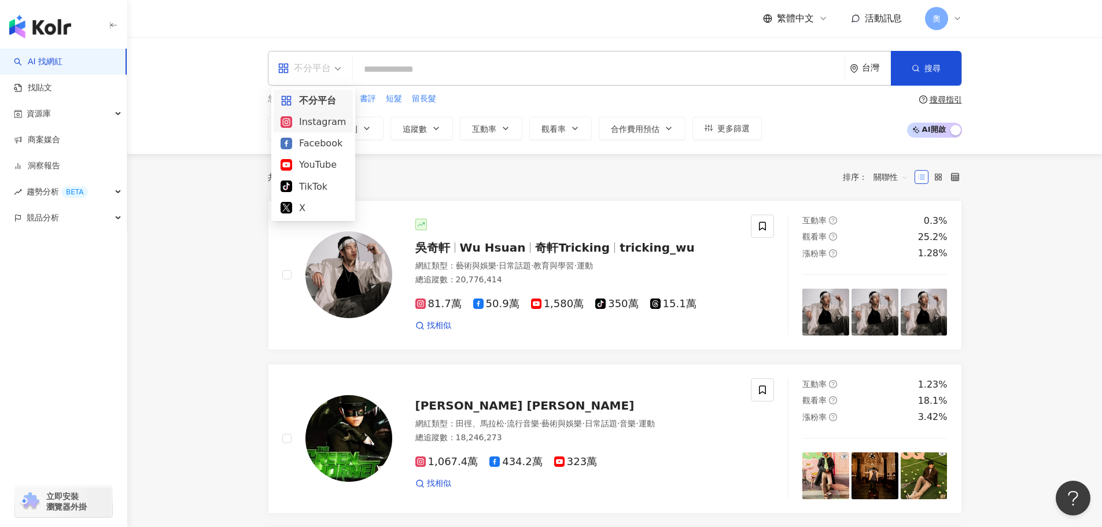
click at [321, 121] on div "Instagram" at bounding box center [312, 122] width 65 height 14
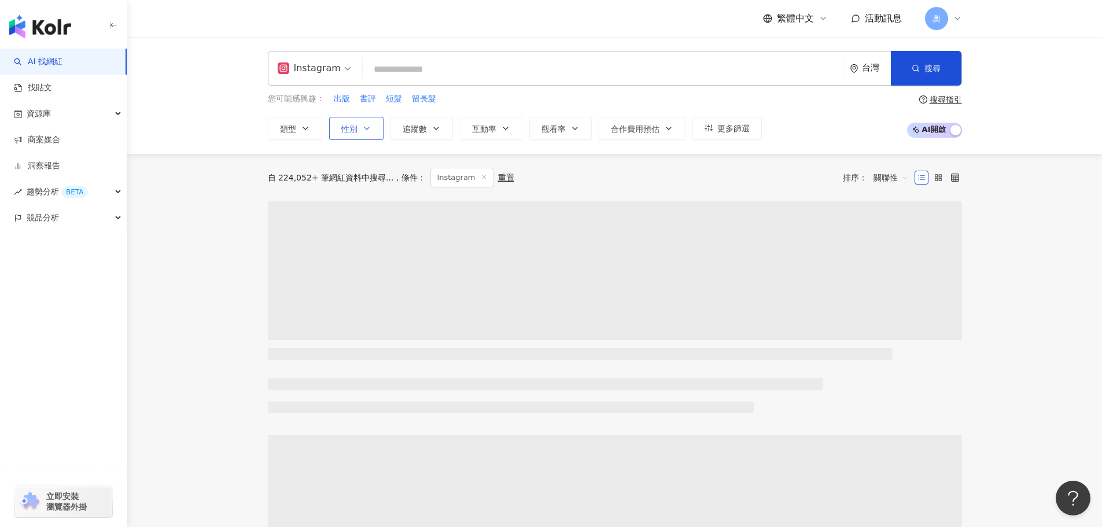
click at [363, 128] on icon "button" at bounding box center [366, 128] width 9 height 9
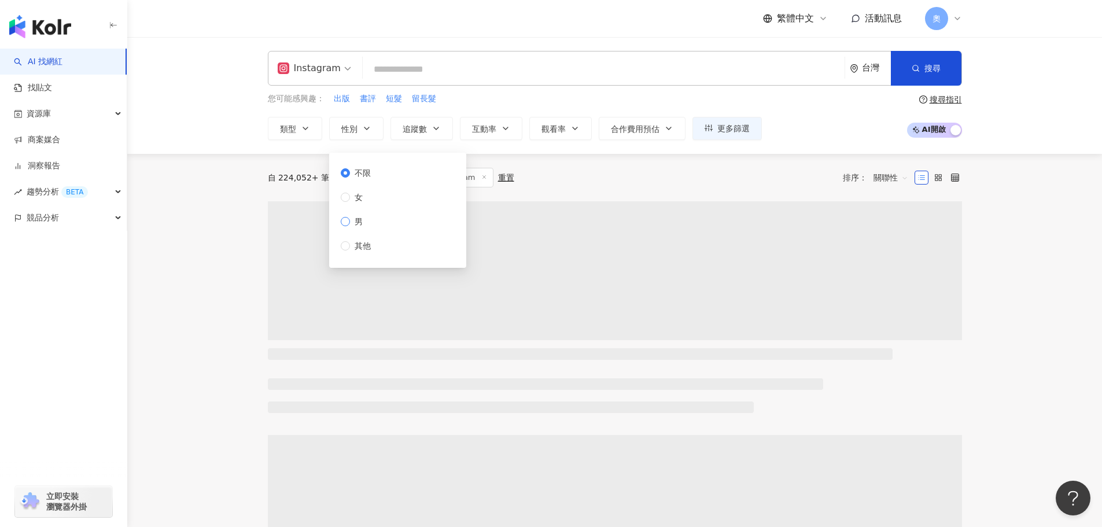
click at [360, 222] on span "男" at bounding box center [358, 221] width 17 height 13
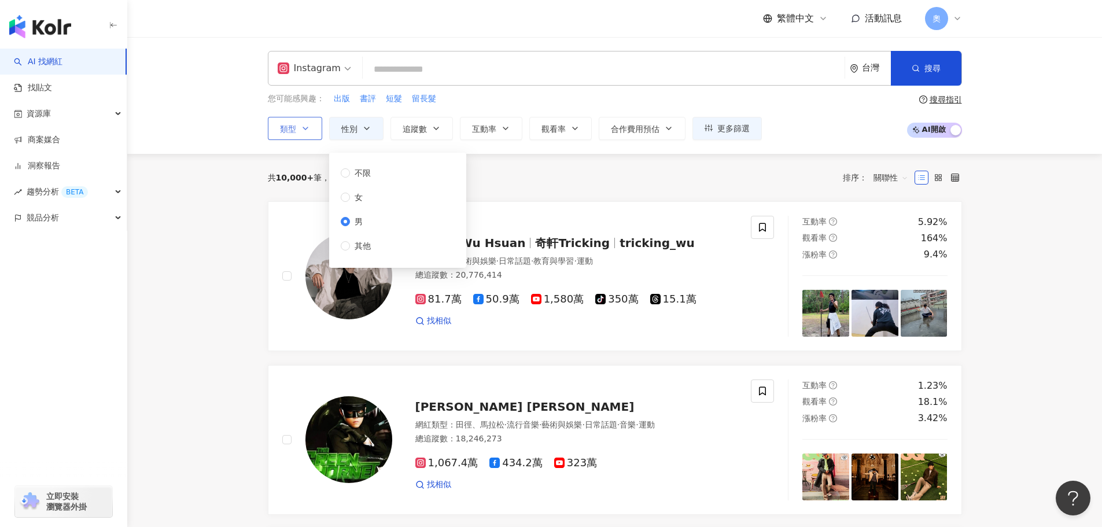
click at [308, 121] on button "類型" at bounding box center [295, 128] width 54 height 23
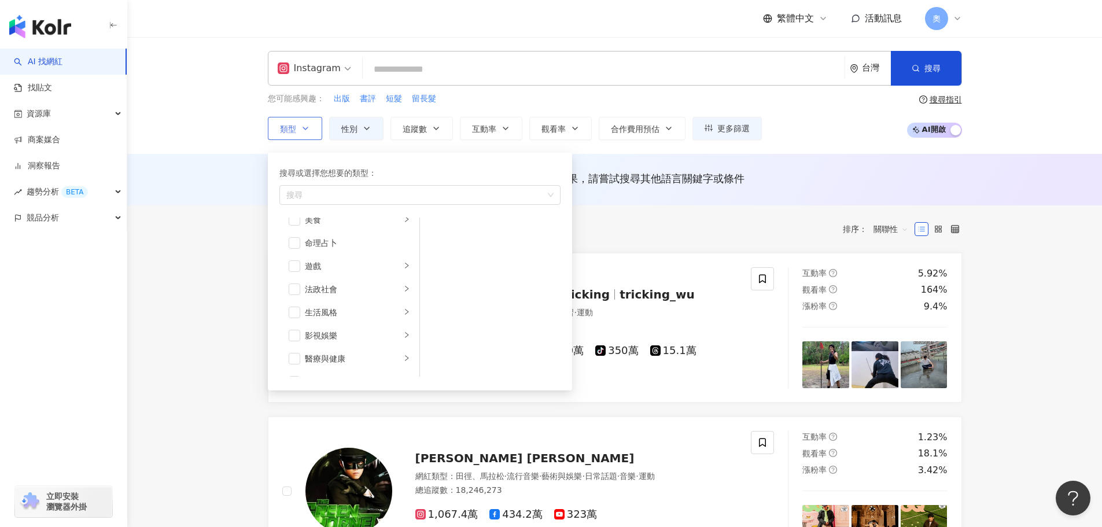
scroll to position [289, 0]
click at [507, 71] on input "search" at bounding box center [603, 69] width 473 height 22
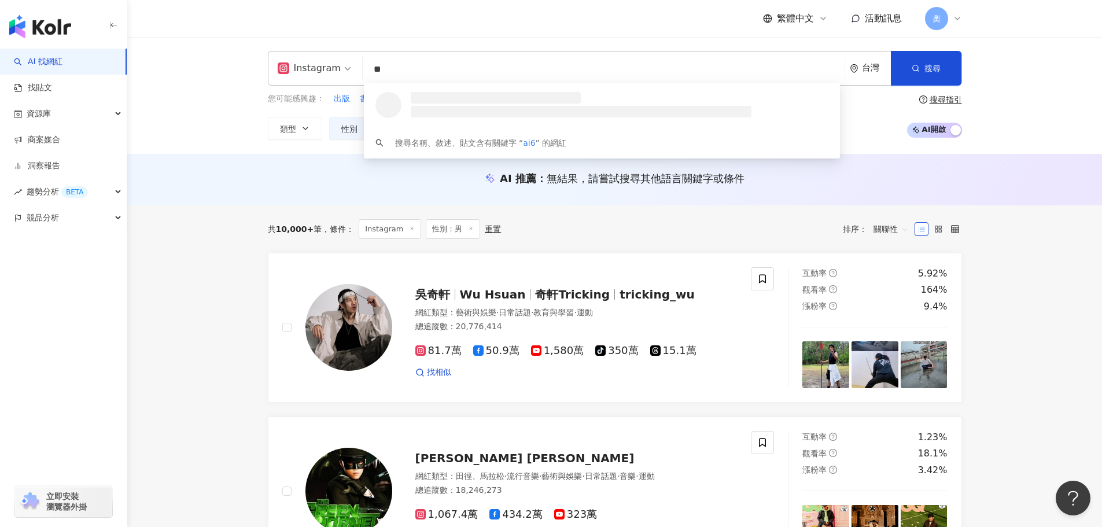
type input "*"
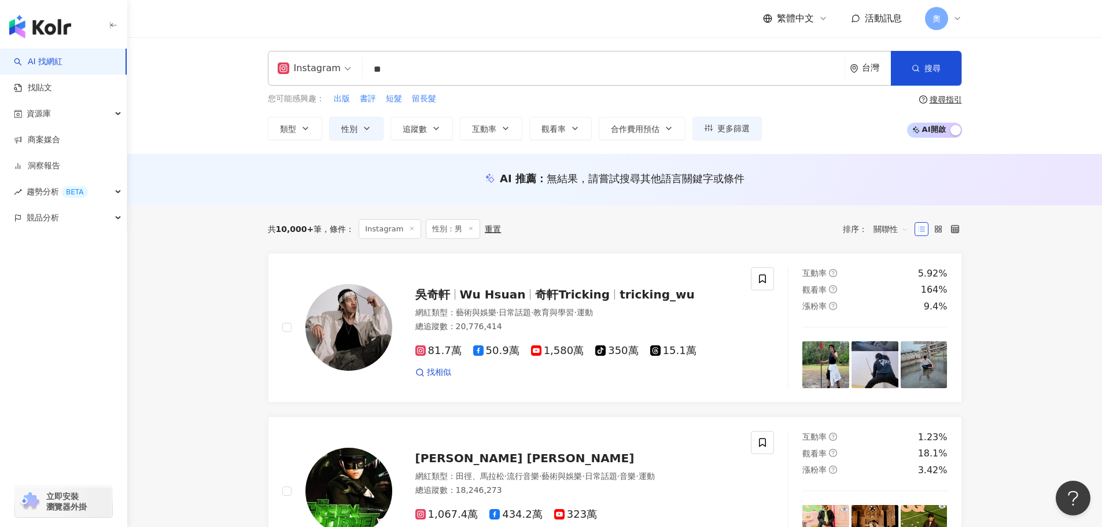
type input "**"
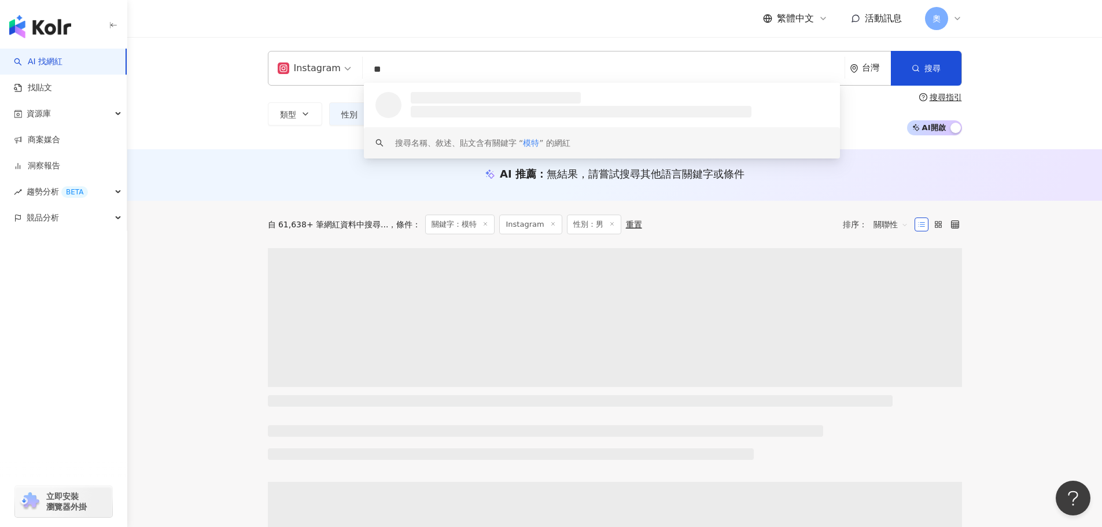
click at [290, 139] on div "Instagram ** 台灣 搜尋 loading keyword 搜尋名稱、敘述、貼文含有關鍵字 “ 模特 ” 的網紅 類型 性別 追蹤數 互動率 觀看率…" at bounding box center [614, 93] width 975 height 112
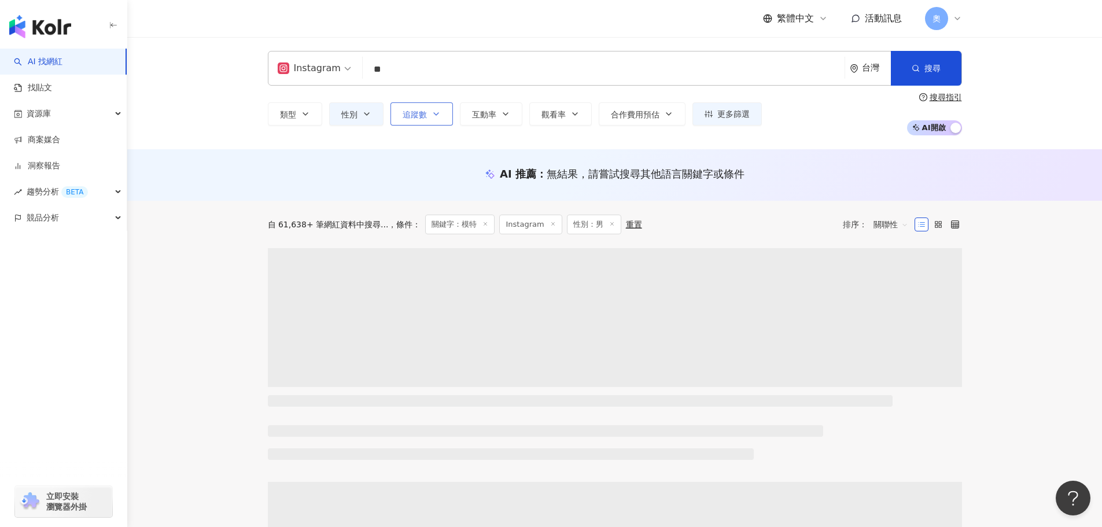
click at [430, 119] on button "追蹤數" at bounding box center [421, 113] width 62 height 23
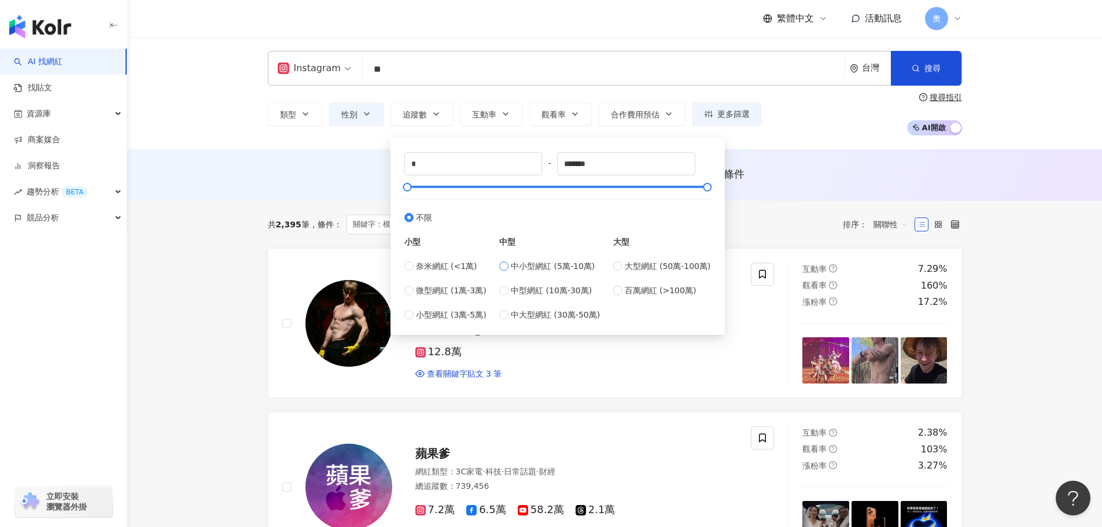
click at [545, 270] on span "中小型網紅 (5萬-10萬)" at bounding box center [553, 266] width 84 height 13
type input "*****"
type input "*"
drag, startPoint x: 423, startPoint y: 187, endPoint x: 390, endPoint y: 189, distance: 33.0
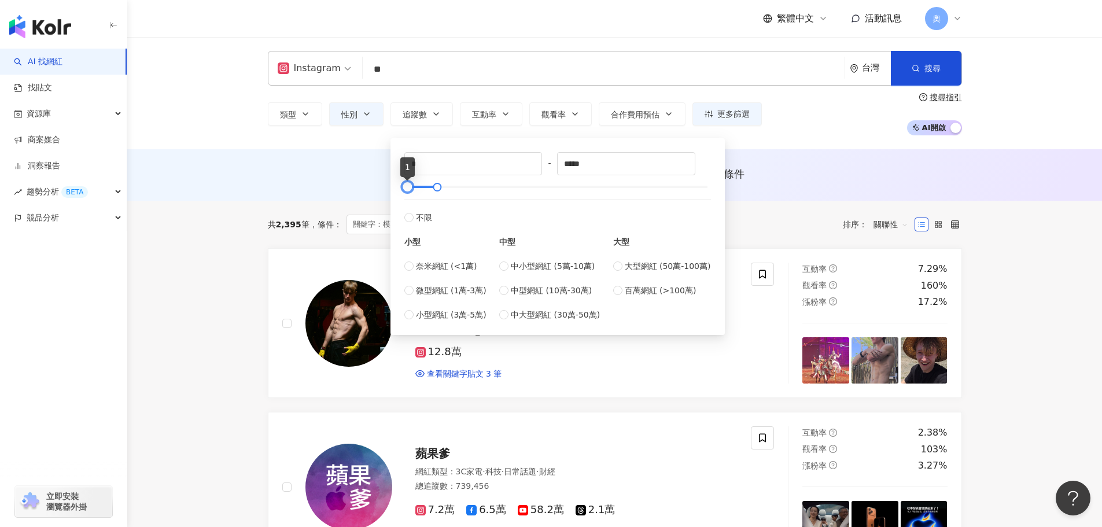
click at [390, 189] on div "* - ***** 不限 小型 奈米網紅 (<1萬) 微型網紅 (1萬-3萬) 小型網紅 (3萬-5萬) 中型 中小型網紅 (5萬-10萬) 中型網紅 (10…" at bounding box center [557, 236] width 334 height 197
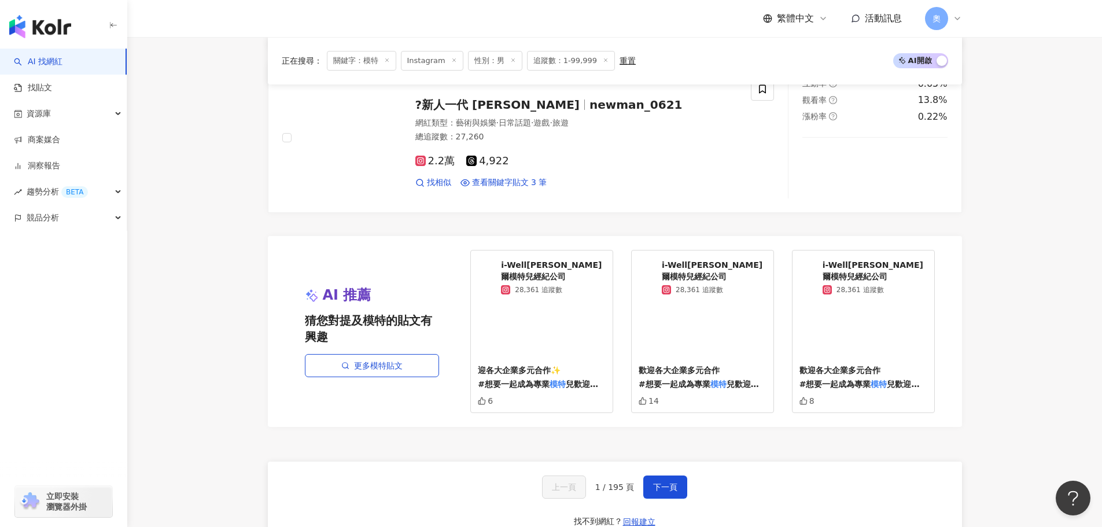
scroll to position [1966, 0]
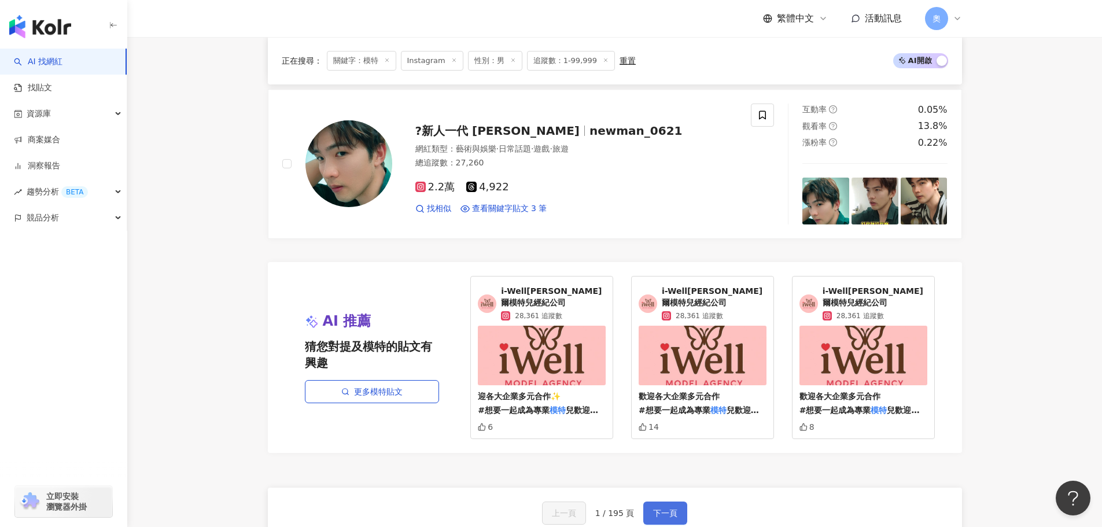
click at [659, 508] on span "下一頁" at bounding box center [665, 512] width 24 height 9
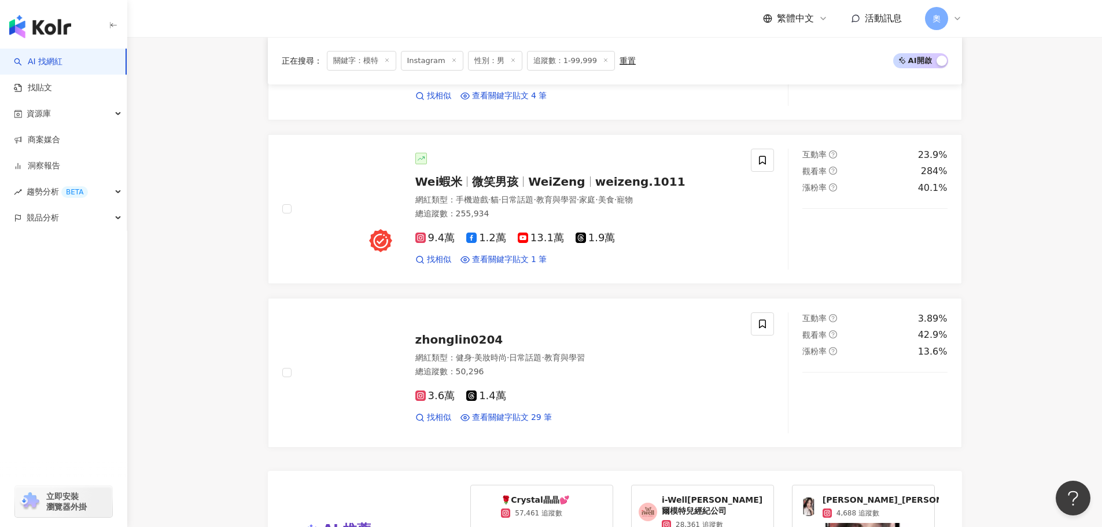
scroll to position [1745, 0]
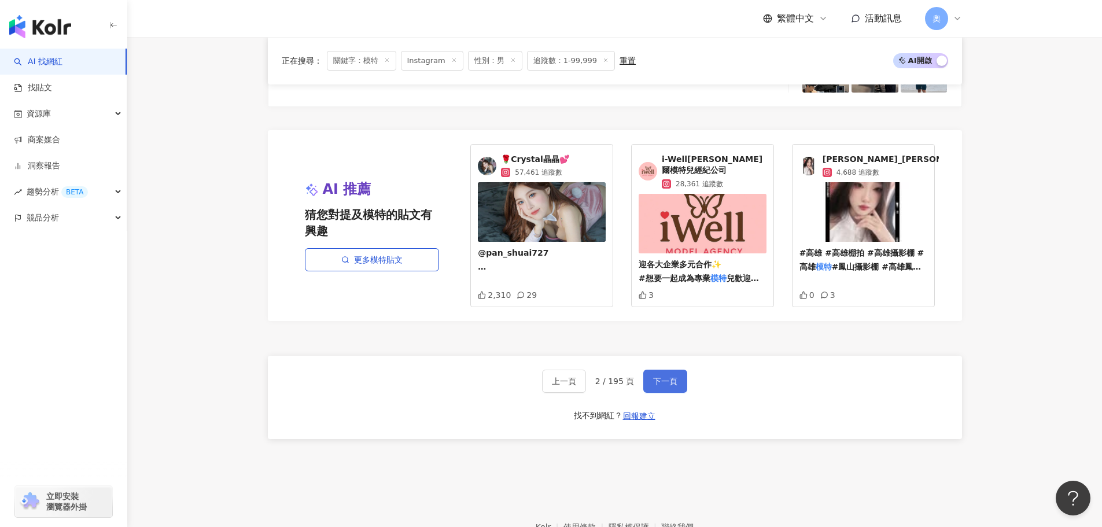
click at [664, 376] on span "下一頁" at bounding box center [665, 380] width 24 height 9
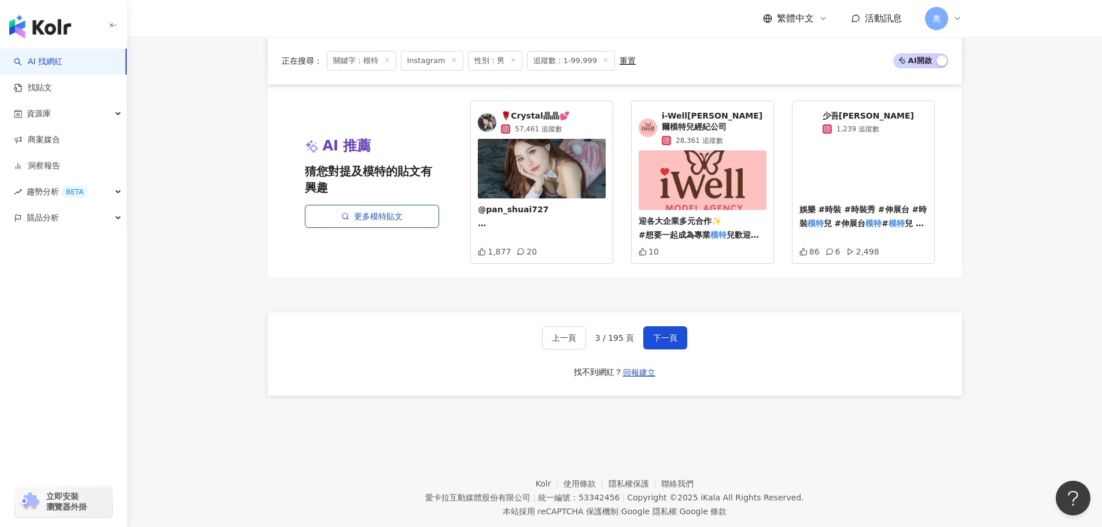
scroll to position [2150, 0]
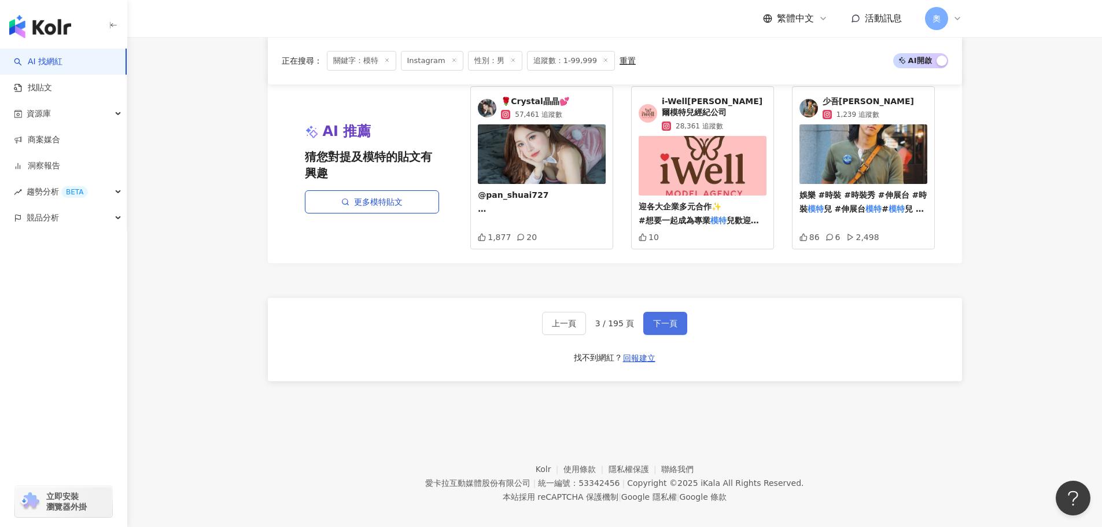
click at [659, 319] on span "下一頁" at bounding box center [665, 323] width 24 height 9
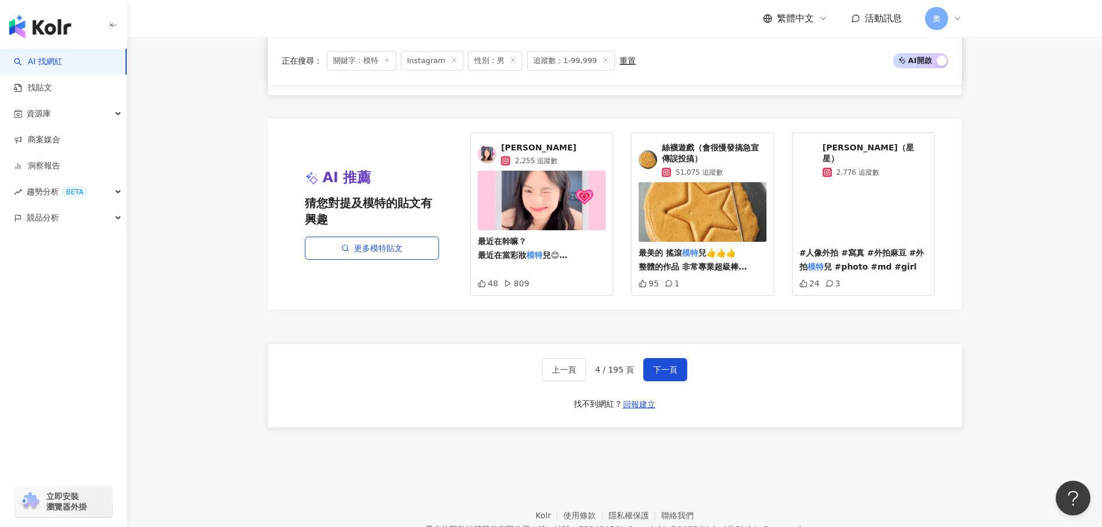
scroll to position [2161, 0]
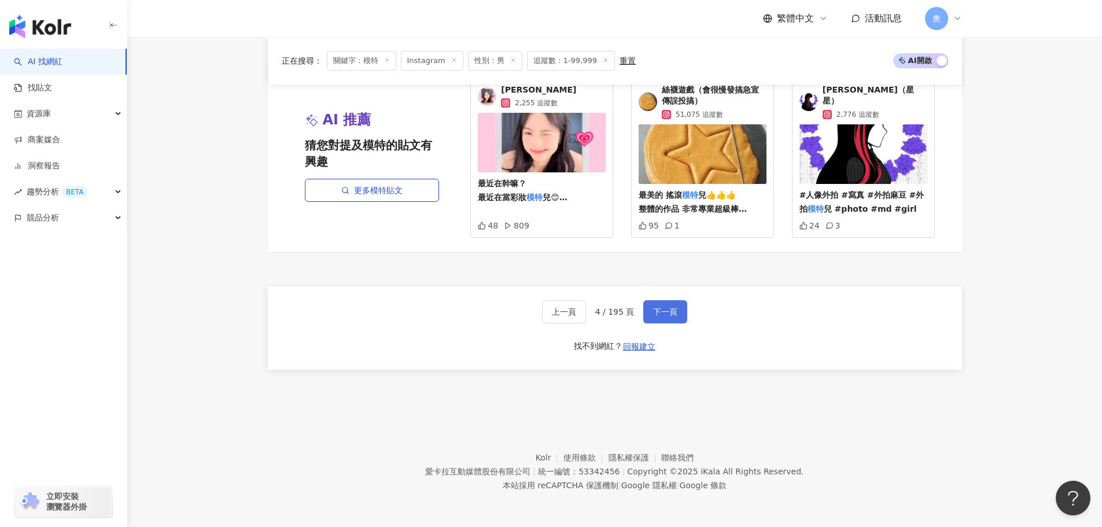
click at [657, 307] on span "下一頁" at bounding box center [665, 311] width 24 height 9
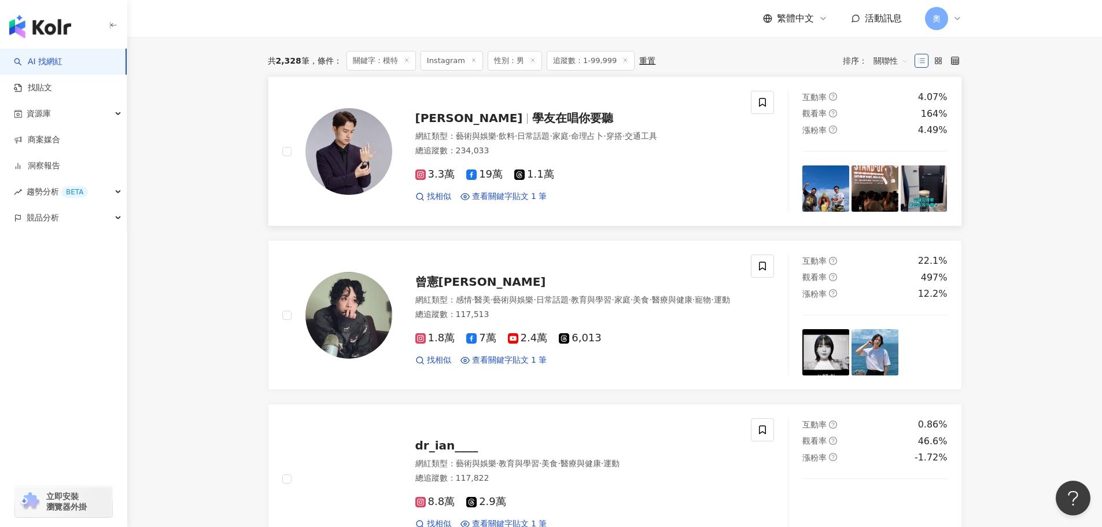
scroll to position [68, 0]
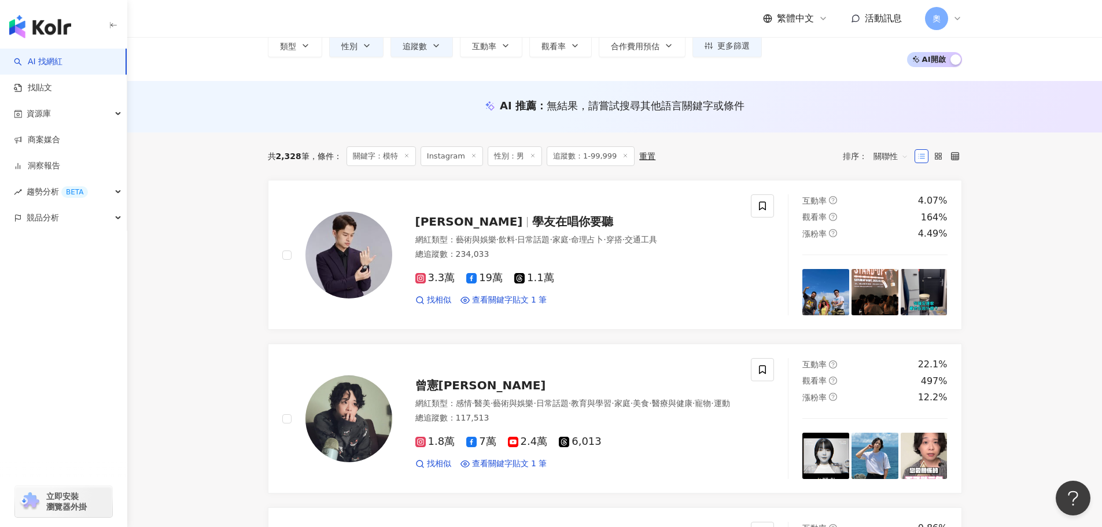
click at [404, 156] on icon at bounding box center [407, 156] width 6 height 6
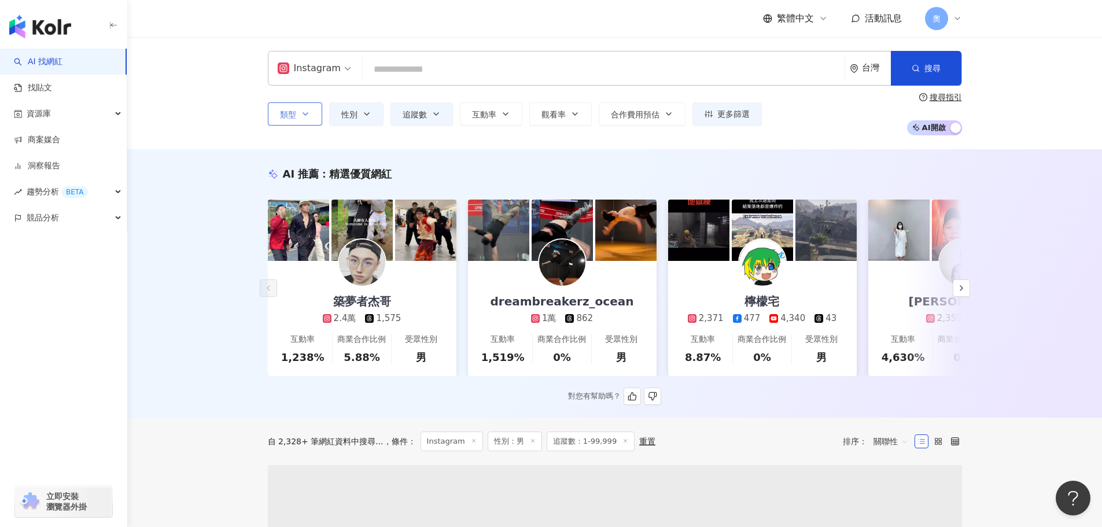
click at [302, 120] on button "類型" at bounding box center [295, 113] width 54 height 23
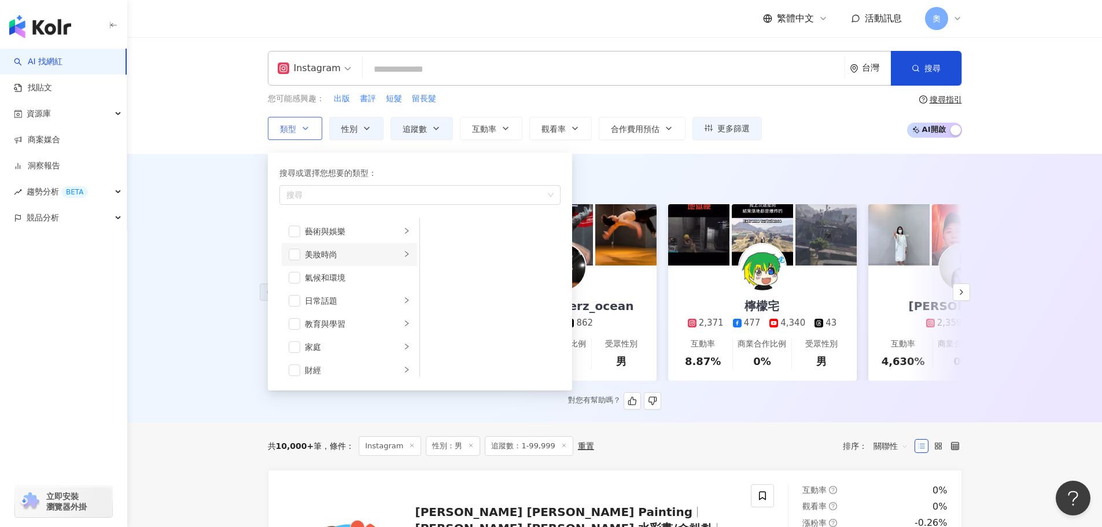
click at [403, 251] on icon "right" at bounding box center [406, 253] width 7 height 7
click at [484, 268] on div "奢侈品" at bounding box center [498, 270] width 106 height 13
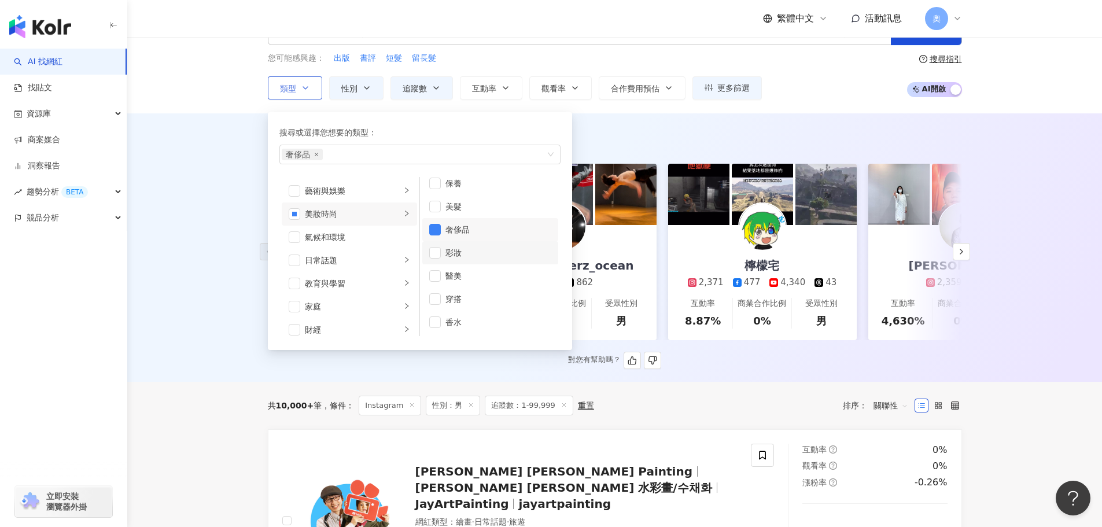
scroll to position [58, 0]
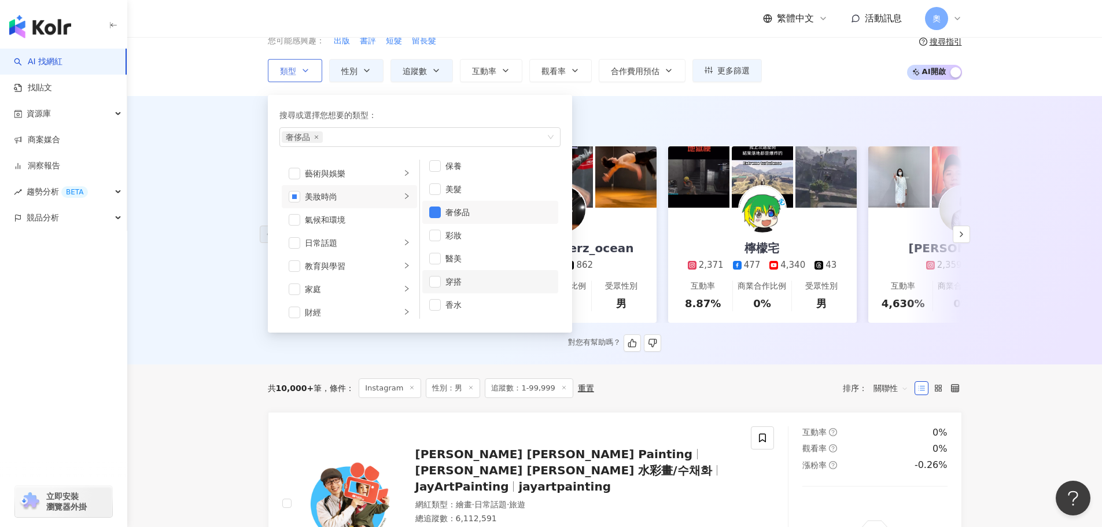
click at [489, 286] on div "穿搭" at bounding box center [498, 281] width 106 height 13
click at [890, 114] on div "AI 推薦 ： 精選優質網紅" at bounding box center [615, 120] width 694 height 14
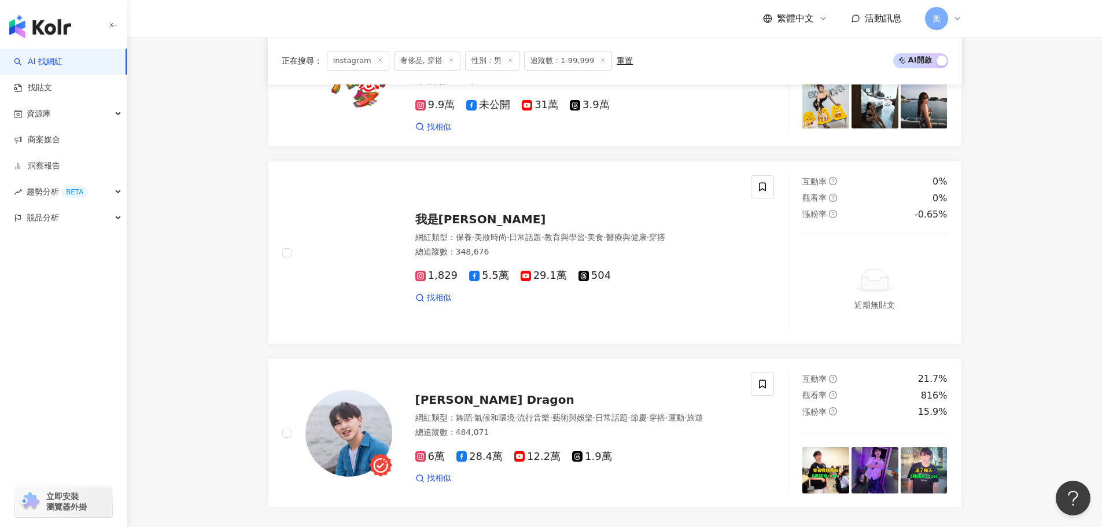
scroll to position [1851, 0]
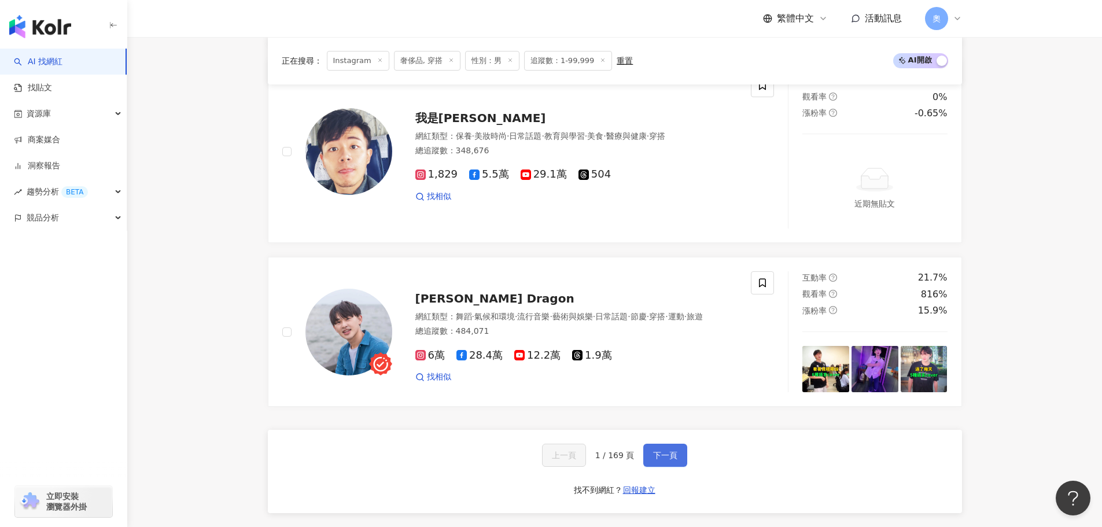
click at [659, 451] on span "下一頁" at bounding box center [665, 455] width 24 height 9
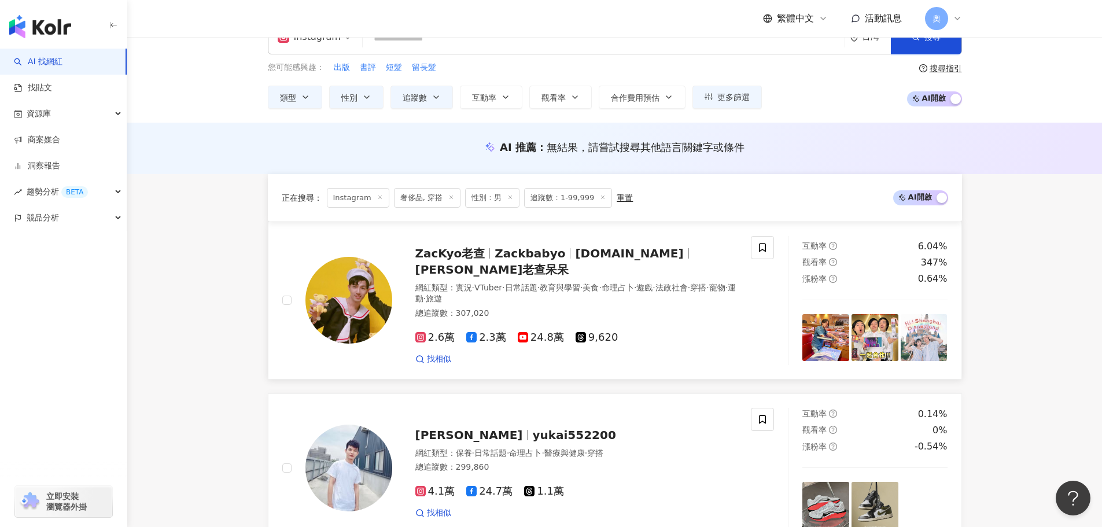
scroll to position [0, 0]
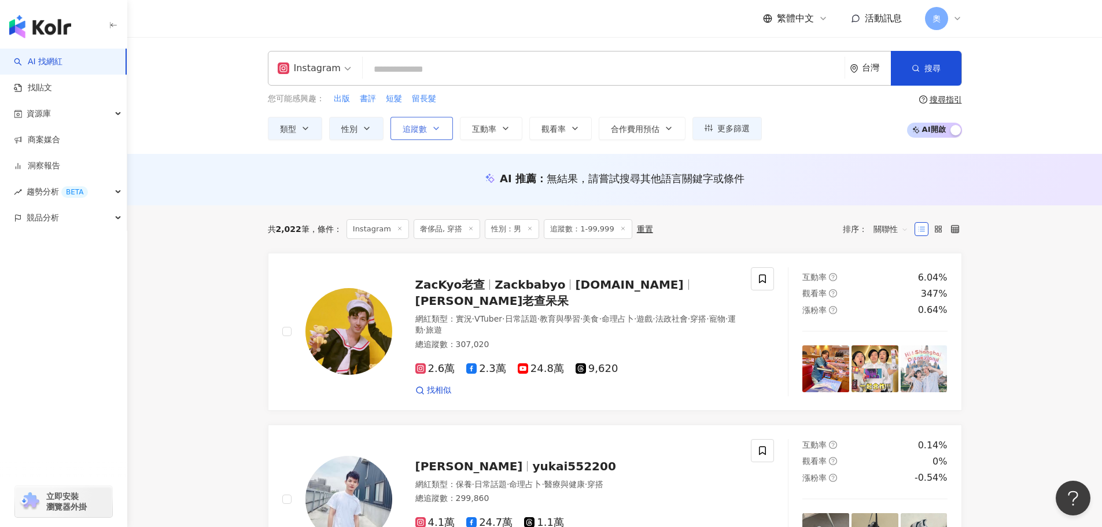
click at [433, 120] on button "追蹤數" at bounding box center [421, 128] width 62 height 23
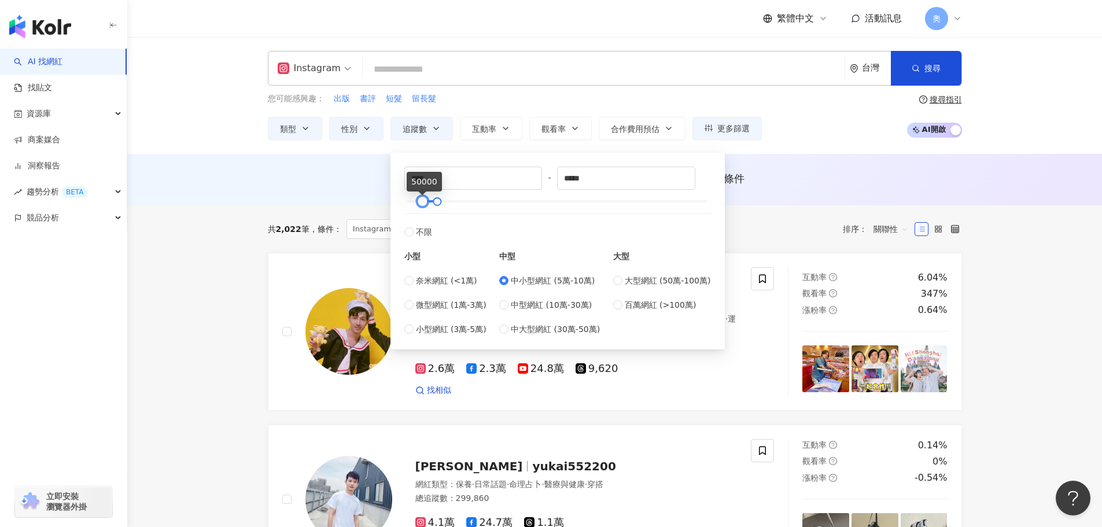
type input "*"
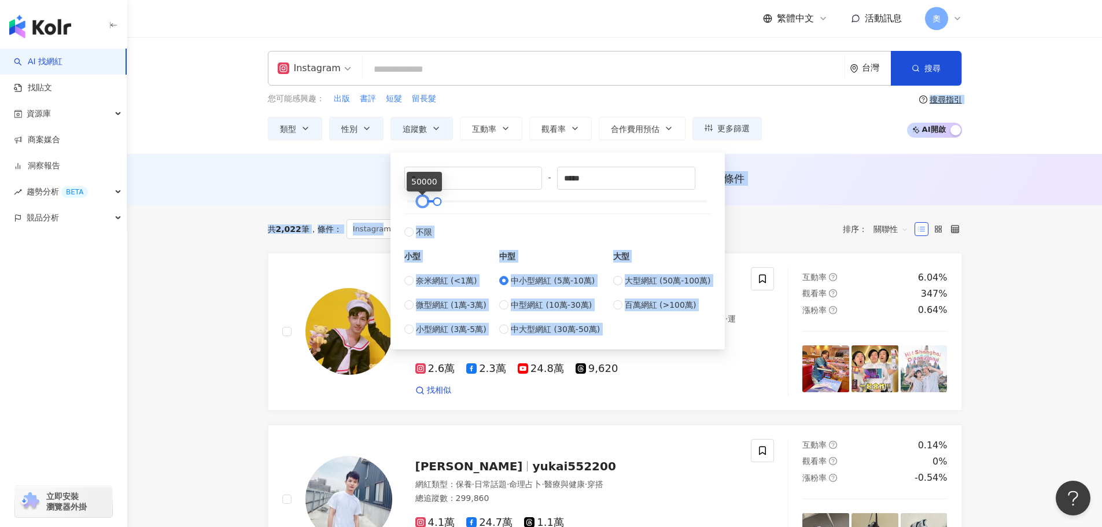
drag, startPoint x: 419, startPoint y: 203, endPoint x: 383, endPoint y: 208, distance: 36.2
click at [572, 234] on label "不限" at bounding box center [557, 225] width 307 height 25
type input "*******"
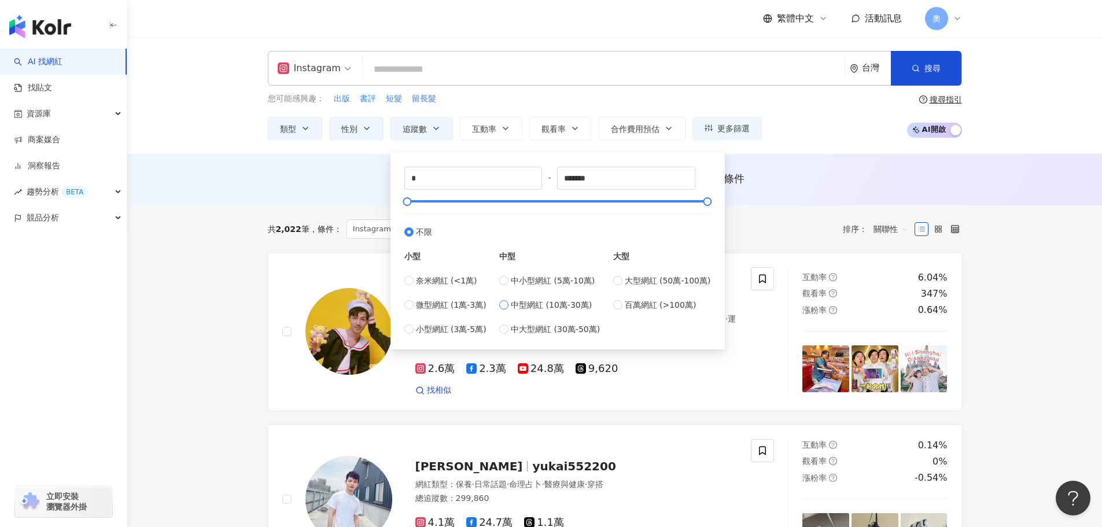
click at [544, 304] on span "中型網紅 (10萬-30萬)" at bounding box center [551, 304] width 81 height 13
type input "******"
type input "*****"
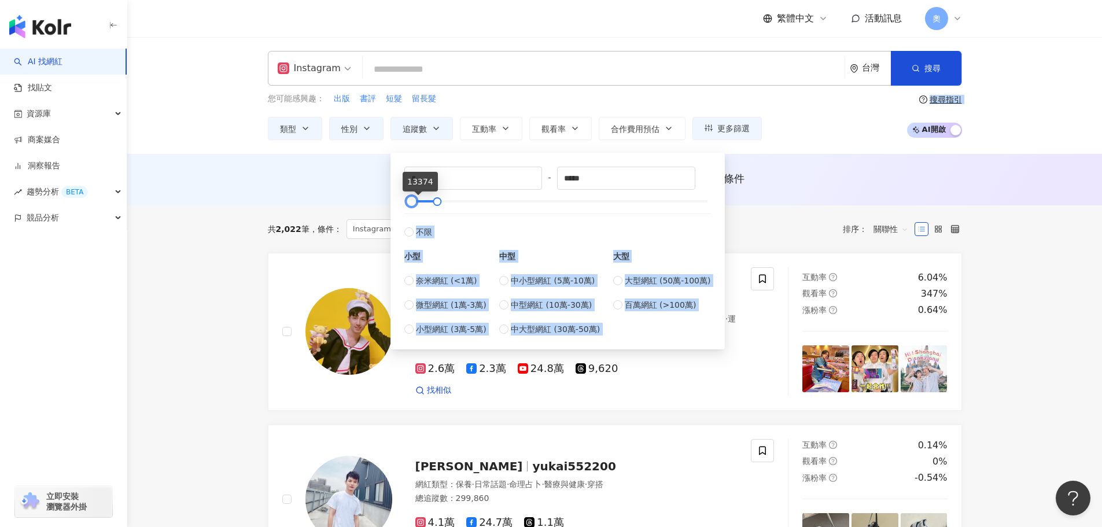
drag, startPoint x: 420, startPoint y: 202, endPoint x: 389, endPoint y: 204, distance: 31.3
click at [569, 257] on div "中型" at bounding box center [549, 256] width 101 height 13
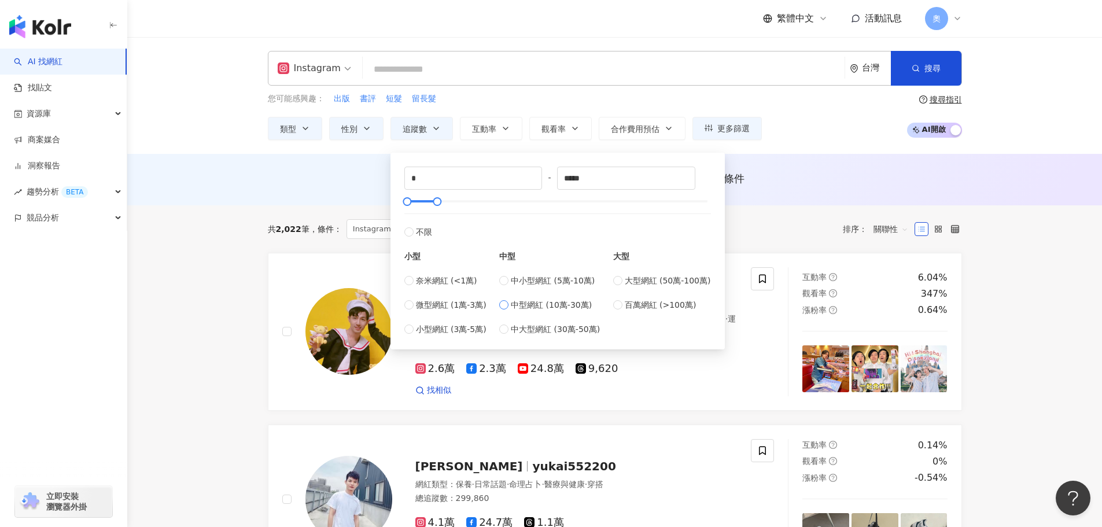
click at [533, 305] on span "中型網紅 (10萬-30萬)" at bounding box center [551, 304] width 81 height 13
type input "******"
type input "*****"
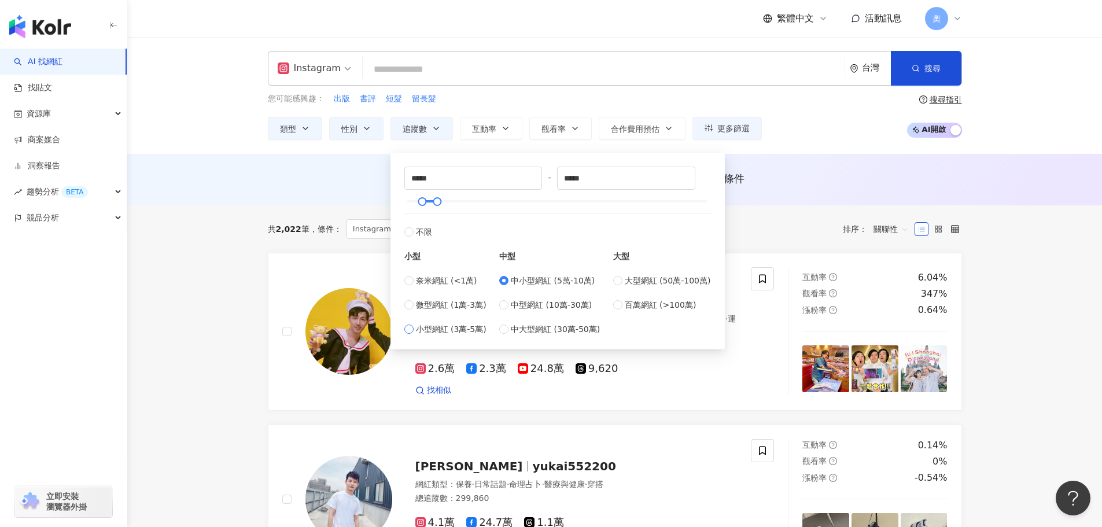
click at [461, 333] on span "小型網紅 (3萬-5萬)" at bounding box center [451, 329] width 71 height 13
type input "*****"
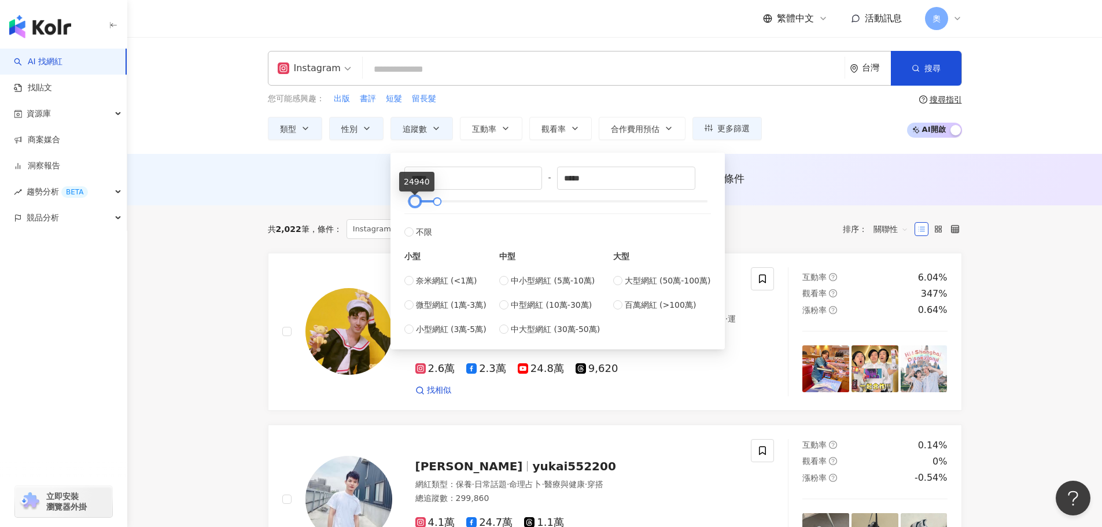
drag, startPoint x: 419, startPoint y: 202, endPoint x: 411, endPoint y: 206, distance: 9.1
click at [411, 205] on div at bounding box center [414, 201] width 6 height 6
type input "*"
drag, startPoint x: 414, startPoint y: 201, endPoint x: 400, endPoint y: 202, distance: 14.6
click at [400, 202] on div "* - ***** 不限 小型 奈米網紅 (<1萬) 微型網紅 (1萬-3萬) 小型網紅 (3萬-5萬) 中型 中小型網紅 (5萬-10萬) 中型網紅 (10…" at bounding box center [557, 251] width 320 height 183
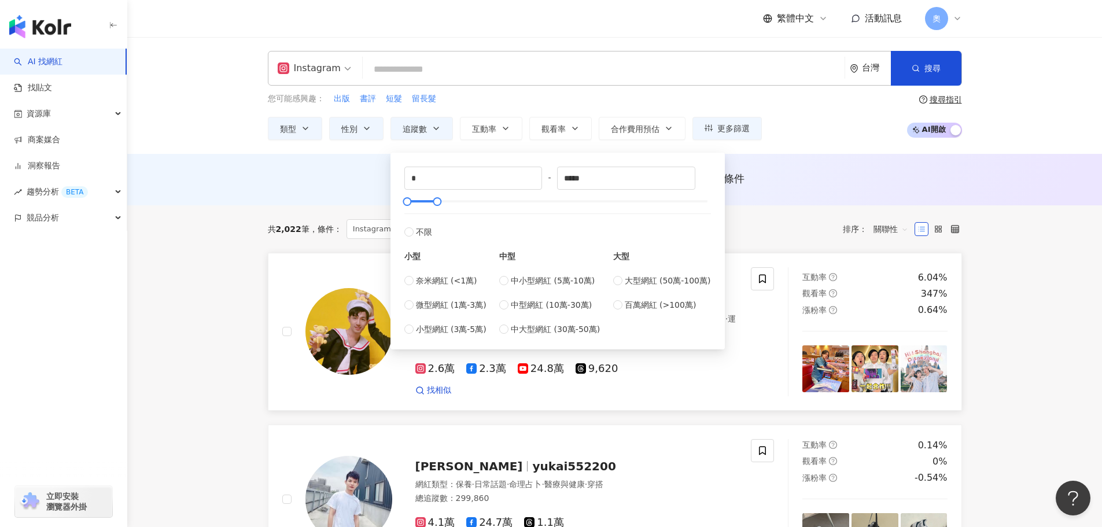
click at [825, 259] on link "ZacKyo老查 Zackbabyo zackmartin.tw Zackyo老查呆呆 網紅類型 ： 實況 · VTuber · 日常話題 · 教育與學習 ·…" at bounding box center [615, 332] width 694 height 158
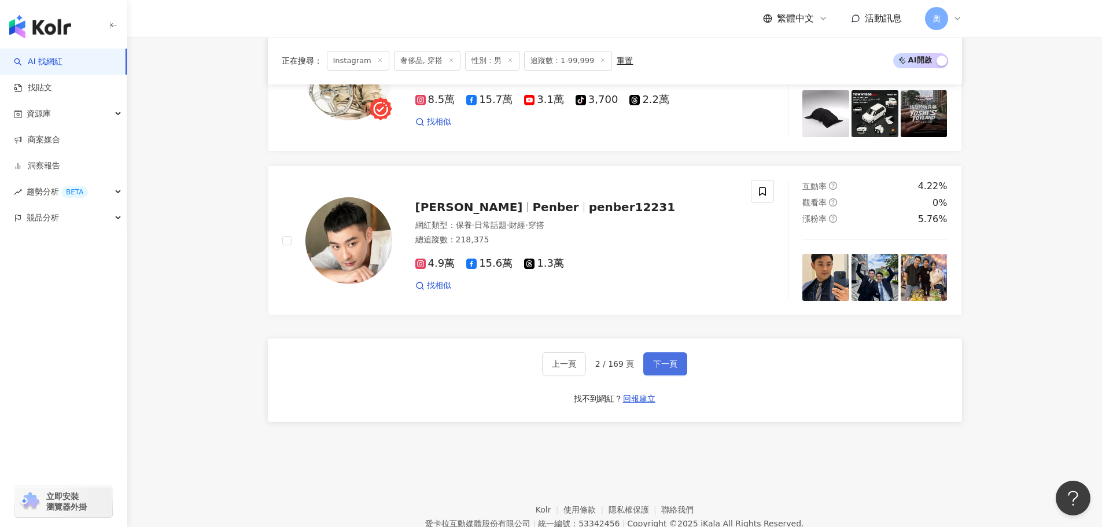
click at [657, 359] on span "下一頁" at bounding box center [665, 363] width 24 height 9
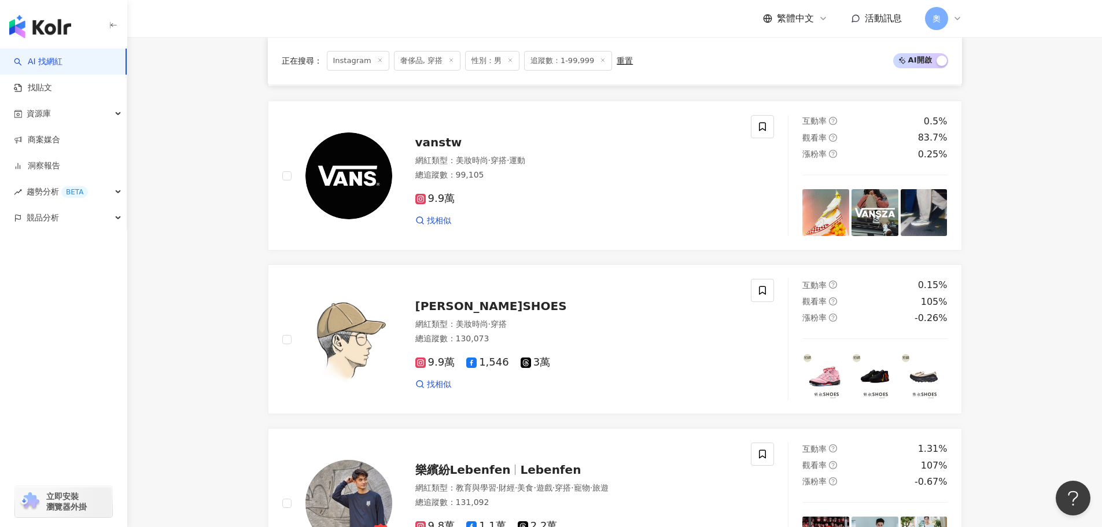
scroll to position [1033, 0]
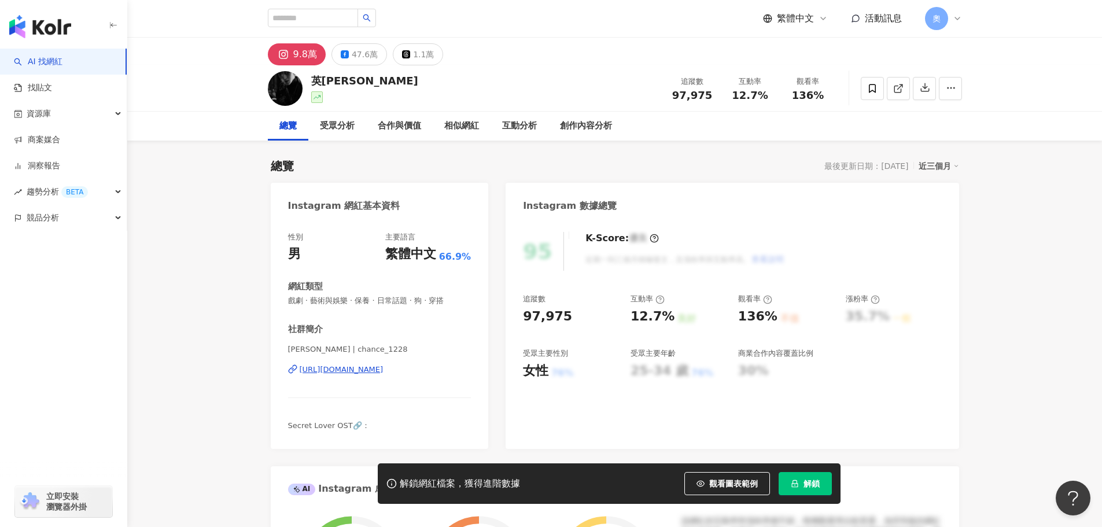
click at [383, 371] on div "[URL][DOMAIN_NAME]" at bounding box center [342, 369] width 84 height 10
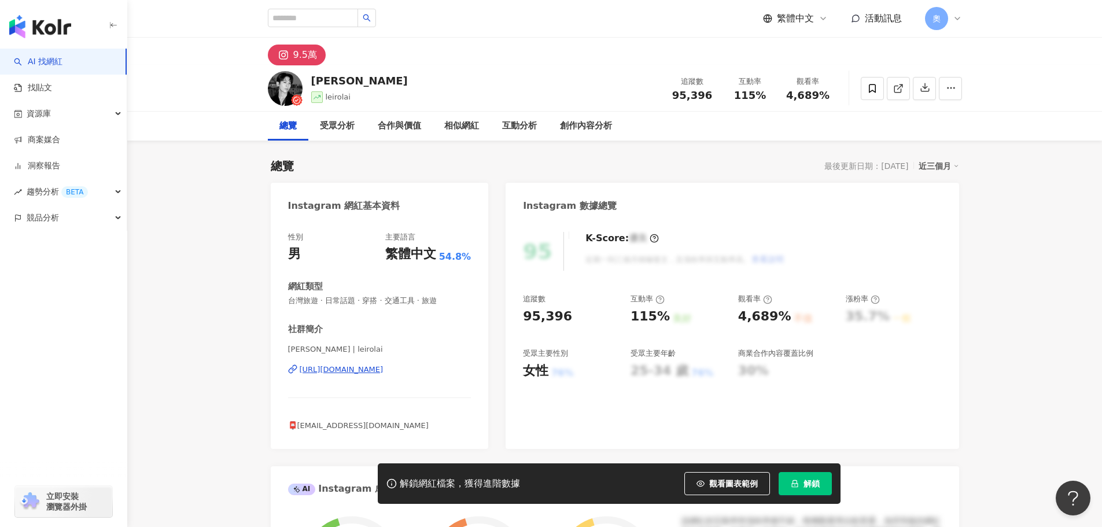
click at [367, 364] on div "[URL][DOMAIN_NAME]" at bounding box center [342, 369] width 84 height 10
